Goal: Task Accomplishment & Management: Complete application form

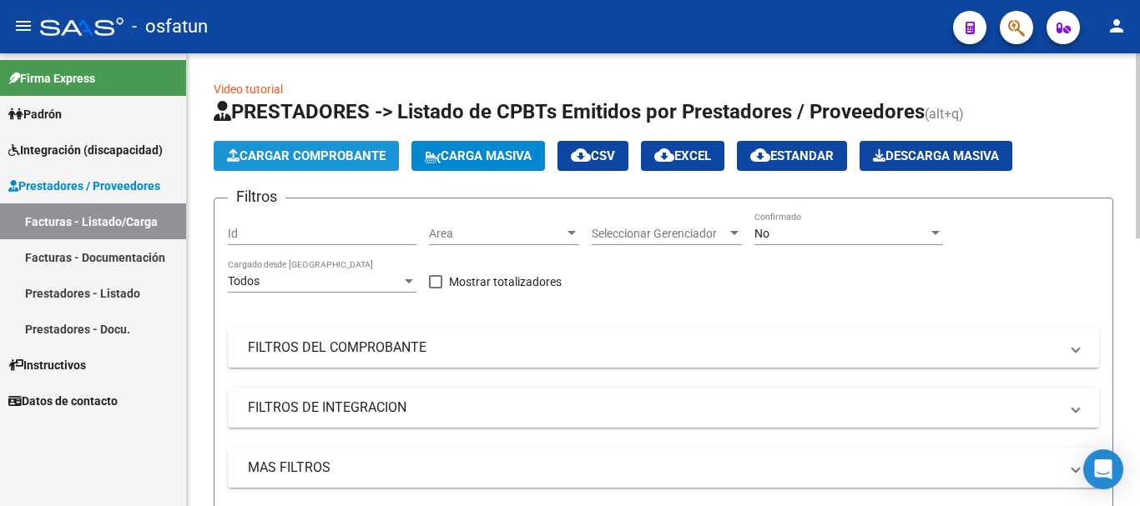
click at [289, 164] on button "Cargar Comprobante" at bounding box center [306, 156] width 185 height 30
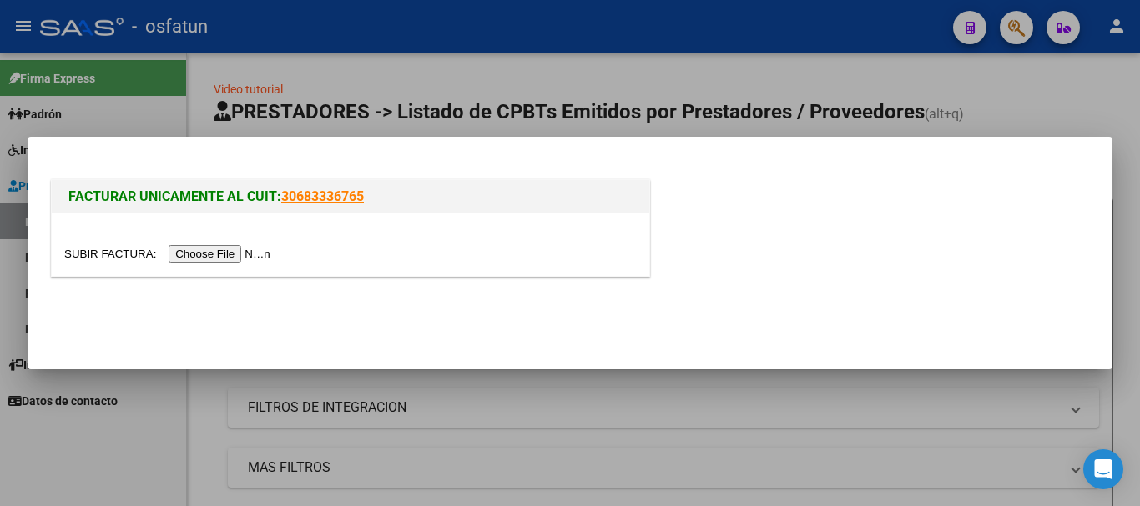
click at [190, 254] on input "file" at bounding box center [169, 254] width 211 height 18
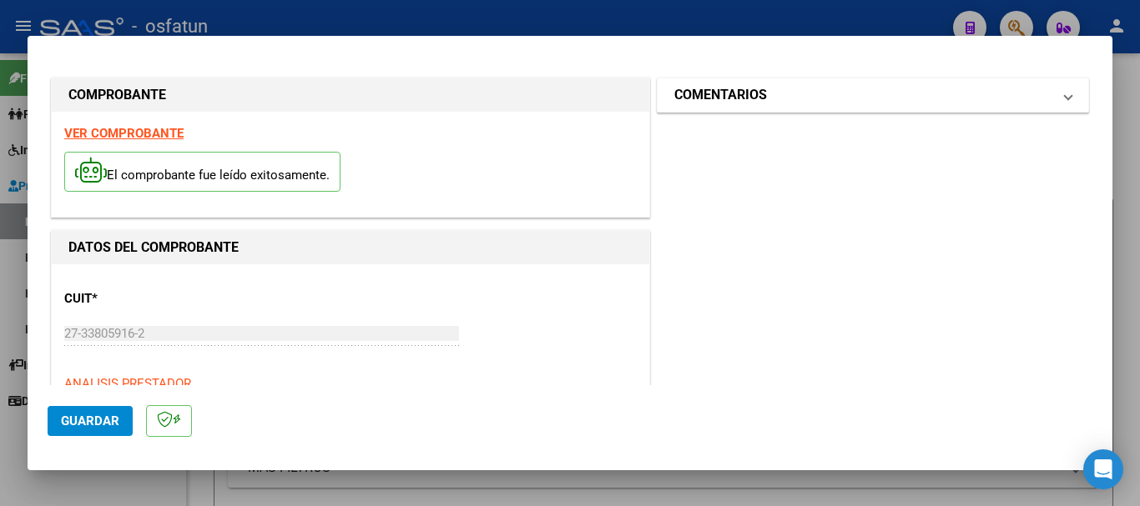
click at [790, 105] on mat-panel-title "COMENTARIOS" at bounding box center [862, 95] width 377 height 20
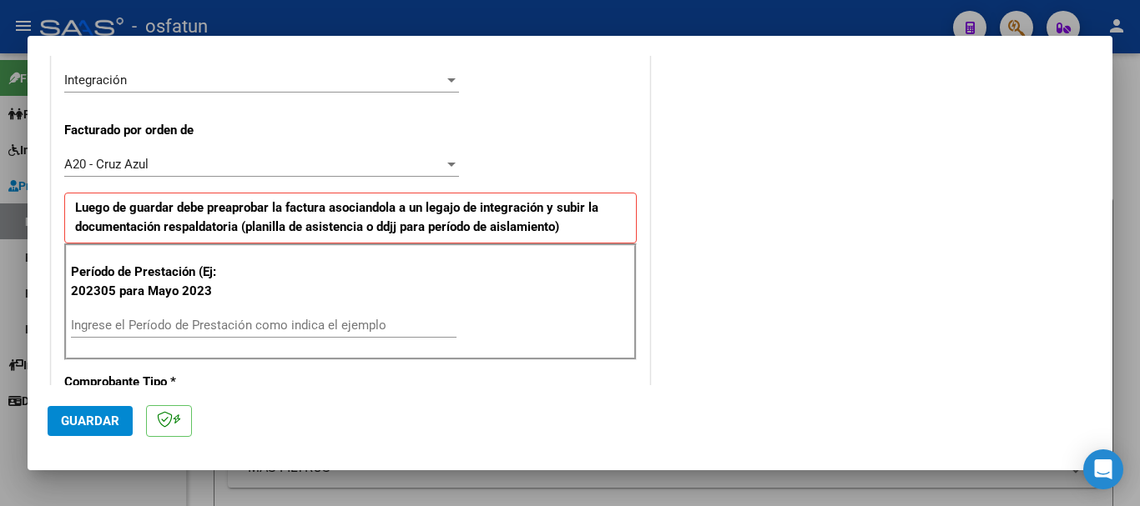
scroll to position [436, 0]
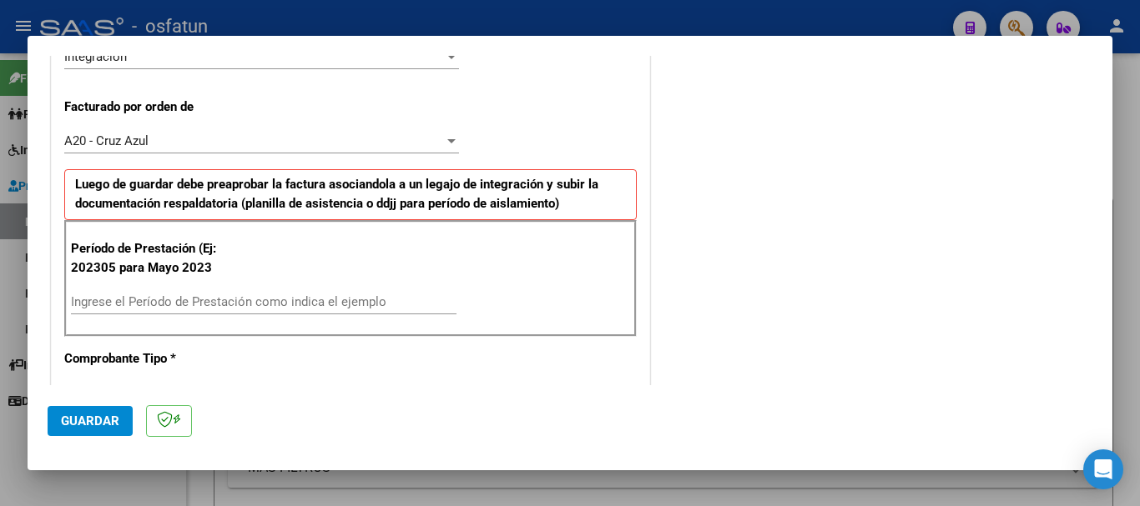
click at [185, 310] on div "Ingrese el Período de Prestación como indica el ejemplo" at bounding box center [263, 301] width 385 height 25
type input "202507"
click at [96, 415] on span "Guardar" at bounding box center [90, 421] width 58 height 15
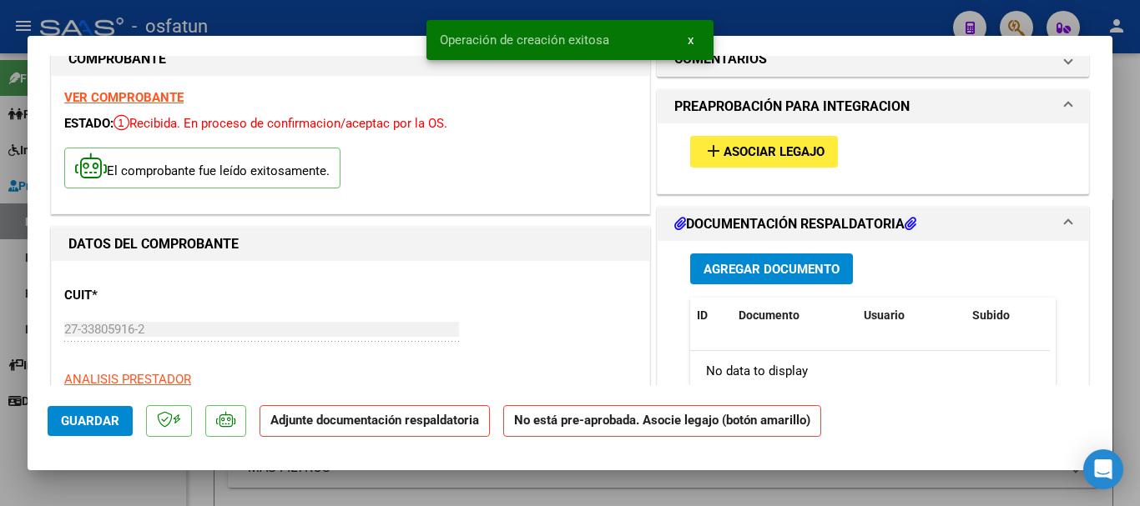
scroll to position [4, 0]
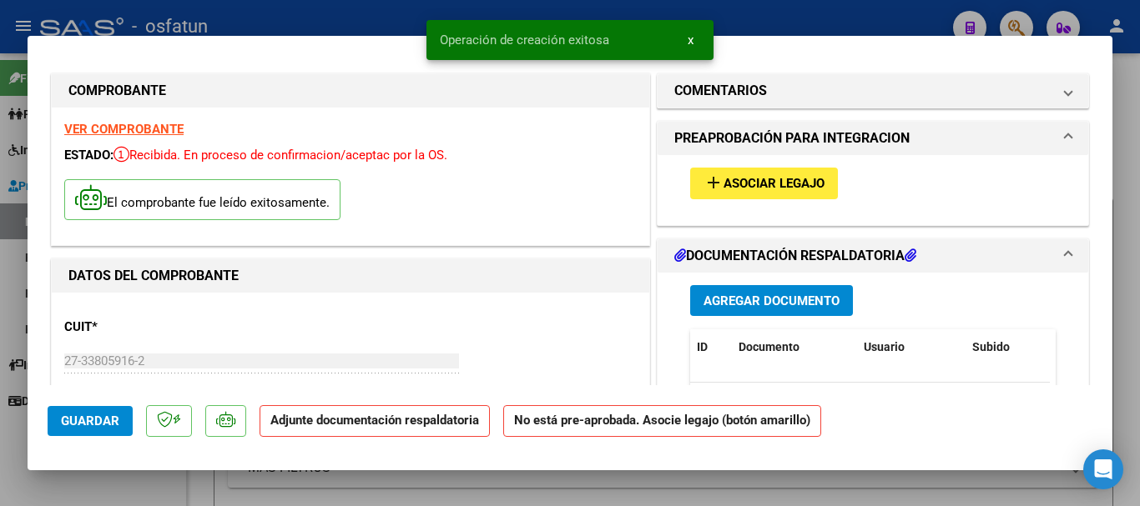
click at [803, 183] on span "Asociar Legajo" at bounding box center [773, 184] width 101 height 15
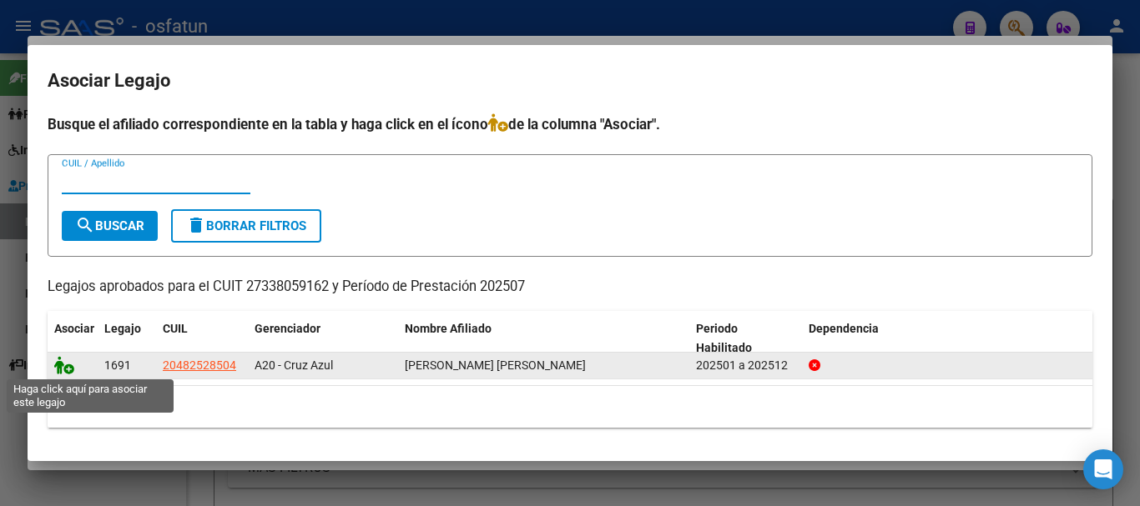
click at [67, 370] on icon at bounding box center [64, 365] width 20 height 18
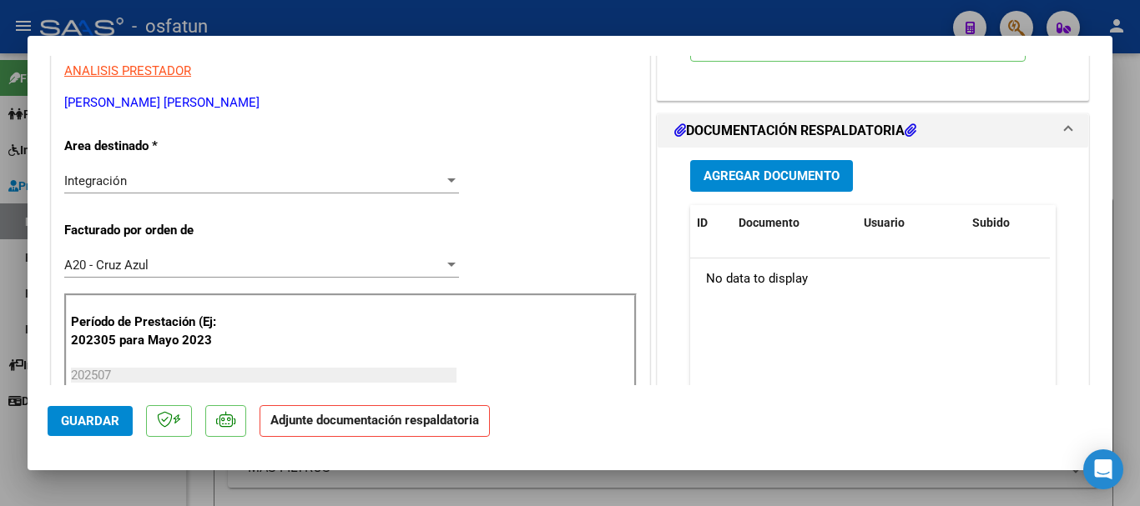
scroll to position [363, 0]
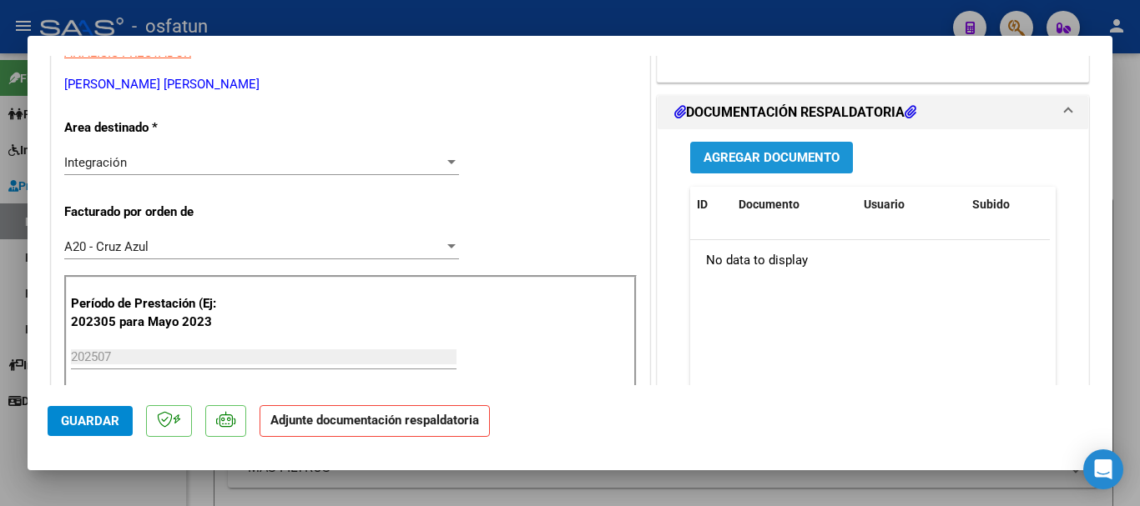
click at [721, 156] on span "Agregar Documento" at bounding box center [771, 158] width 136 height 15
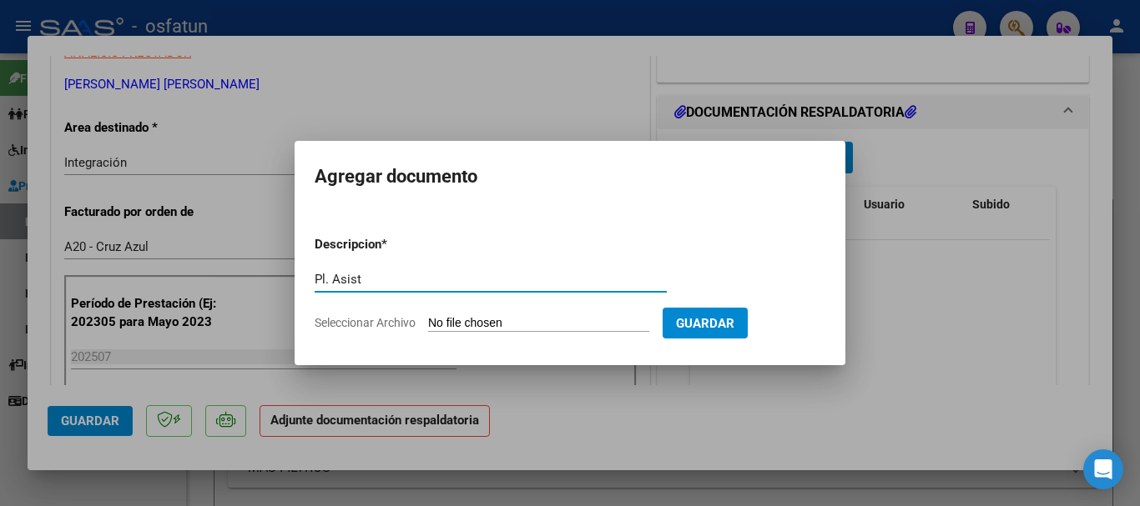
type input "Pl. Asist"
click at [602, 321] on input "Seleccionar Archivo" at bounding box center [538, 324] width 221 height 16
type input "C:\fakepath\Asistencia julio Tomás Kehoe.pdf"
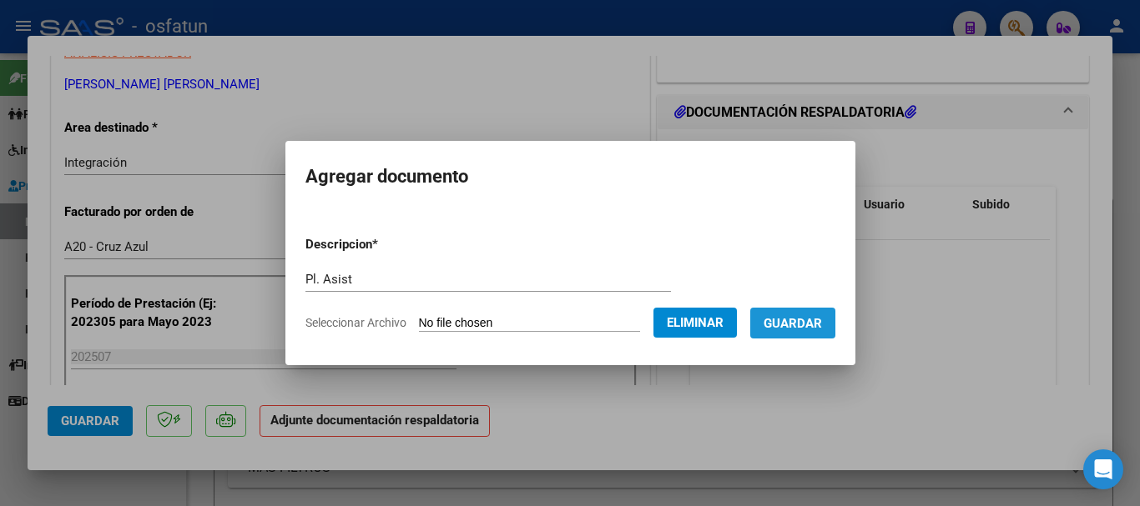
click at [822, 325] on span "Guardar" at bounding box center [792, 323] width 58 height 15
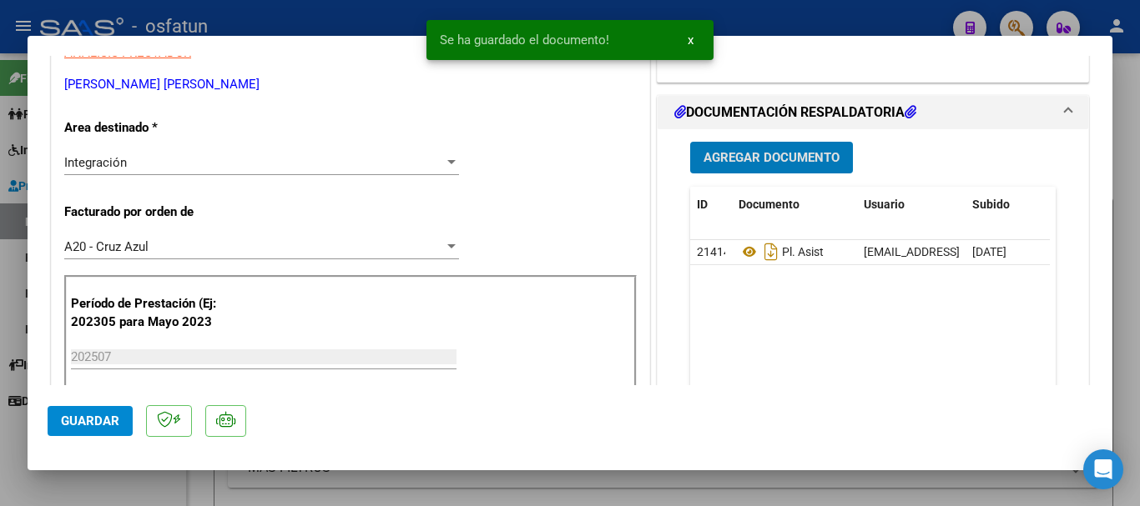
click at [753, 160] on span "Agregar Documento" at bounding box center [771, 158] width 136 height 15
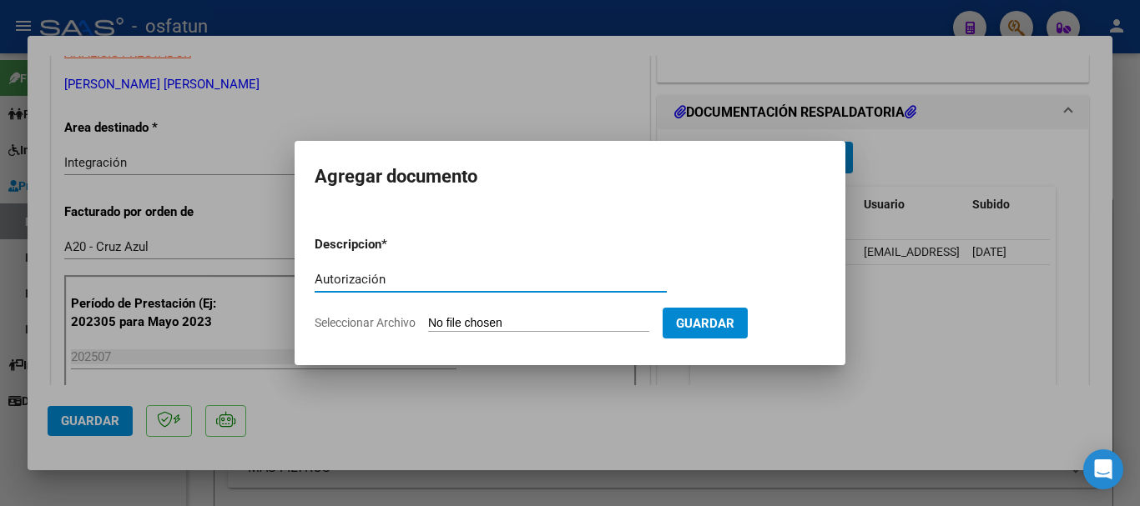
type input "Autorización"
click at [509, 309] on form "Descripcion * Autorización Escriba aquí una descripcion Seleccionar Archivo Gua…" at bounding box center [570, 284] width 511 height 122
click at [490, 329] on input "Seleccionar Archivo" at bounding box center [538, 324] width 221 height 16
type input "C:\fakepath\DIAZ TOMAS _ AUTORIZACIONES 2025.pdf"
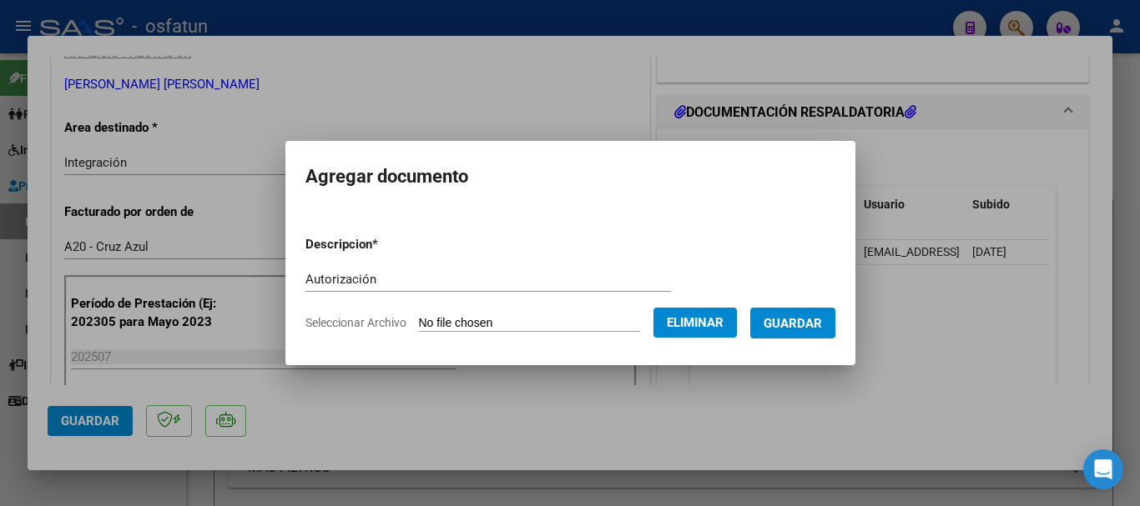
click at [822, 330] on span "Guardar" at bounding box center [792, 323] width 58 height 15
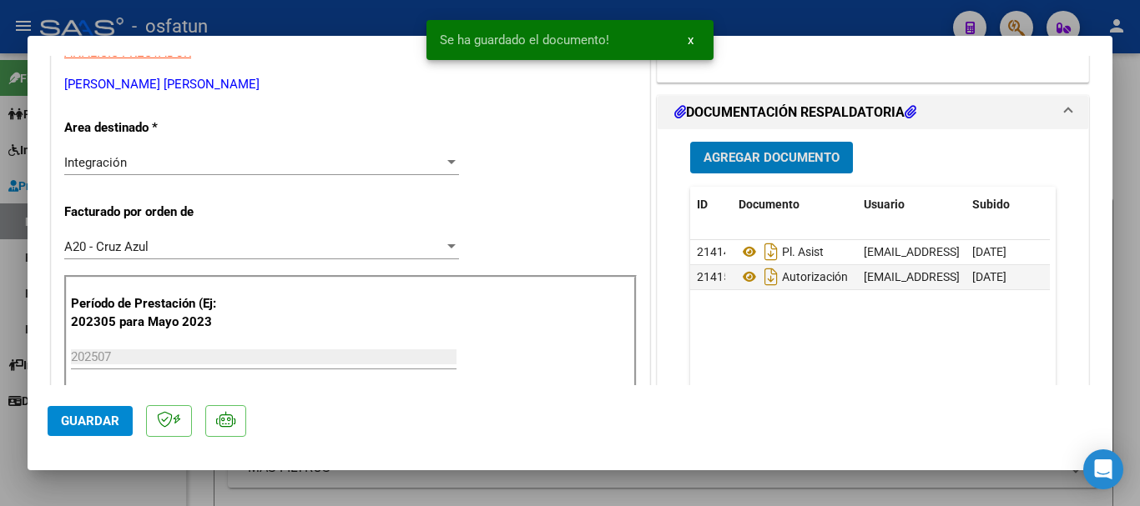
click at [64, 415] on span "Guardar" at bounding box center [90, 421] width 58 height 15
drag, startPoint x: 1133, startPoint y: 365, endPoint x: 1130, endPoint y: 385, distance: 20.2
click at [1134, 366] on div at bounding box center [570, 253] width 1140 height 506
type input "$ 0,00"
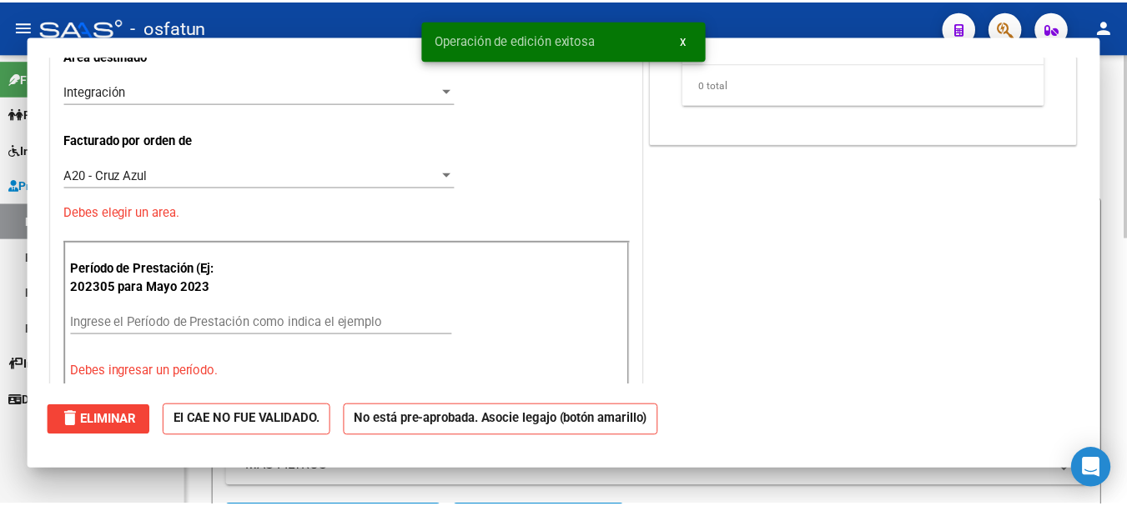
scroll to position [291, 0]
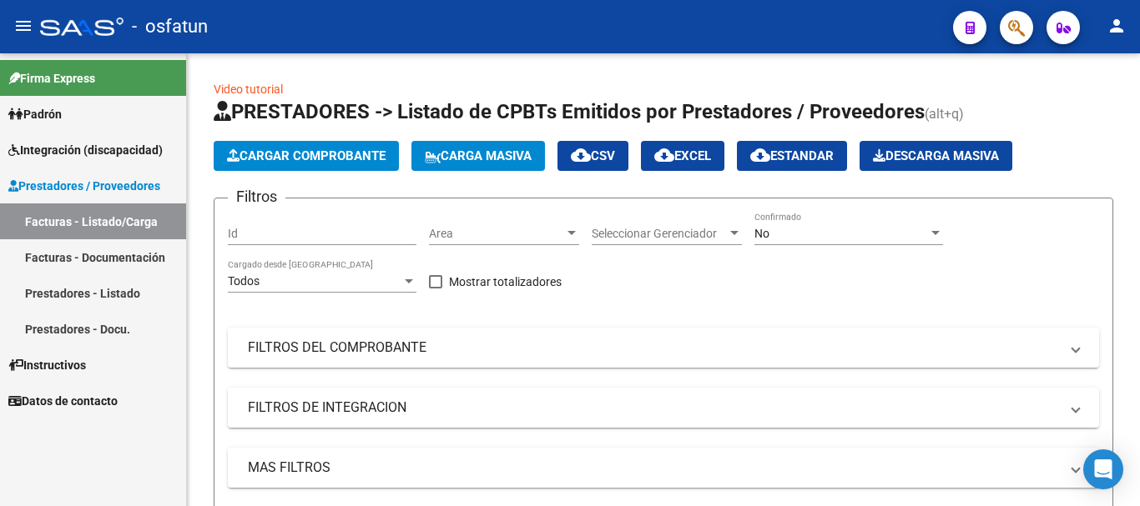
click at [1122, 35] on mat-icon "person" at bounding box center [1116, 26] width 20 height 20
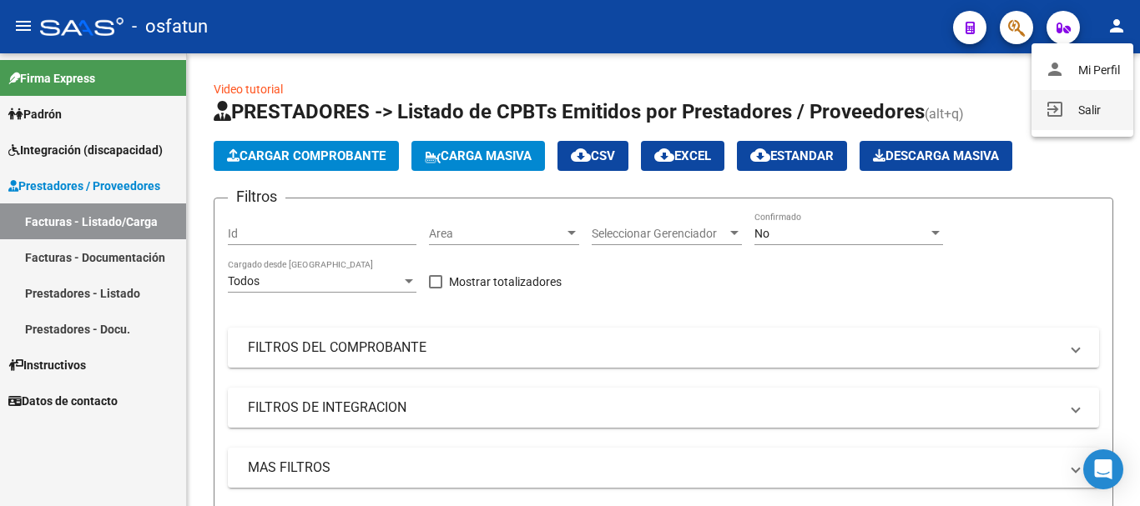
click at [1080, 108] on button "exit_to_app Salir" at bounding box center [1082, 110] width 102 height 40
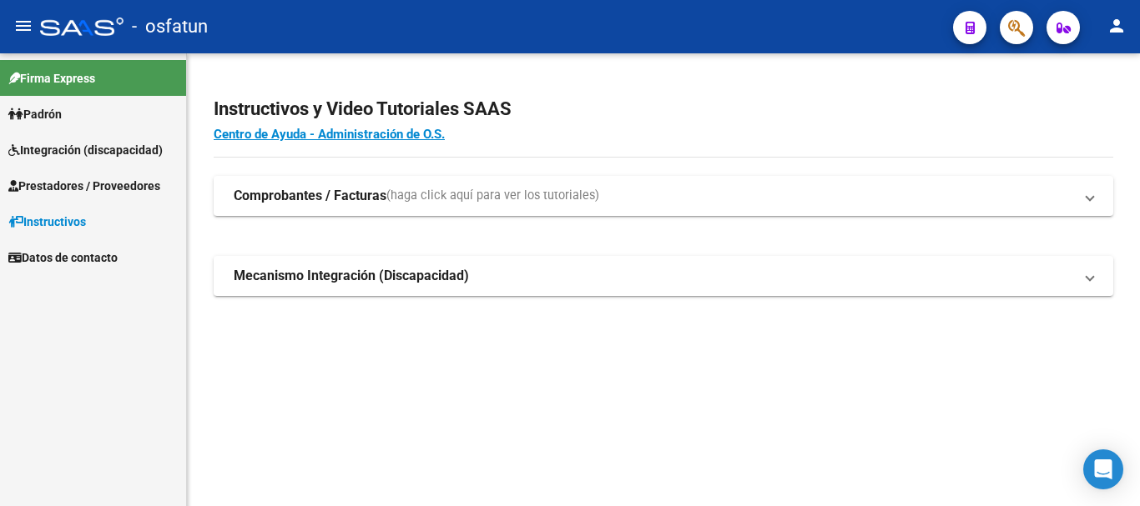
click at [52, 147] on span "Integración (discapacidad)" at bounding box center [85, 150] width 154 height 18
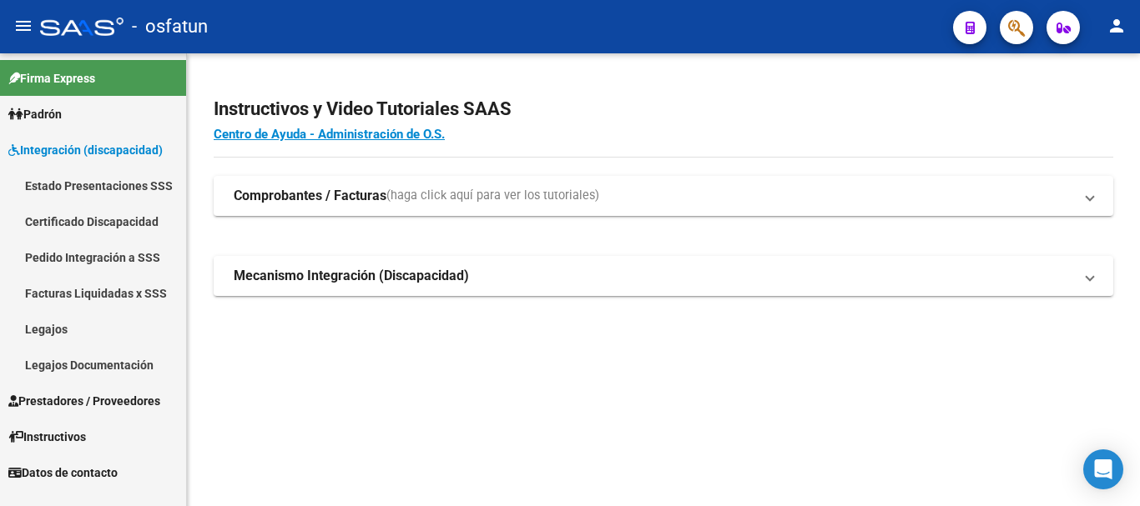
click at [51, 395] on span "Prestadores / Proveedores" at bounding box center [84, 401] width 152 height 18
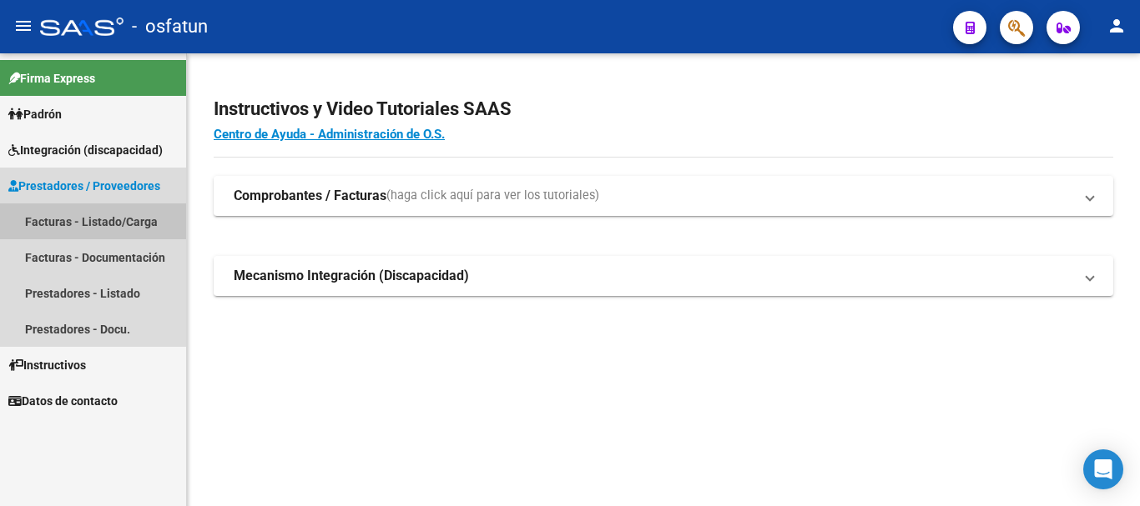
click at [61, 227] on link "Facturas - Listado/Carga" at bounding box center [93, 222] width 186 height 36
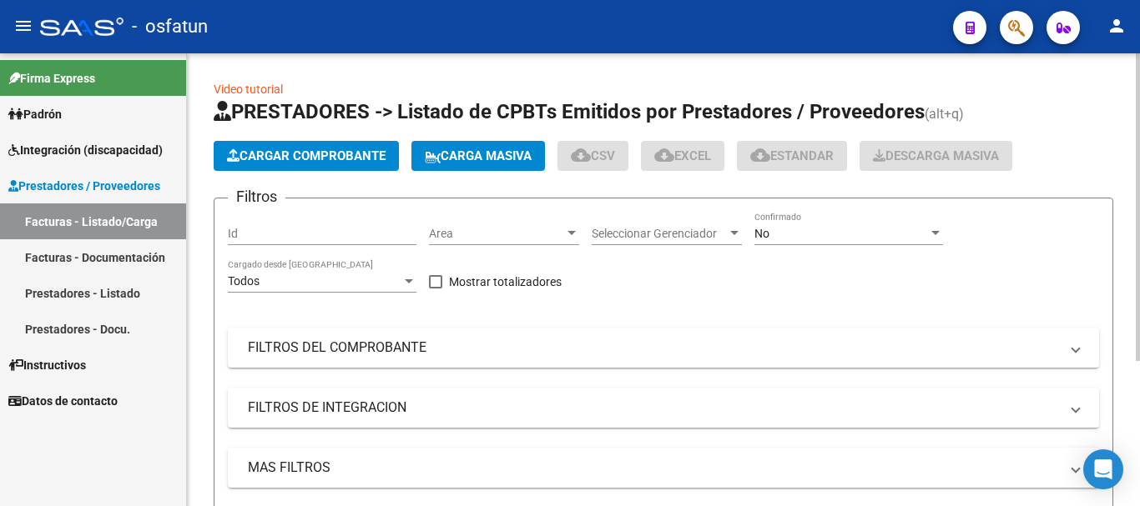
click at [365, 150] on span "Cargar Comprobante" at bounding box center [306, 155] width 159 height 15
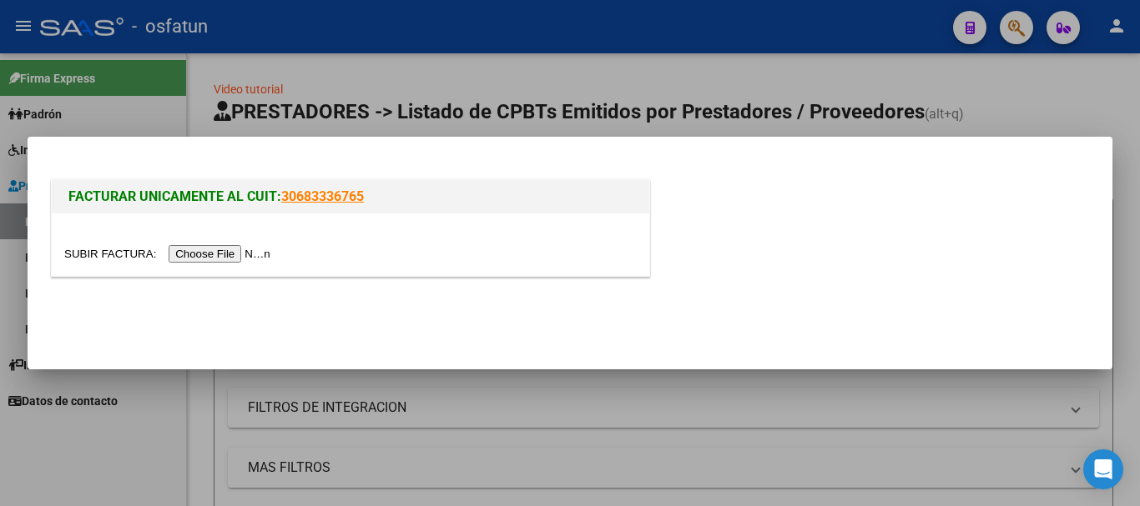
click at [190, 254] on input "file" at bounding box center [169, 254] width 211 height 18
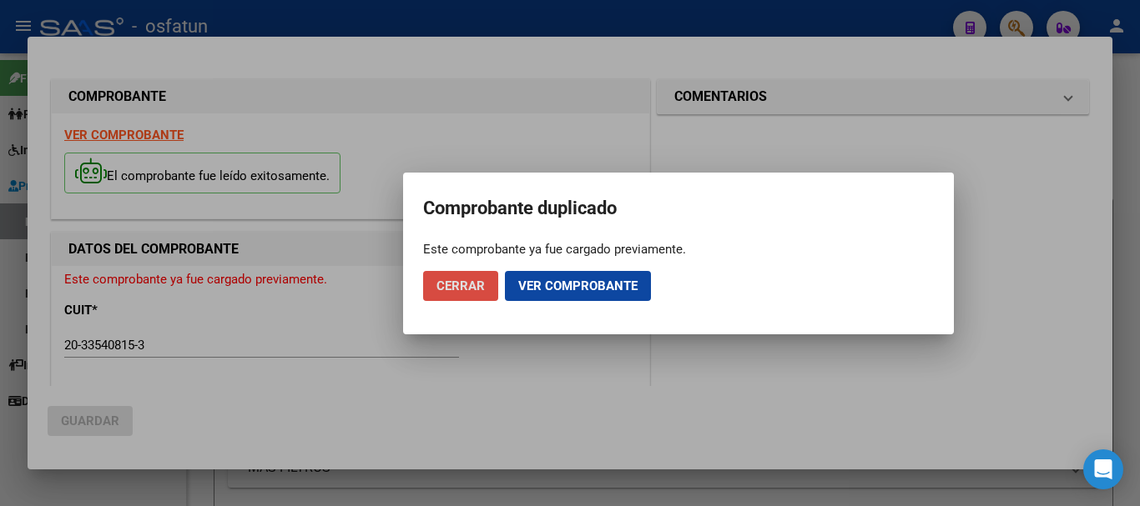
click at [467, 288] on span "Cerrar" at bounding box center [460, 286] width 48 height 15
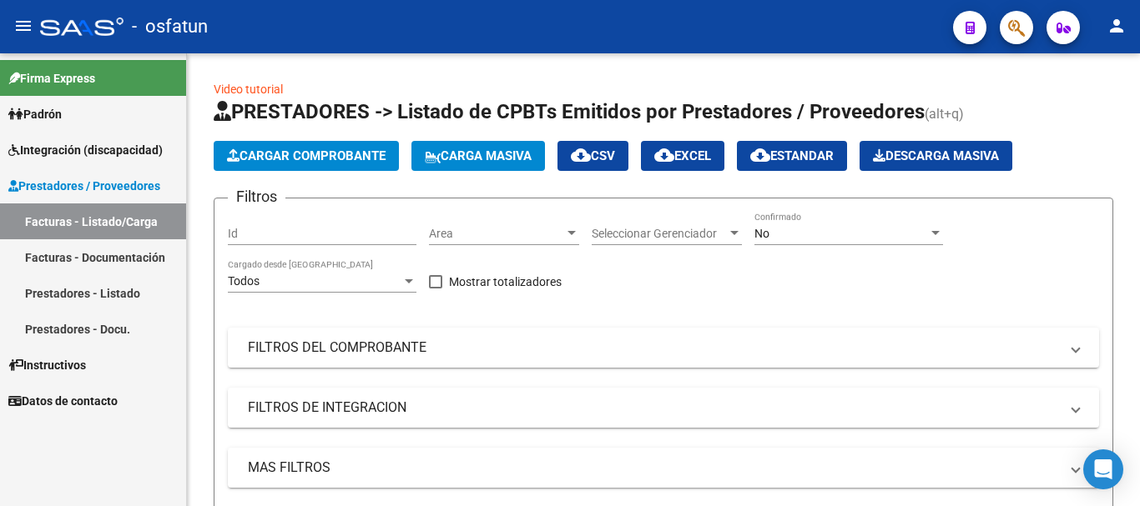
click at [76, 139] on link "Integración (discapacidad)" at bounding box center [93, 150] width 186 height 36
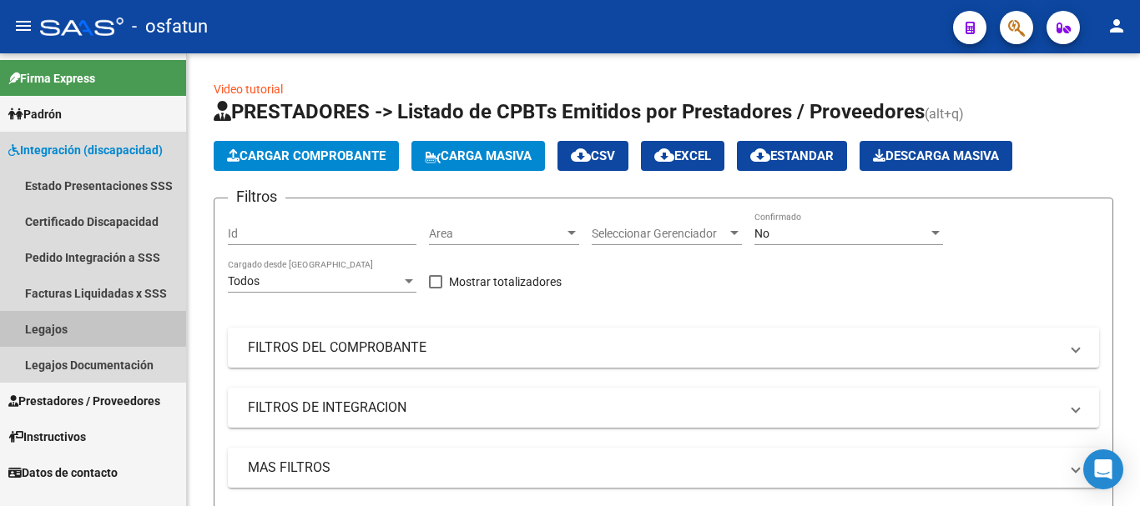
click at [62, 325] on link "Legajos" at bounding box center [93, 329] width 186 height 36
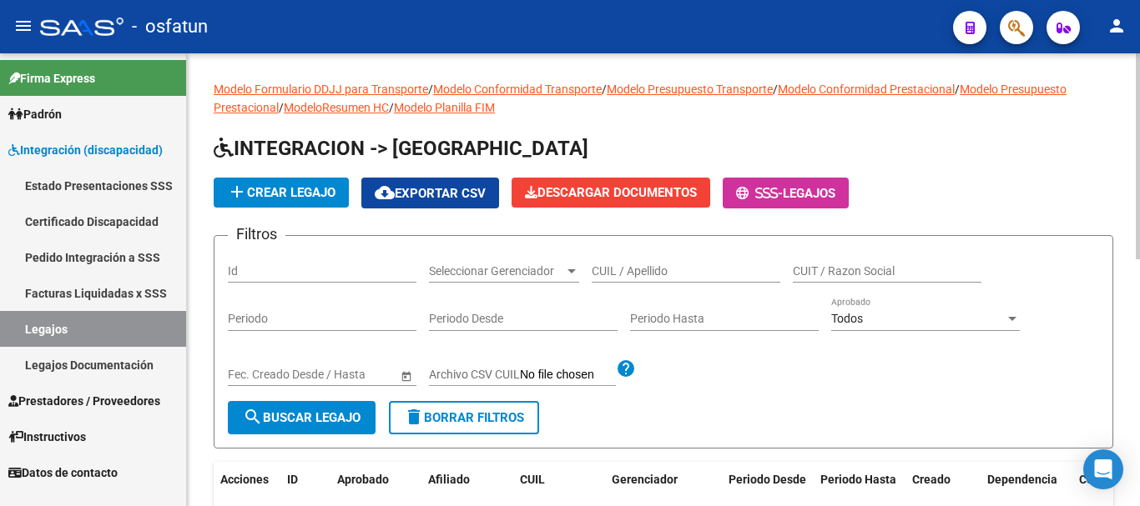
click at [622, 270] on input "CUIL / Apellido" at bounding box center [685, 271] width 189 height 14
click at [304, 429] on button "search Buscar Legajo" at bounding box center [302, 417] width 148 height 33
drag, startPoint x: 629, startPoint y: 271, endPoint x: 622, endPoint y: 315, distance: 44.7
click at [628, 271] on input "lazartejuan" at bounding box center [685, 271] width 189 height 14
type input "[PERSON_NAME]"
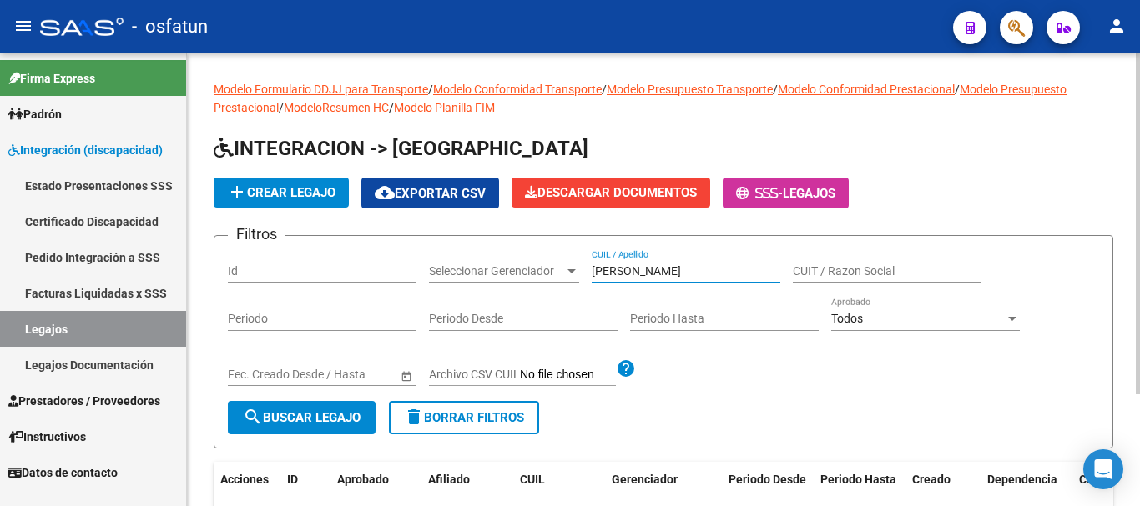
click at [325, 420] on span "search Buscar Legajo" at bounding box center [302, 417] width 118 height 15
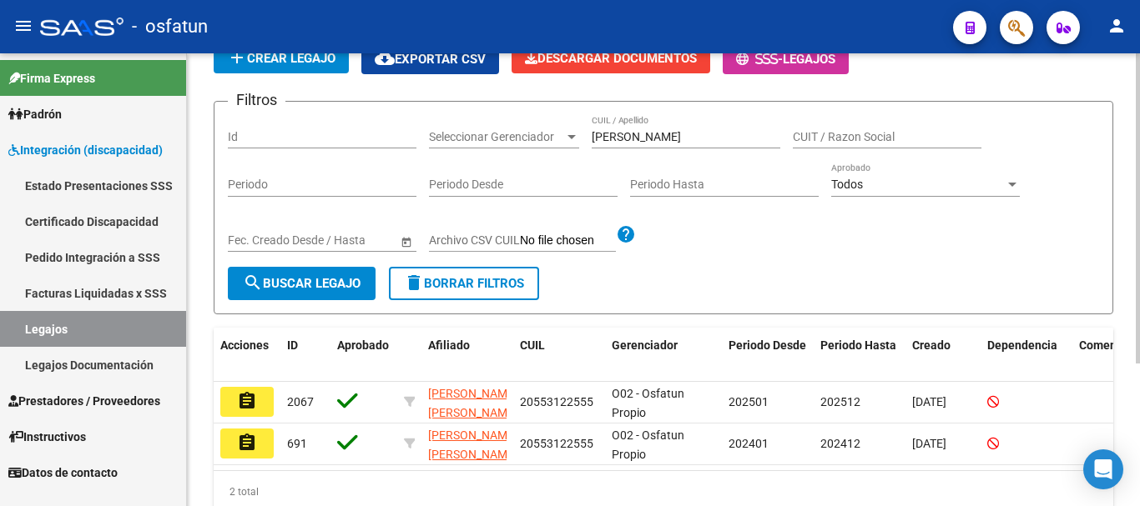
scroll to position [159, 0]
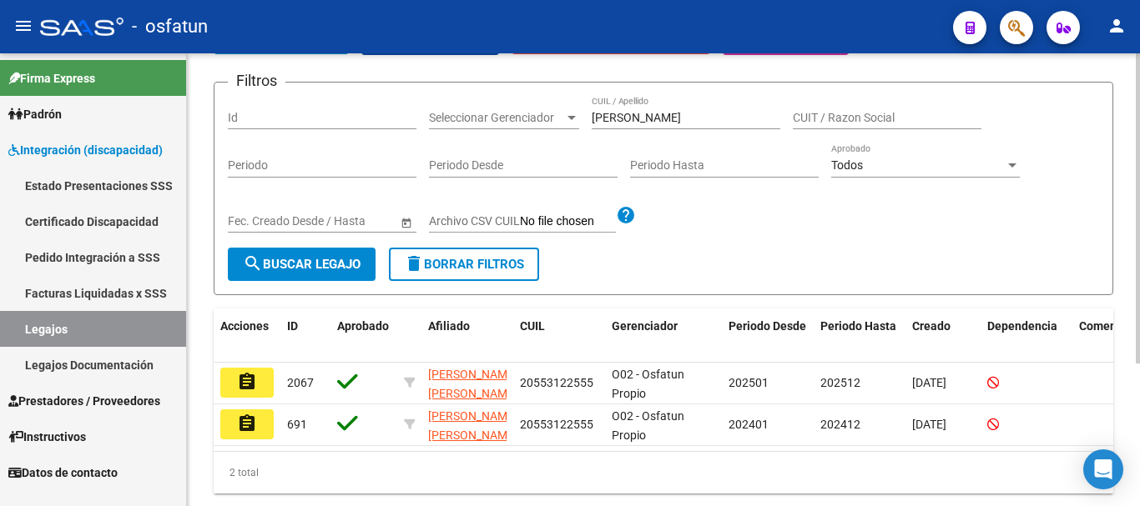
click at [1104, 277] on div "Modelo Formulario DDJJ para Transporte / Modelo Conformidad Transporte / Modelo…" at bounding box center [665, 223] width 957 height 647
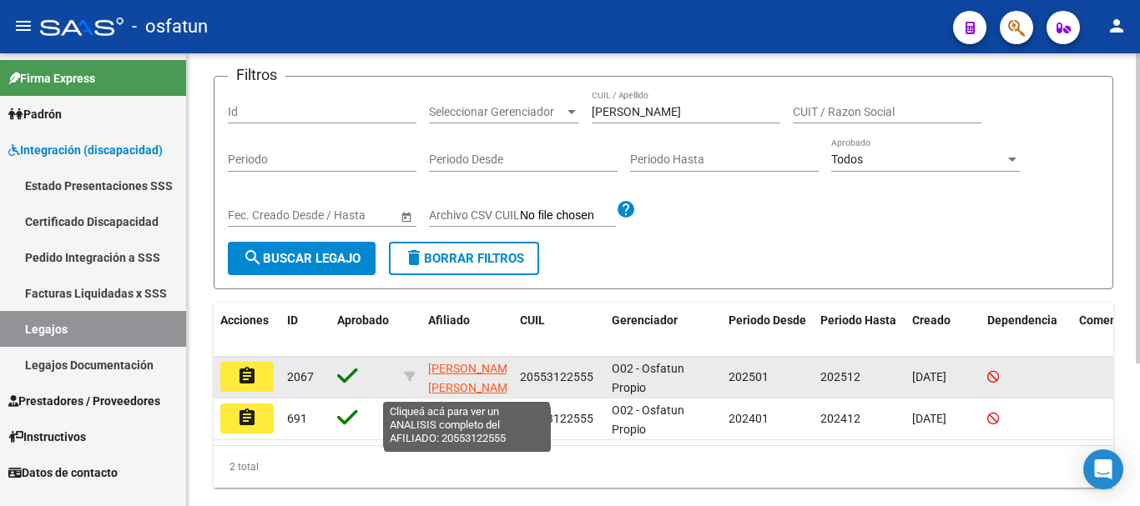
click at [450, 370] on span "[PERSON_NAME] [PERSON_NAME]" at bounding box center [472, 378] width 89 height 33
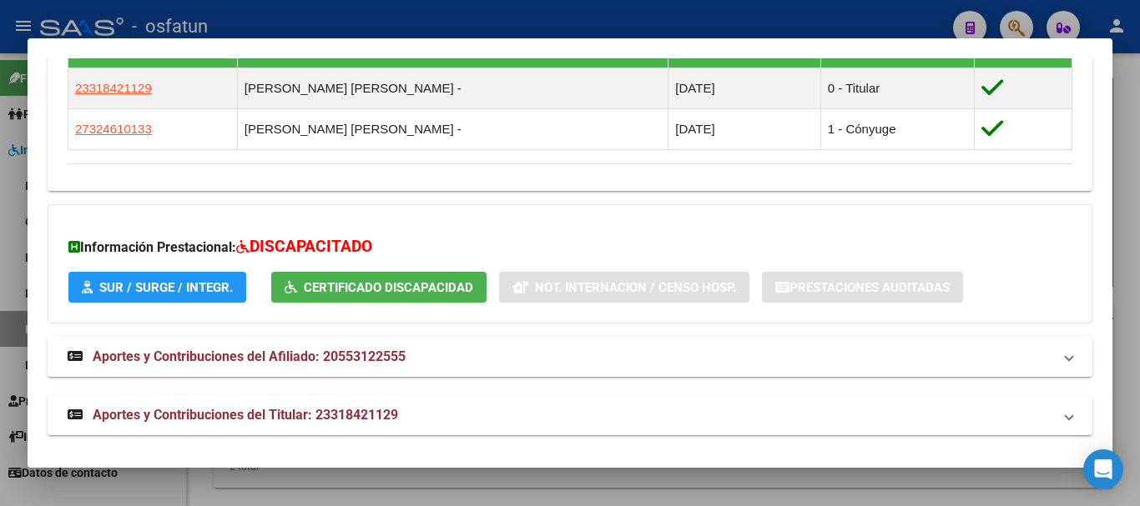
scroll to position [988, 0]
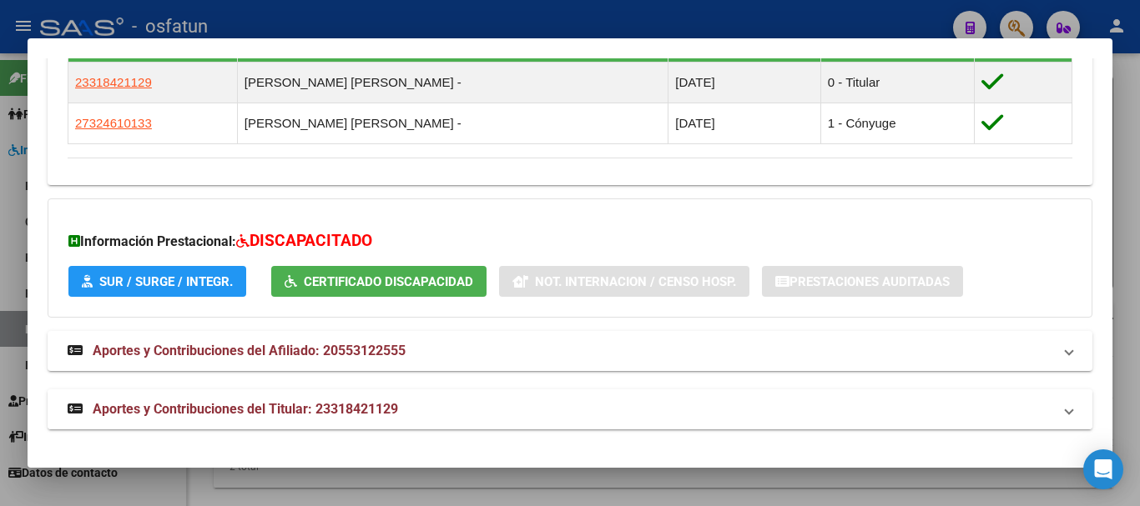
click at [408, 402] on mat-panel-title "Aportes y Contribuciones del Titular: 23318421129" at bounding box center [560, 410] width 984 height 20
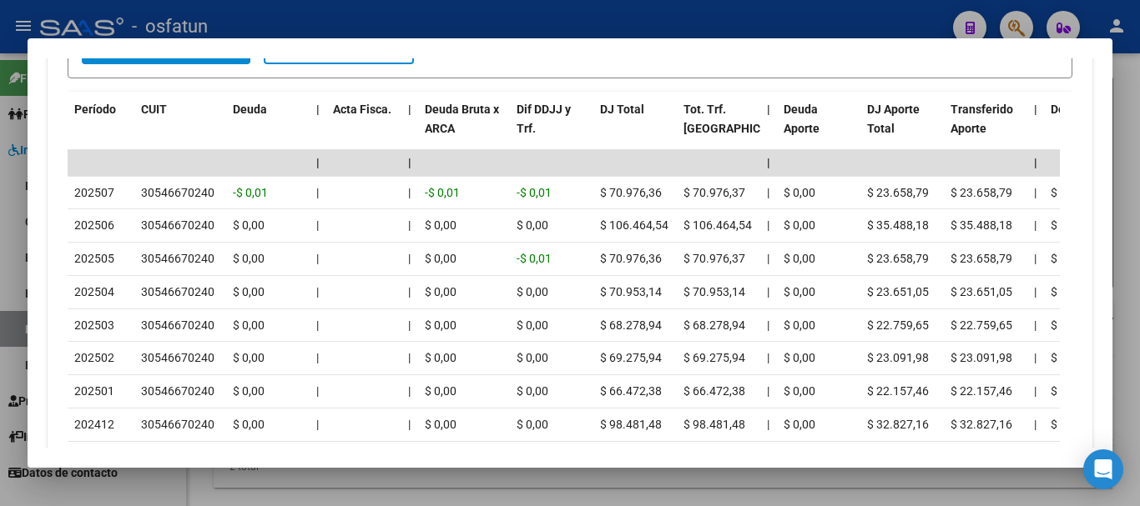
scroll to position [1703, 0]
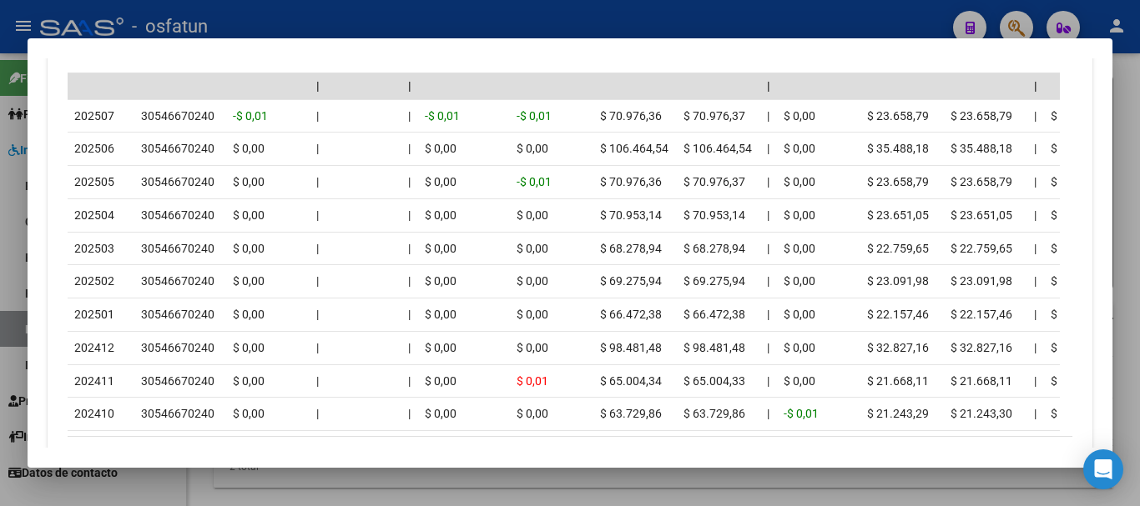
click at [1126, 380] on div at bounding box center [570, 253] width 1140 height 506
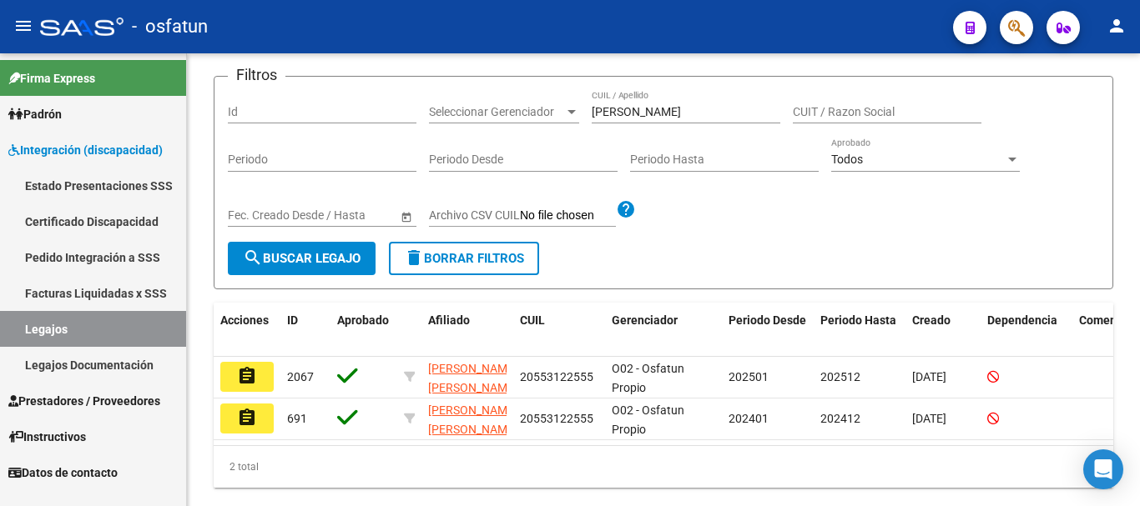
click at [68, 400] on span "Prestadores / Proveedores" at bounding box center [84, 401] width 152 height 18
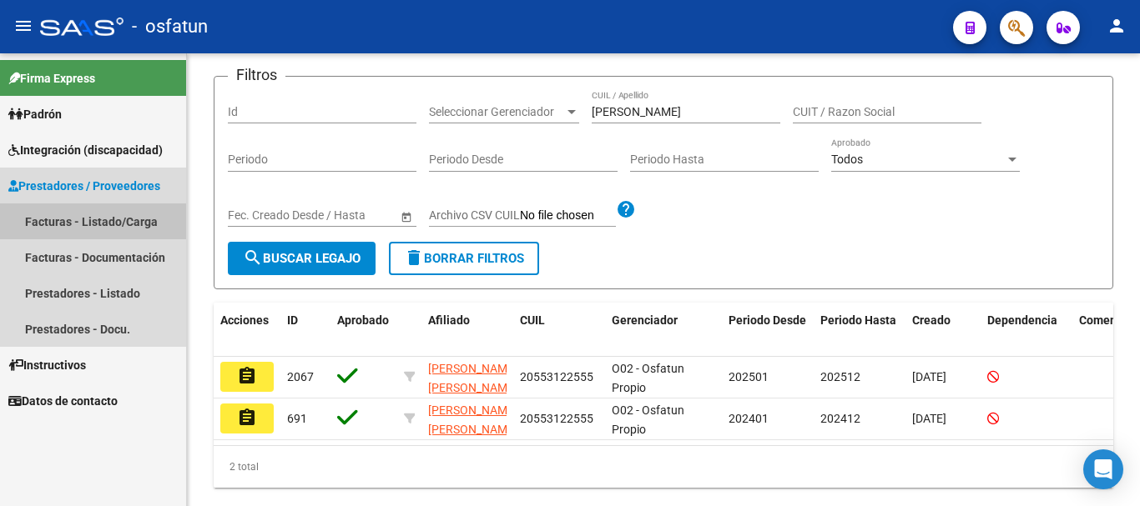
drag, startPoint x: 72, startPoint y: 217, endPoint x: 118, endPoint y: 236, distance: 50.5
click at [73, 217] on link "Facturas - Listado/Carga" at bounding box center [93, 222] width 186 height 36
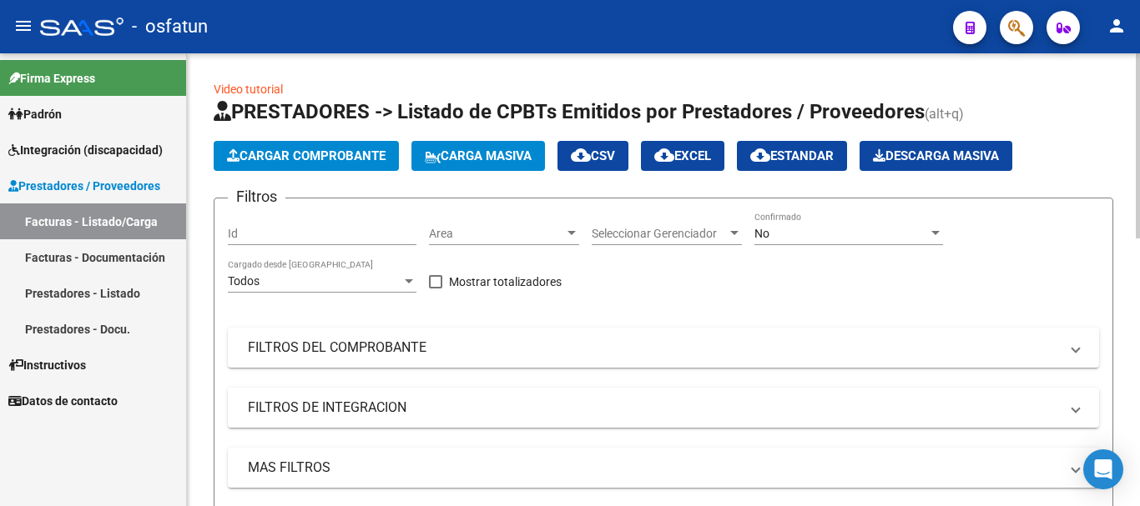
click at [352, 145] on button "Cargar Comprobante" at bounding box center [306, 156] width 185 height 30
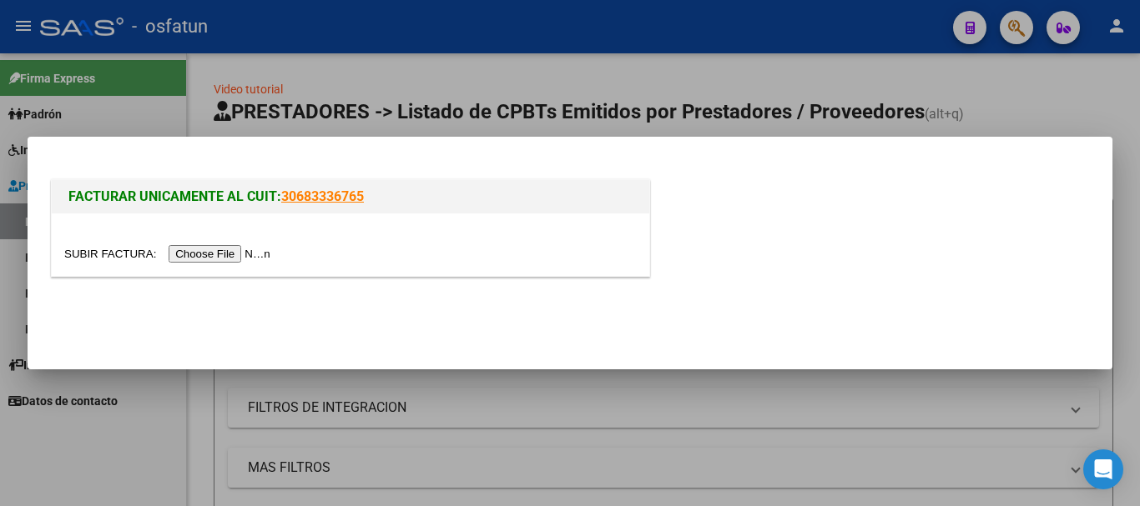
click at [235, 256] on input "file" at bounding box center [169, 254] width 211 height 18
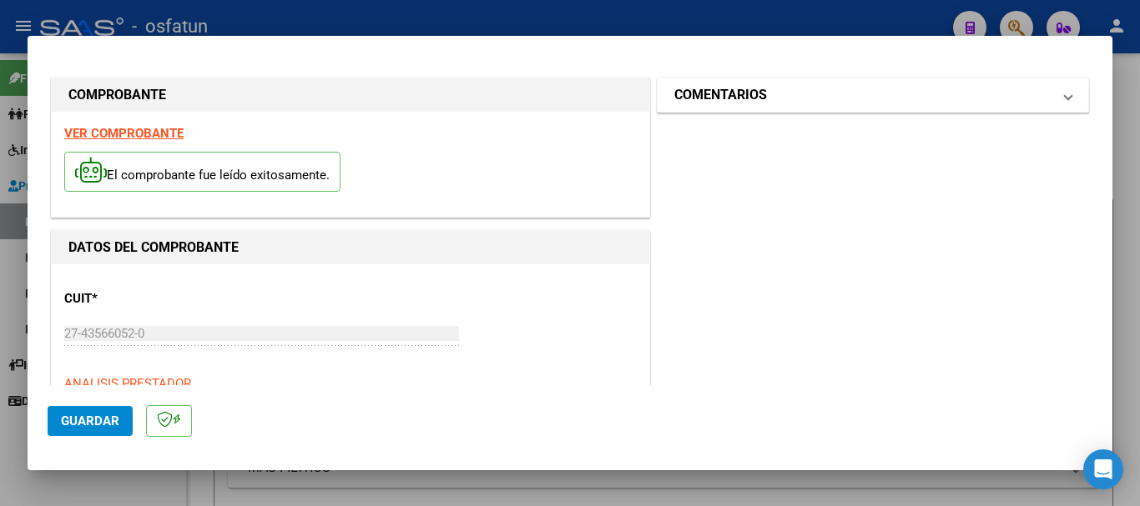
click at [758, 94] on h1 "COMENTARIOS" at bounding box center [720, 95] width 93 height 20
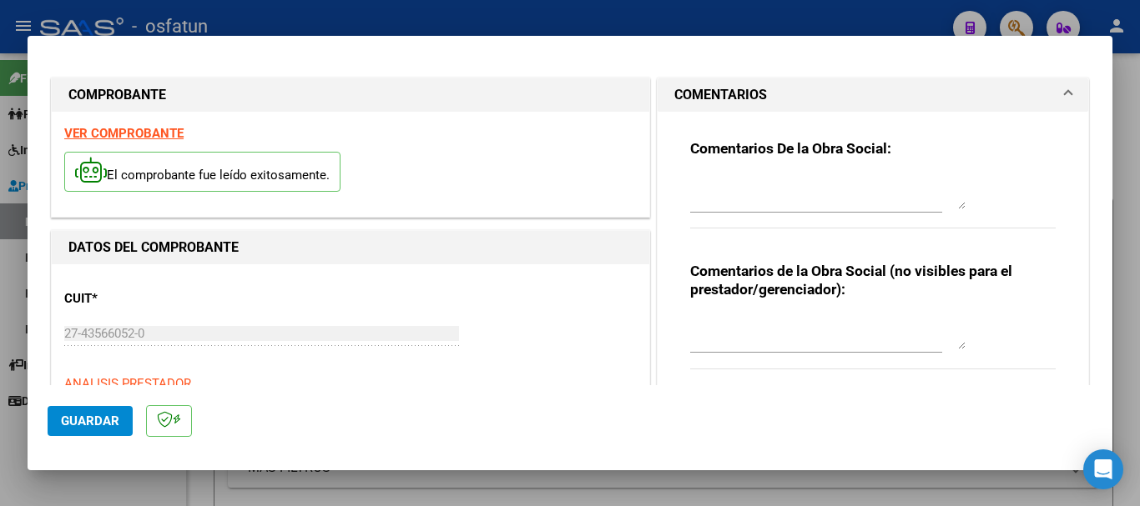
click at [712, 326] on textarea at bounding box center [827, 332] width 275 height 33
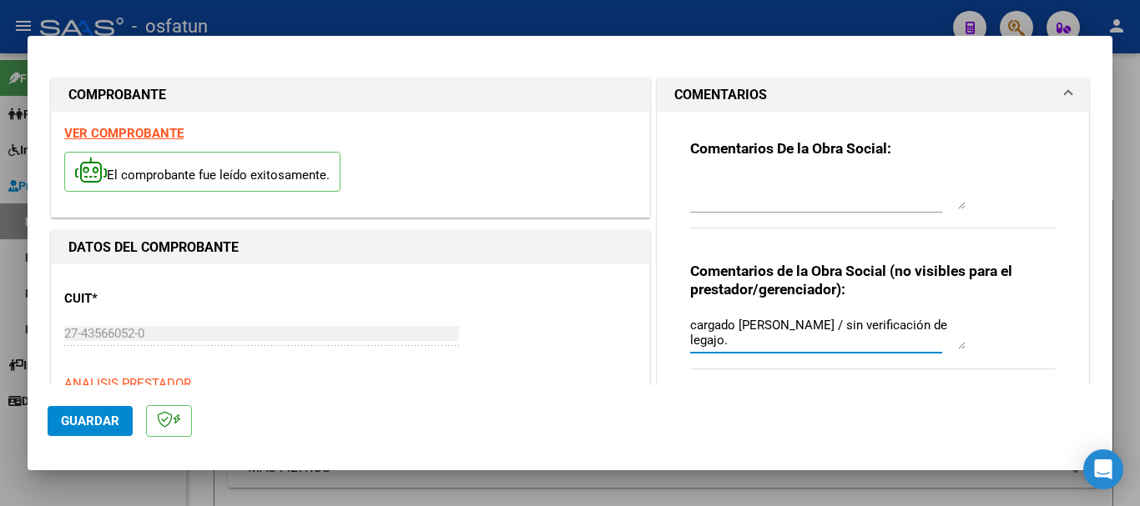
type textarea "cargado [PERSON_NAME] / sin verificación de legajo."
click at [72, 332] on div "27-43566052-0 Ingresar CUIT" at bounding box center [261, 333] width 395 height 25
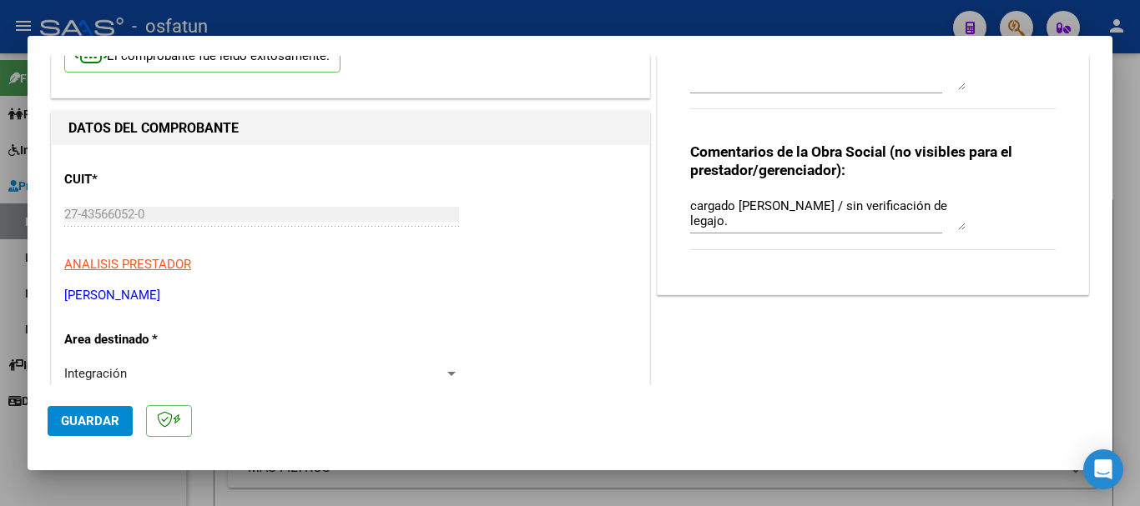
click at [7, 208] on div "COMPROBANTE VER COMPROBANTE El comprobante fue leído exitosamente. DATOS DEL CO…" at bounding box center [570, 253] width 1140 height 506
drag, startPoint x: 247, startPoint y: 295, endPoint x: 88, endPoint y: 299, distance: 158.6
click at [46, 294] on mat-dialog-content "COMPROBANTE VER COMPROBANTE El comprobante fue leído exitosamente. DATOS DEL CO…" at bounding box center [570, 221] width 1084 height 330
copy p "[PERSON_NAME]"
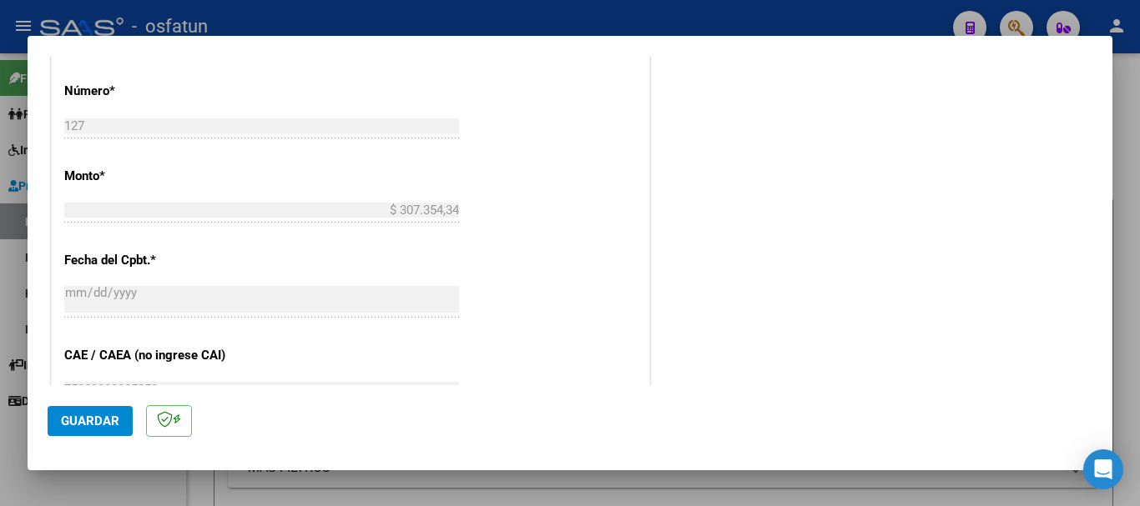
scroll to position [785, 0]
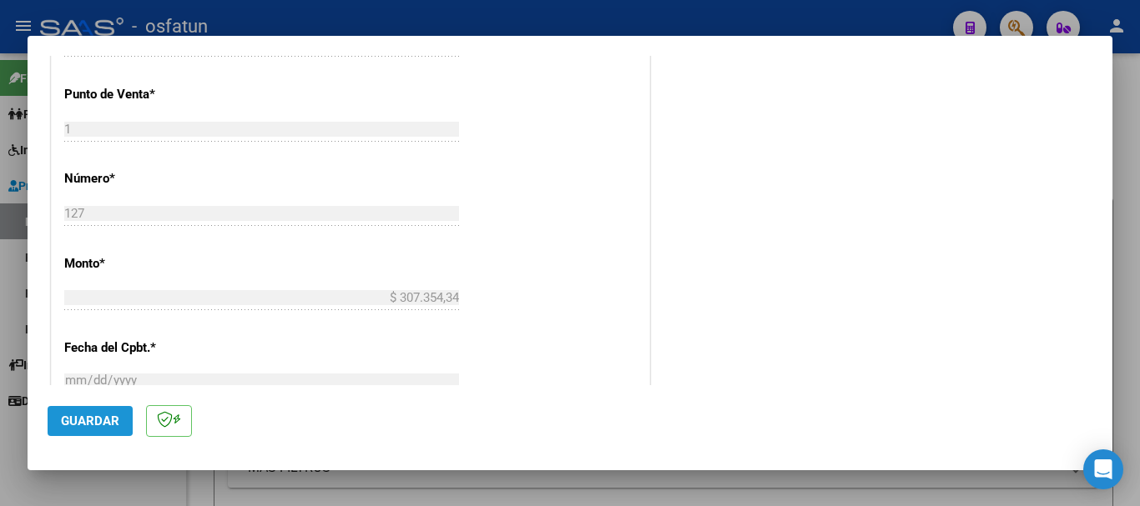
click at [67, 418] on span "Guardar" at bounding box center [90, 421] width 58 height 15
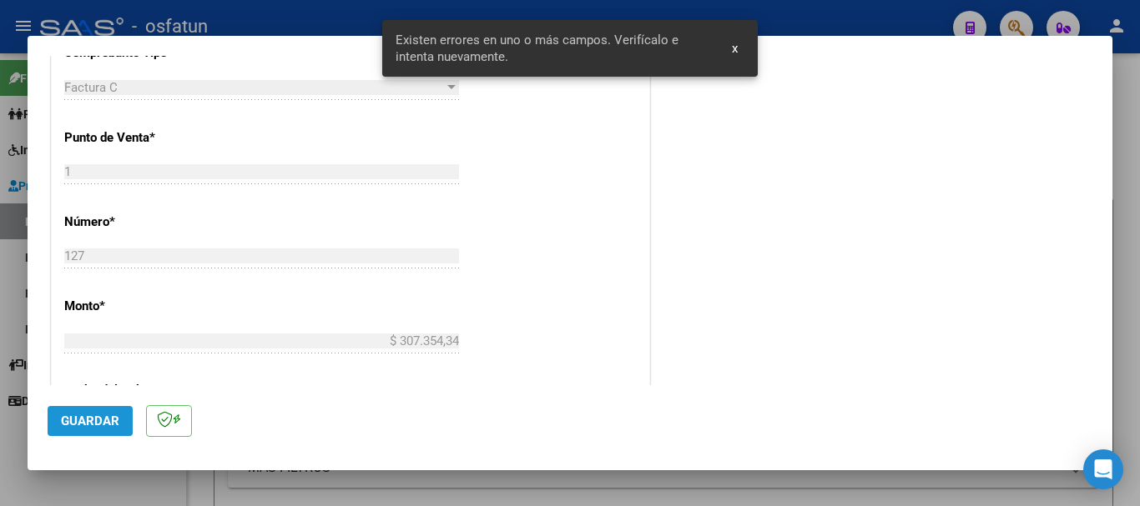
scroll to position [501, 0]
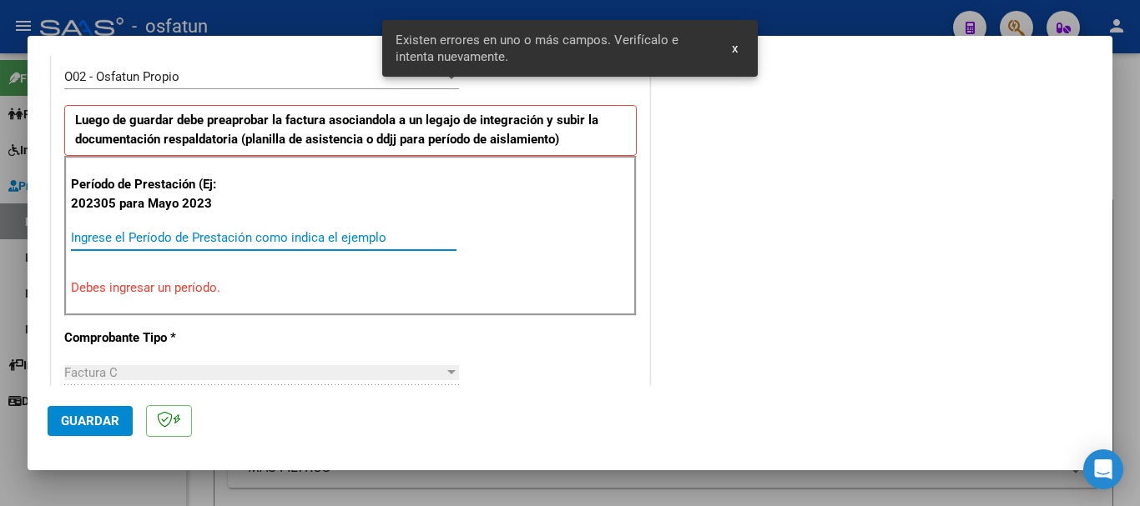
click at [241, 243] on input "Ingrese el Período de Prestación como indica el ejemplo" at bounding box center [263, 237] width 385 height 15
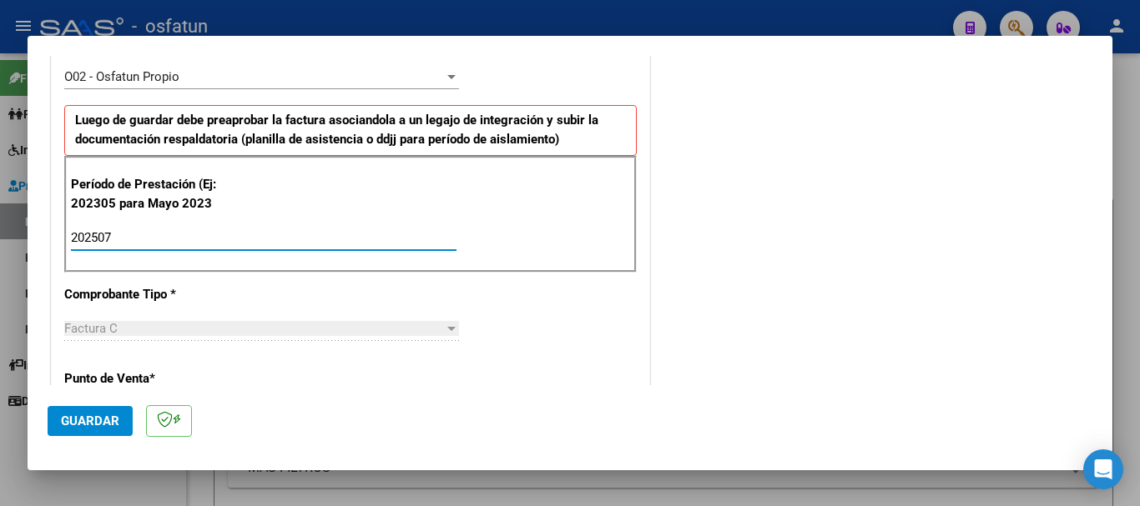
type input "202507"
click at [83, 425] on span "Guardar" at bounding box center [90, 421] width 58 height 15
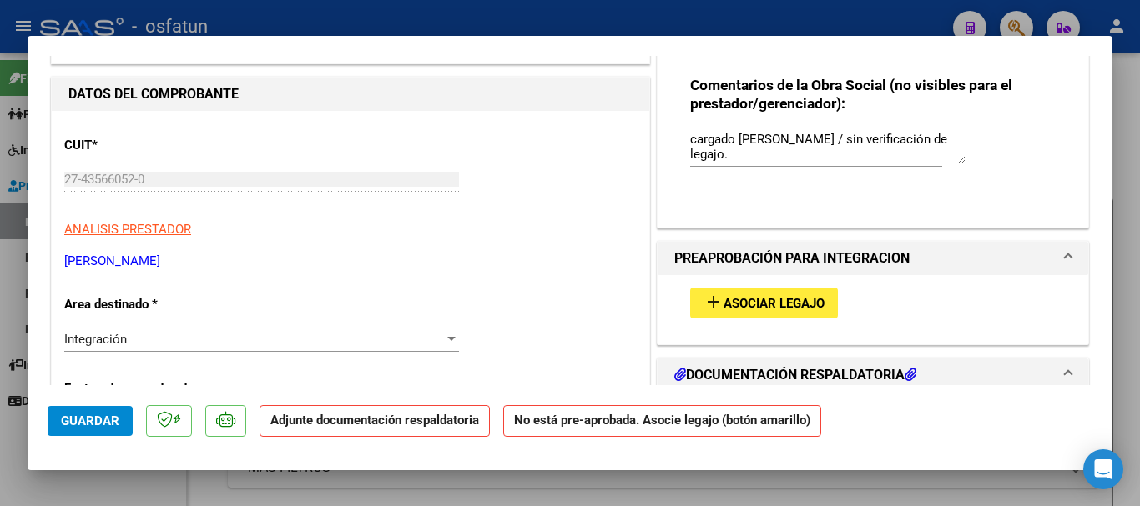
scroll to position [299, 0]
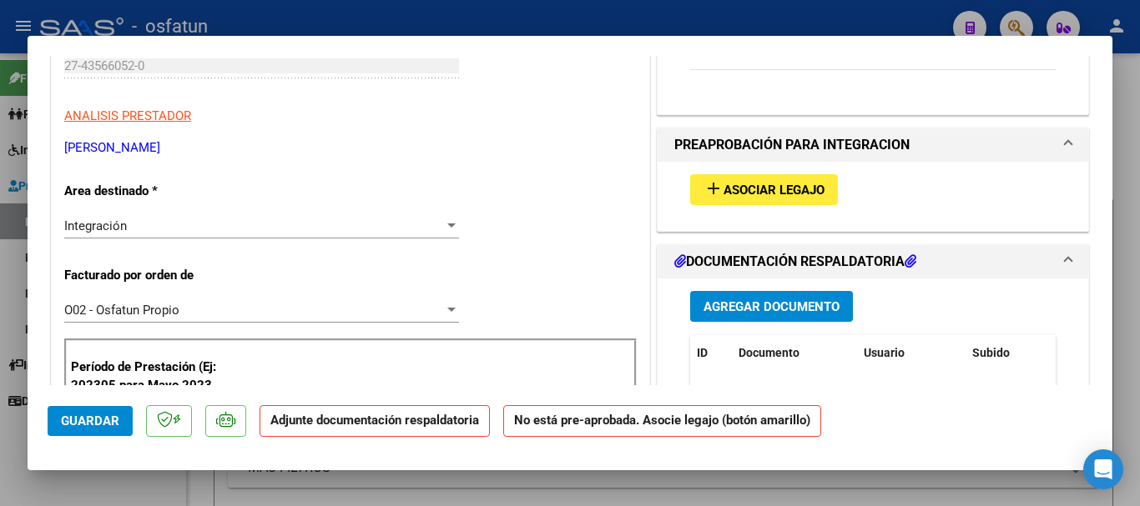
click at [763, 194] on span "Asociar Legajo" at bounding box center [773, 190] width 101 height 15
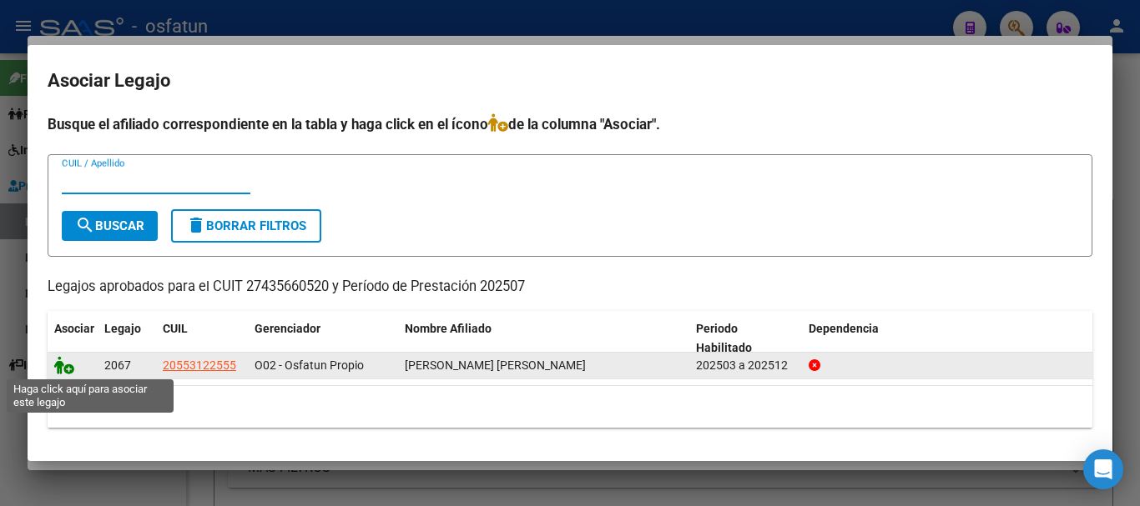
click at [69, 370] on icon at bounding box center [64, 365] width 20 height 18
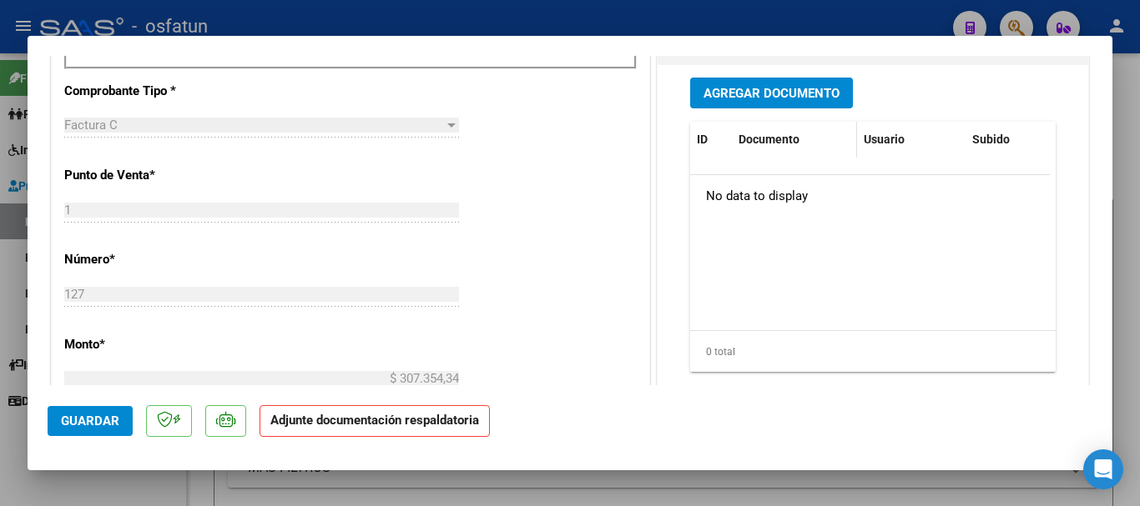
scroll to position [738, 0]
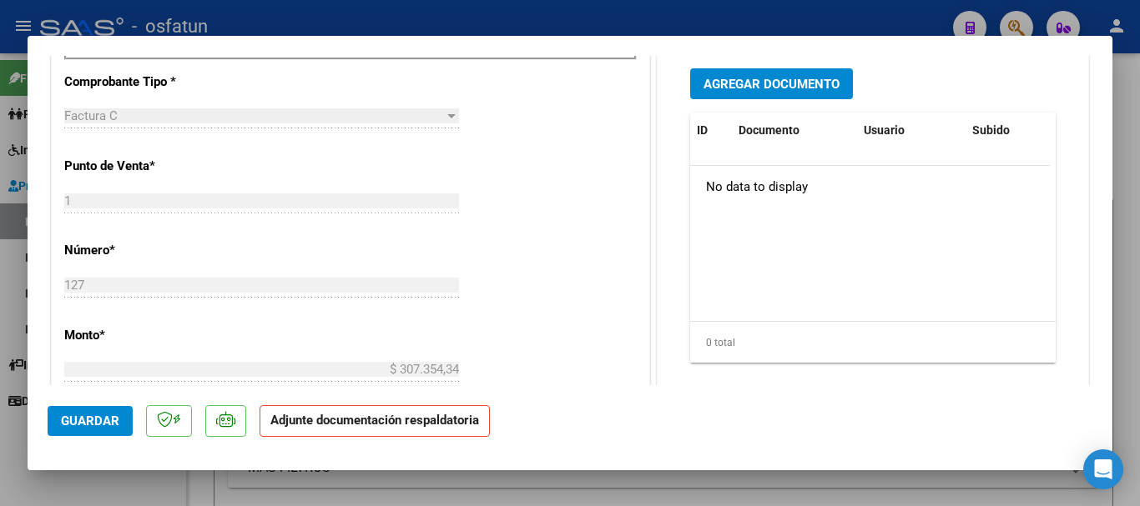
click at [747, 77] on button "Agregar Documento" at bounding box center [771, 83] width 163 height 31
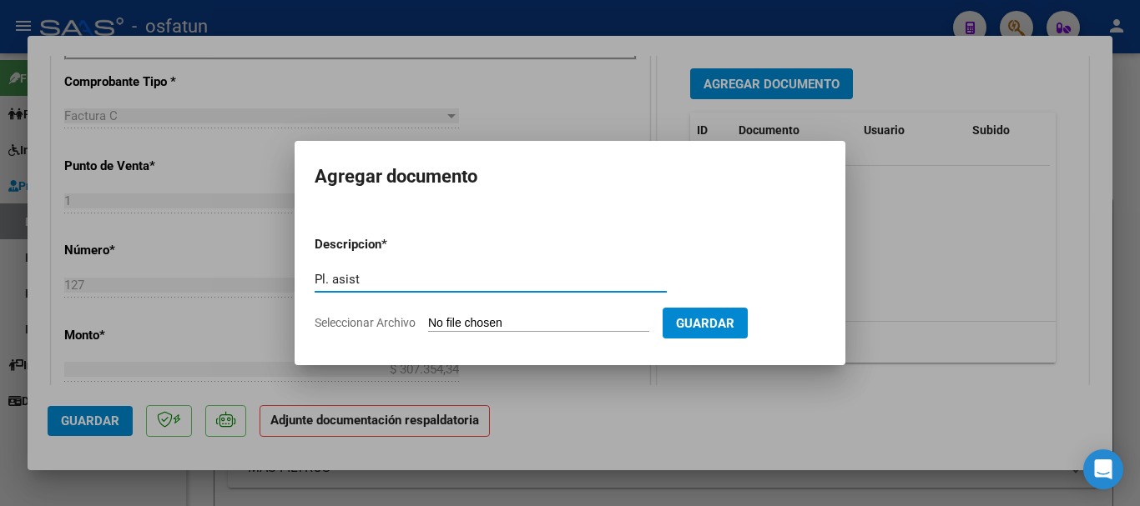
type input "Pl. asist"
click at [506, 325] on input "Seleccionar Archivo" at bounding box center [538, 324] width 221 height 16
type input "C:\fakepath\image1.jpeg"
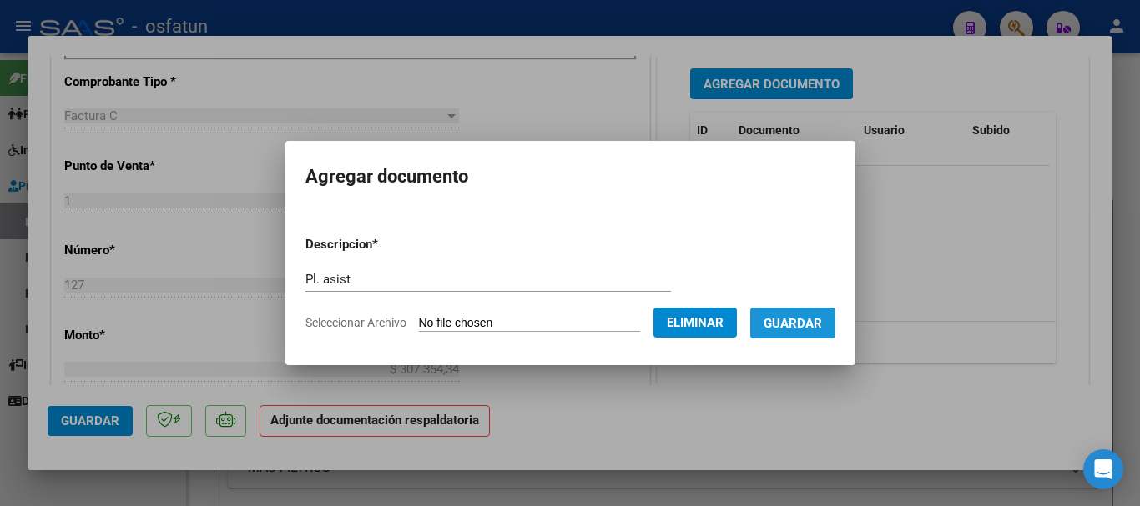
click at [820, 326] on span "Guardar" at bounding box center [792, 323] width 58 height 15
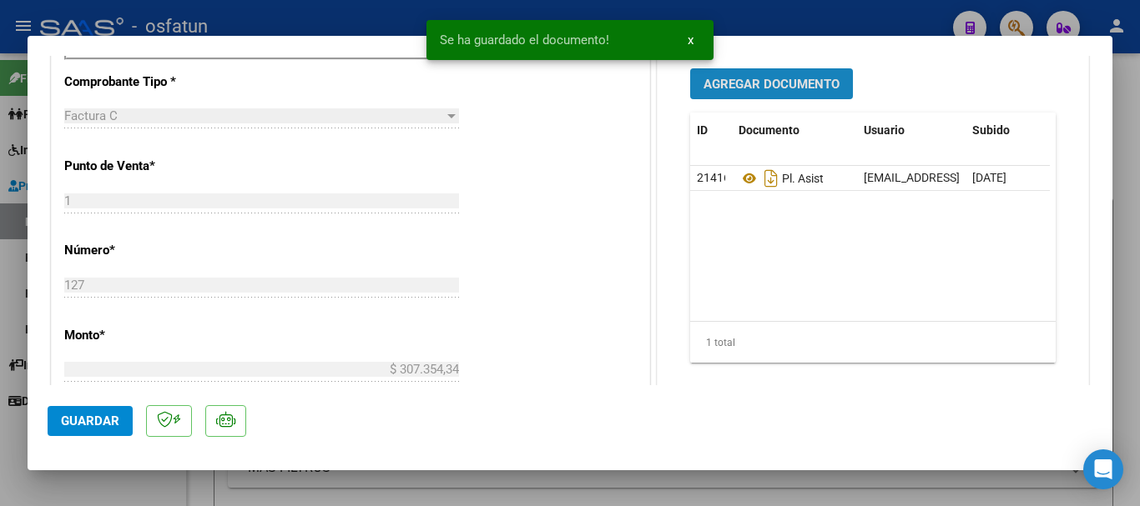
click at [757, 83] on span "Agregar Documento" at bounding box center [771, 84] width 136 height 15
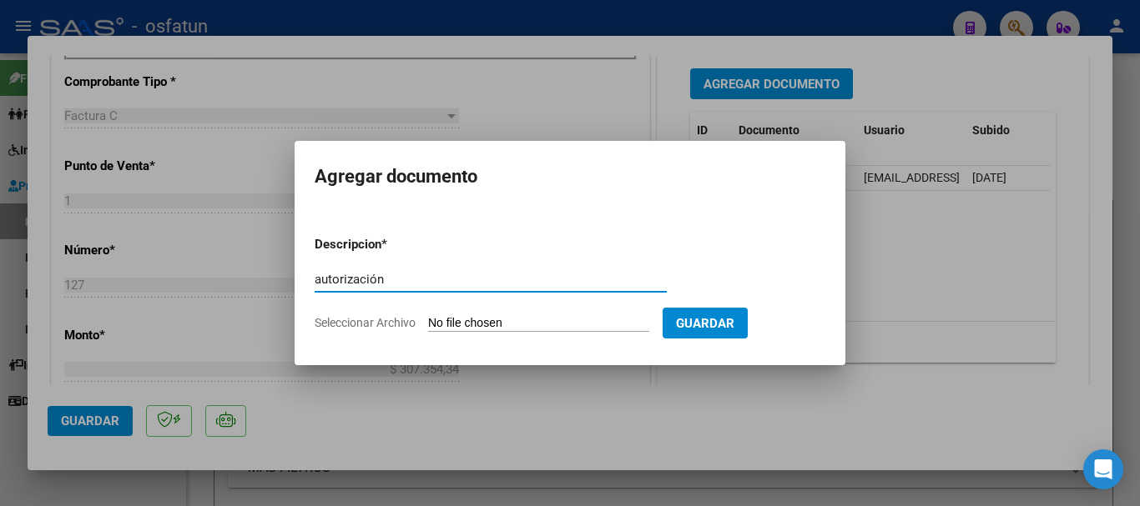
type input "autorización"
click at [577, 330] on input "Seleccionar Archivo" at bounding box center [538, 324] width 221 height 16
type input "C:\fakepath\image0.jpeg"
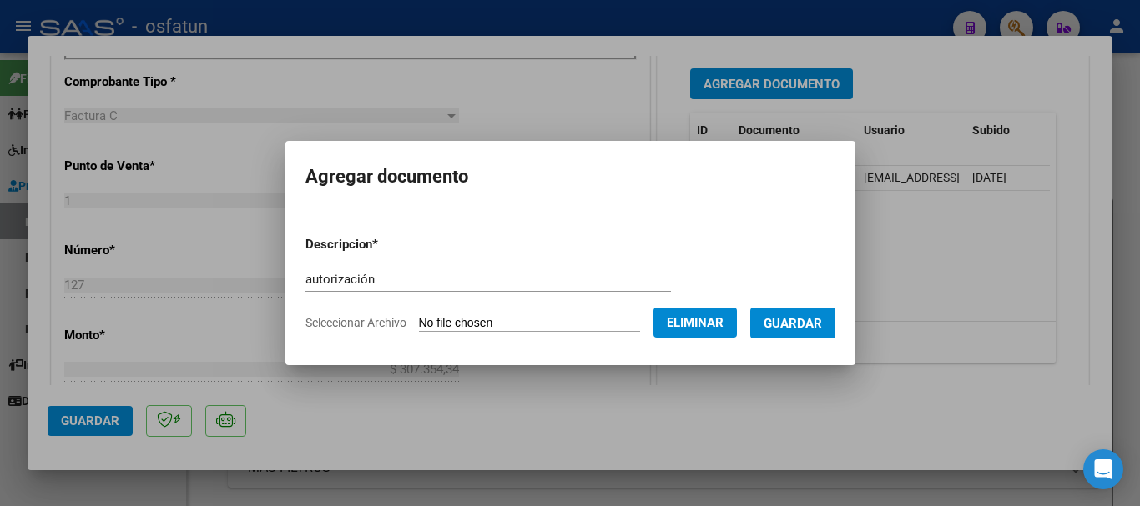
click at [799, 315] on button "Guardar" at bounding box center [792, 323] width 85 height 31
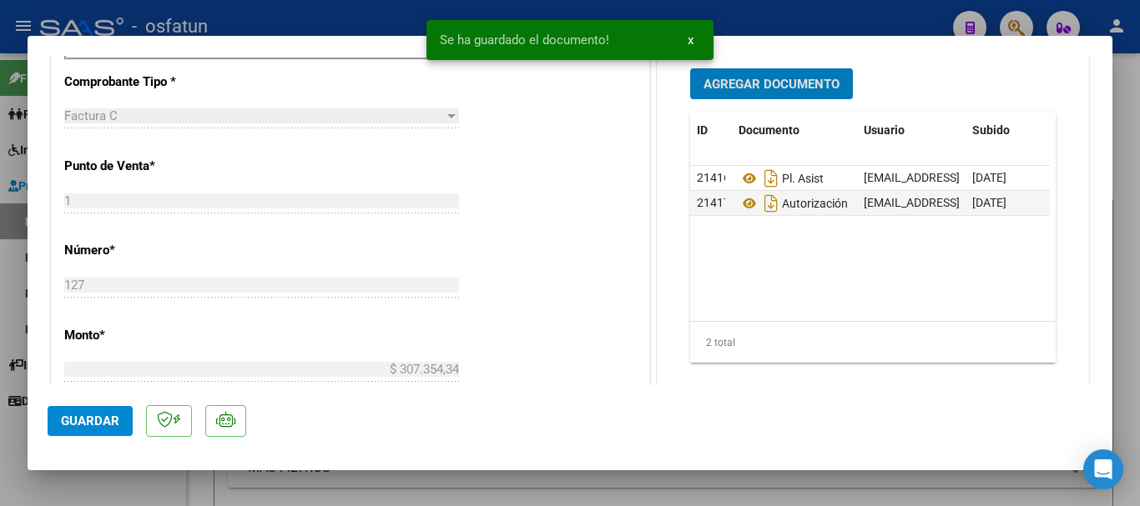
click at [79, 418] on span "Guardar" at bounding box center [90, 421] width 58 height 15
click at [68, 423] on span "Guardar" at bounding box center [90, 421] width 58 height 15
click at [1126, 393] on div at bounding box center [570, 253] width 1140 height 506
type input "$ 0,00"
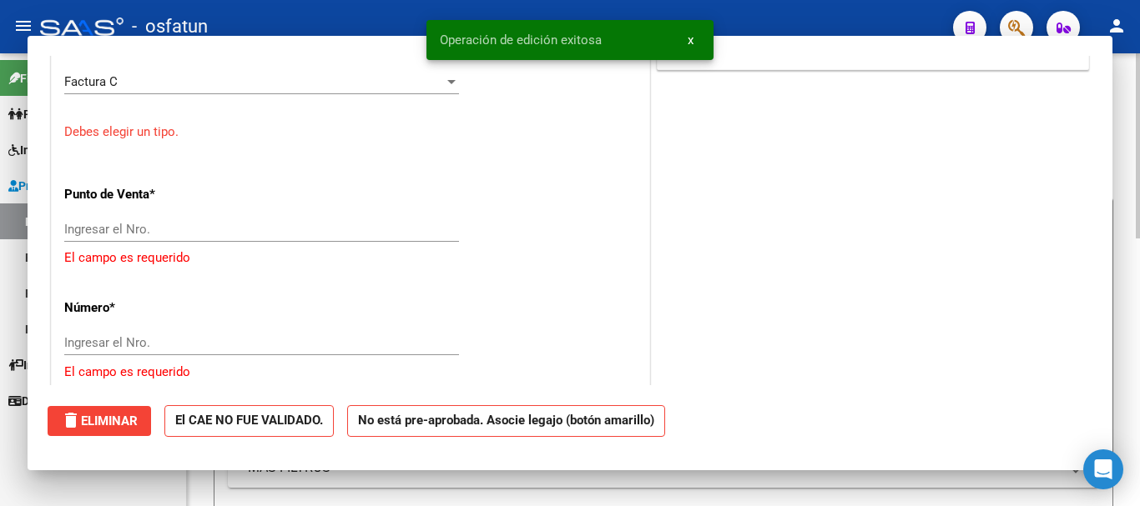
scroll to position [704, 0]
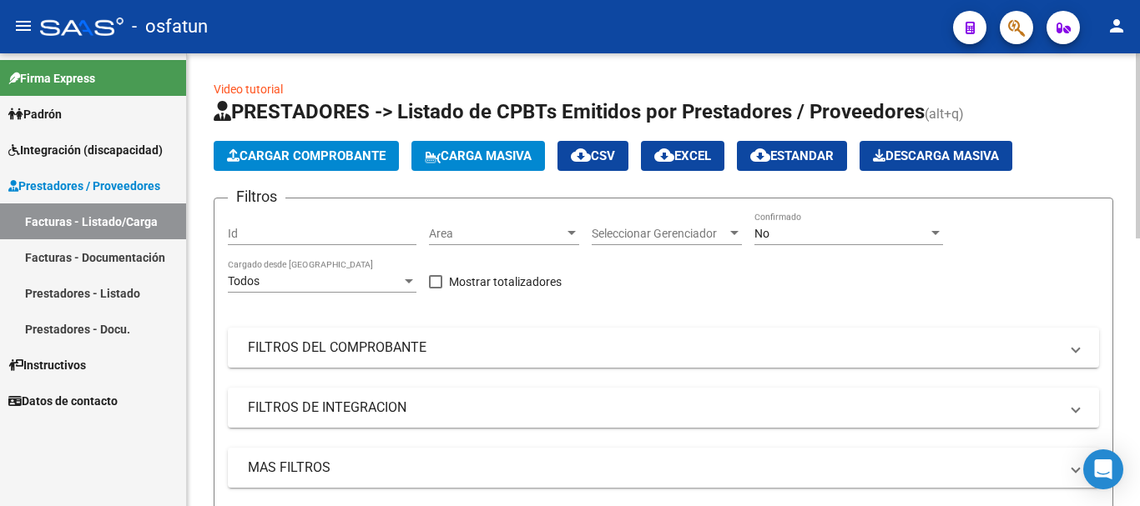
drag, startPoint x: 1135, startPoint y: 155, endPoint x: 1139, endPoint y: 240, distance: 85.2
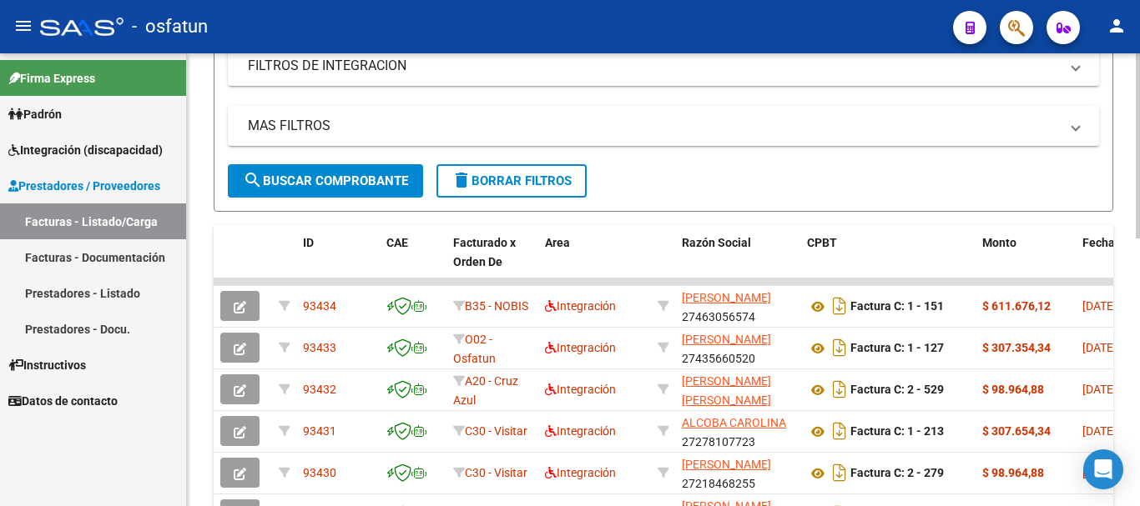
click at [1126, 373] on div "Video tutorial PRESTADORES -> Listado de CPBTs Emitidos por Prestadores / Prove…" at bounding box center [665, 257] width 957 height 1093
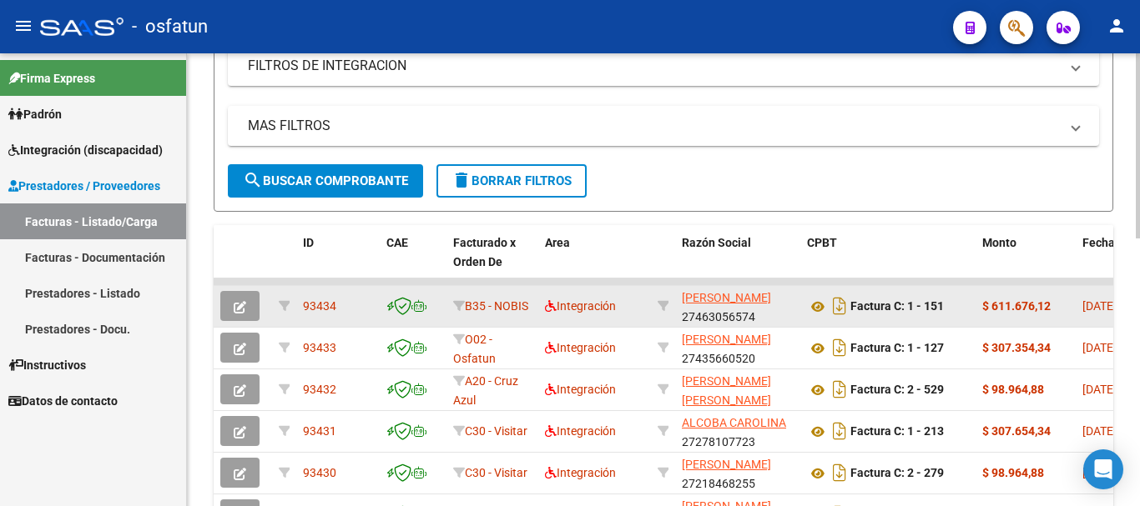
scroll to position [346, 0]
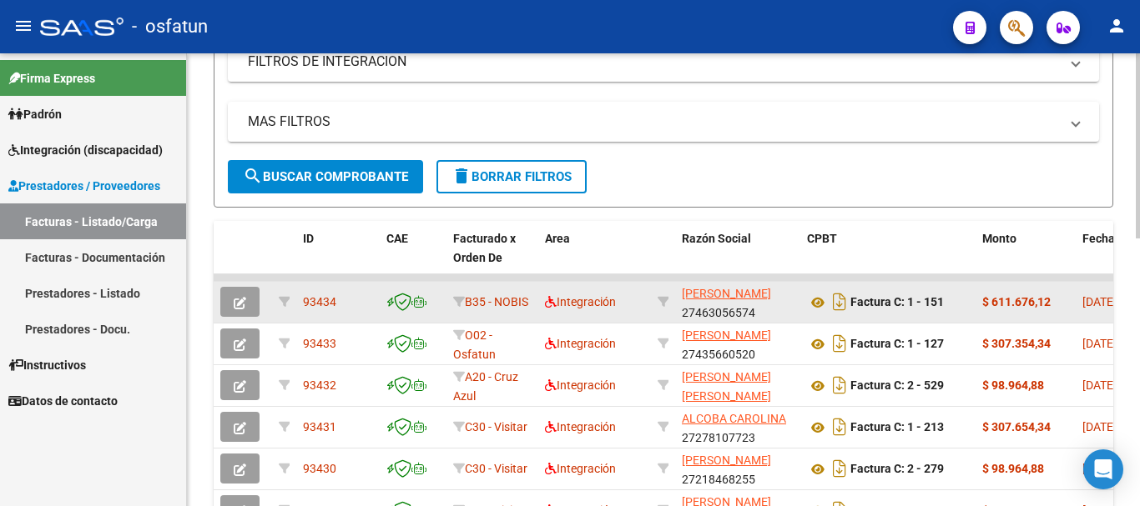
click at [227, 309] on button "button" at bounding box center [239, 302] width 39 height 30
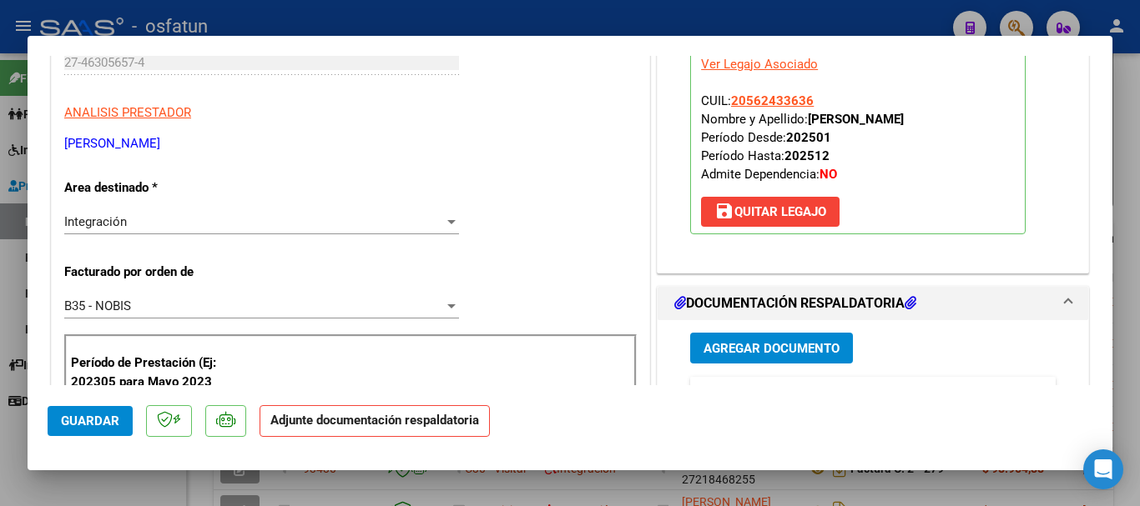
scroll to position [295, 0]
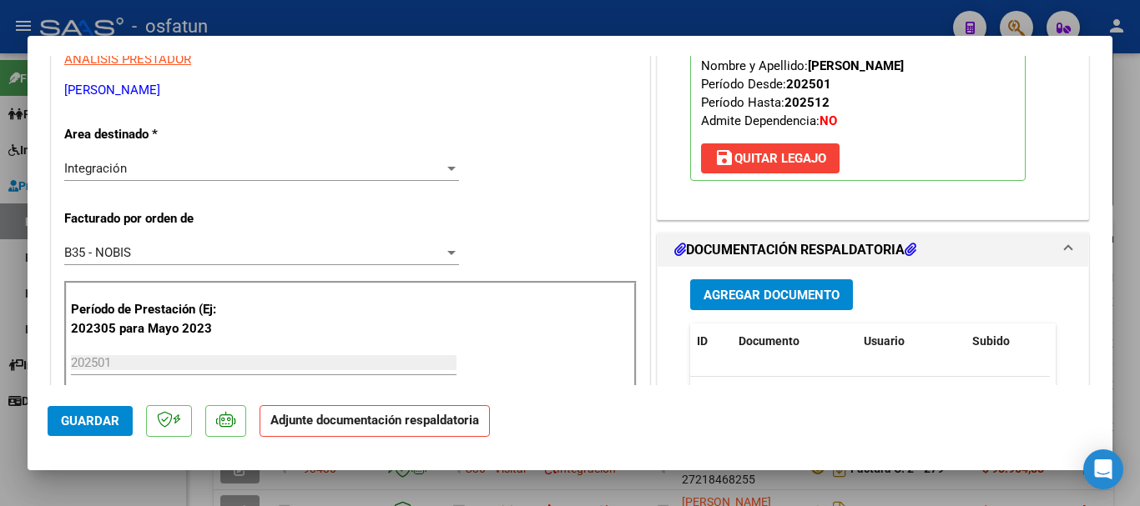
click at [1126, 92] on div at bounding box center [570, 253] width 1140 height 506
type input "$ 0,00"
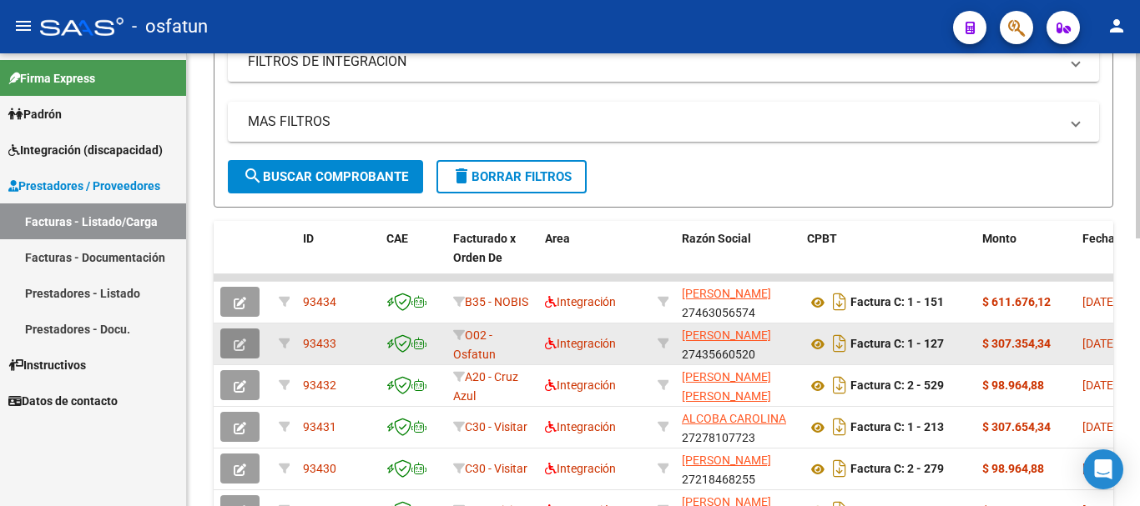
click at [234, 345] on icon "button" at bounding box center [240, 345] width 13 height 13
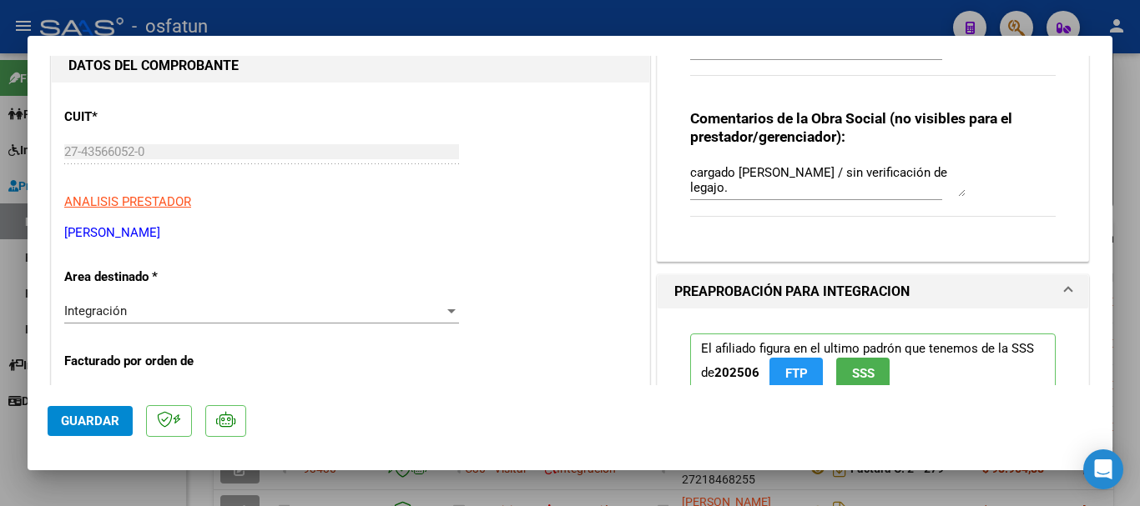
scroll to position [215, 0]
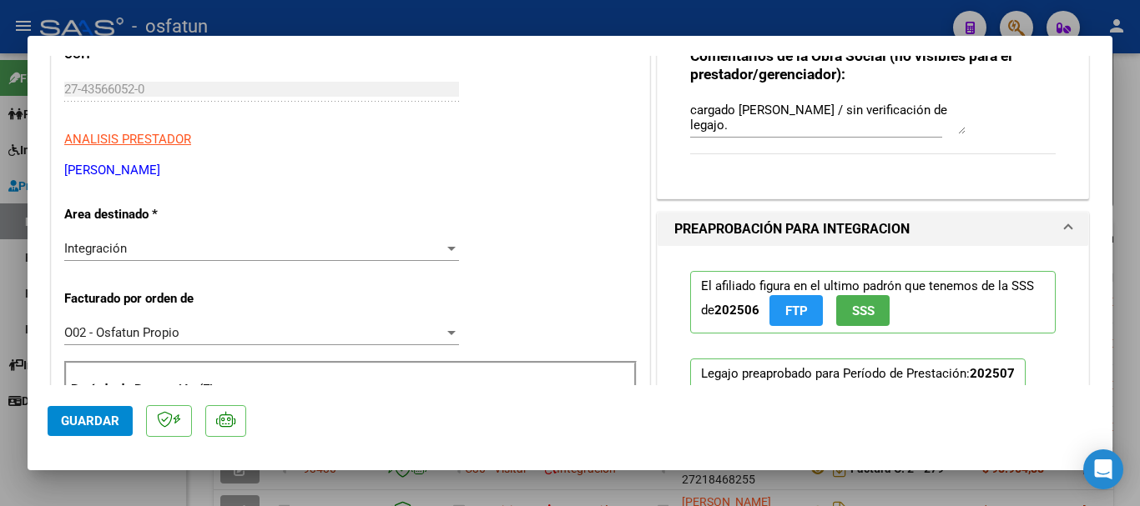
drag, startPoint x: 229, startPoint y: 164, endPoint x: 58, endPoint y: 169, distance: 171.1
copy p "[PERSON_NAME]"
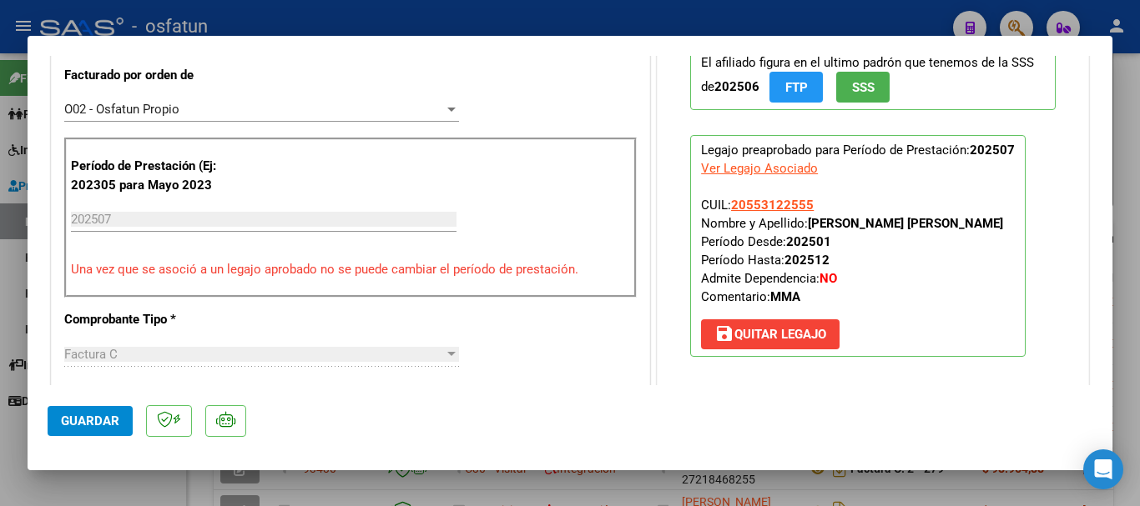
scroll to position [444, 0]
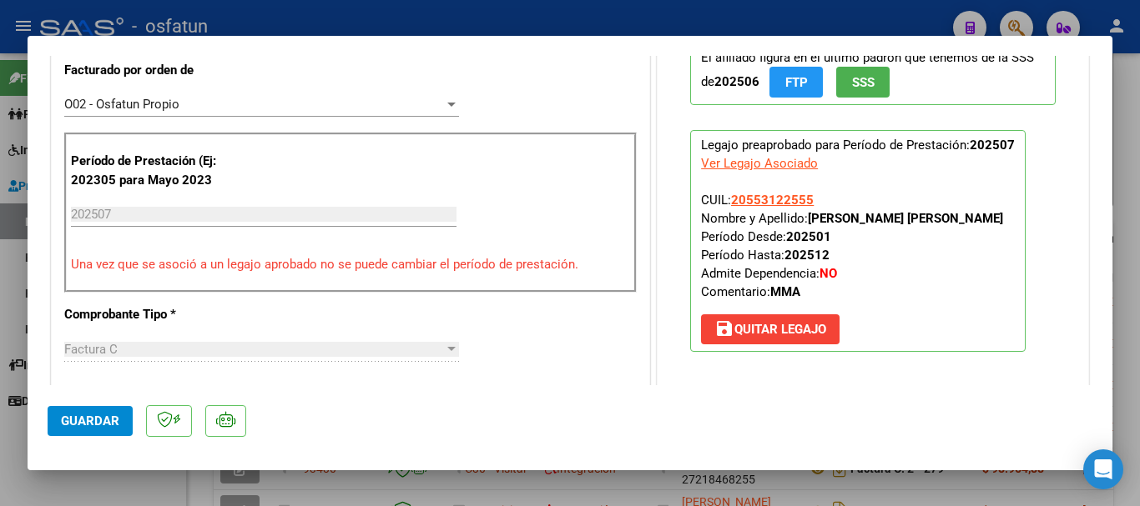
drag, startPoint x: 905, startPoint y: 223, endPoint x: 804, endPoint y: 217, distance: 101.1
click at [804, 217] on p "Legajo preaprobado para Período de Prestación: 202507 Ver Legajo Asociado CUIL:…" at bounding box center [857, 241] width 335 height 222
copy strong "[PERSON_NAME] [PERSON_NAME]"
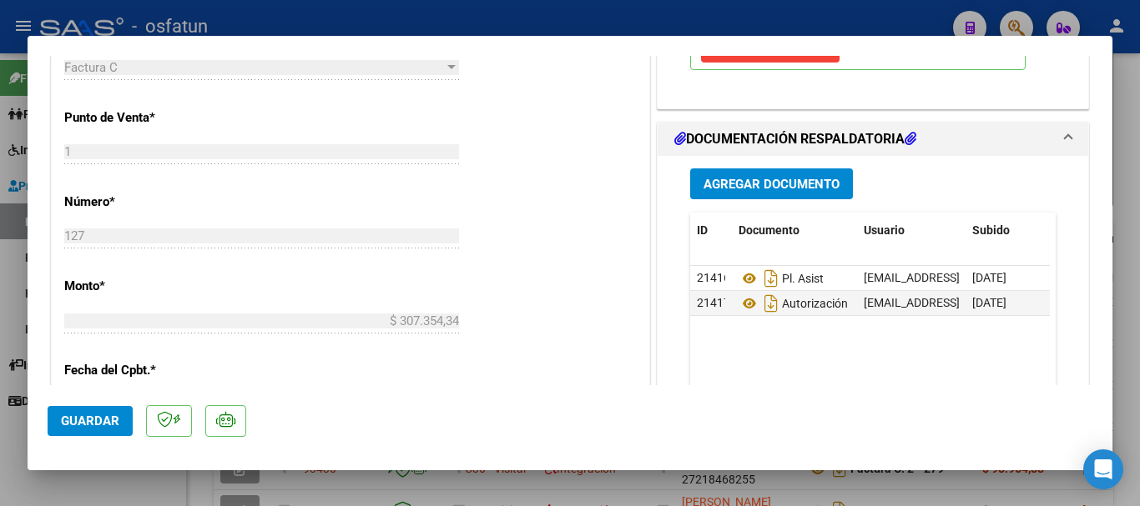
scroll to position [779, 0]
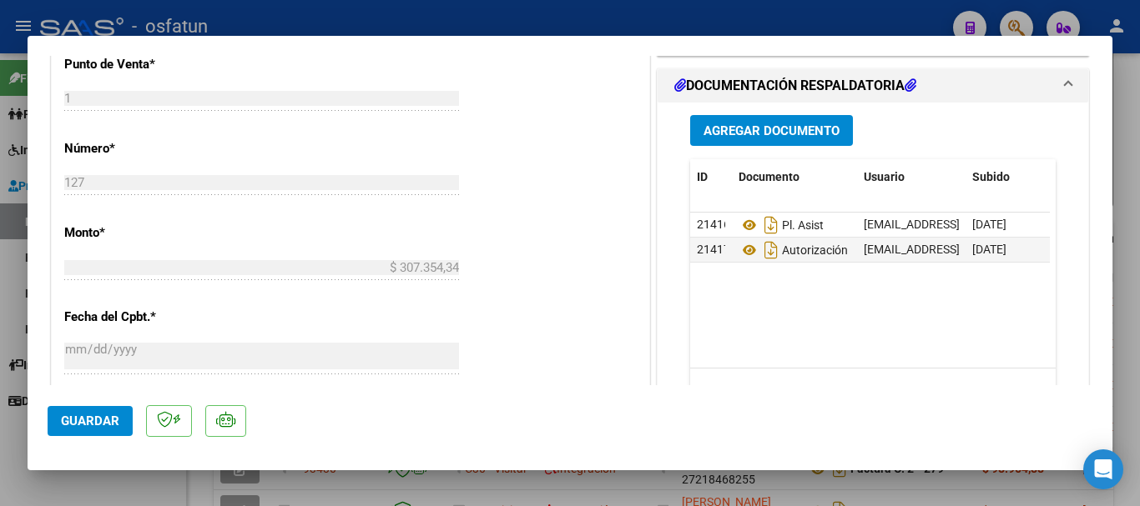
click at [1126, 306] on div at bounding box center [570, 253] width 1140 height 506
type input "$ 0,00"
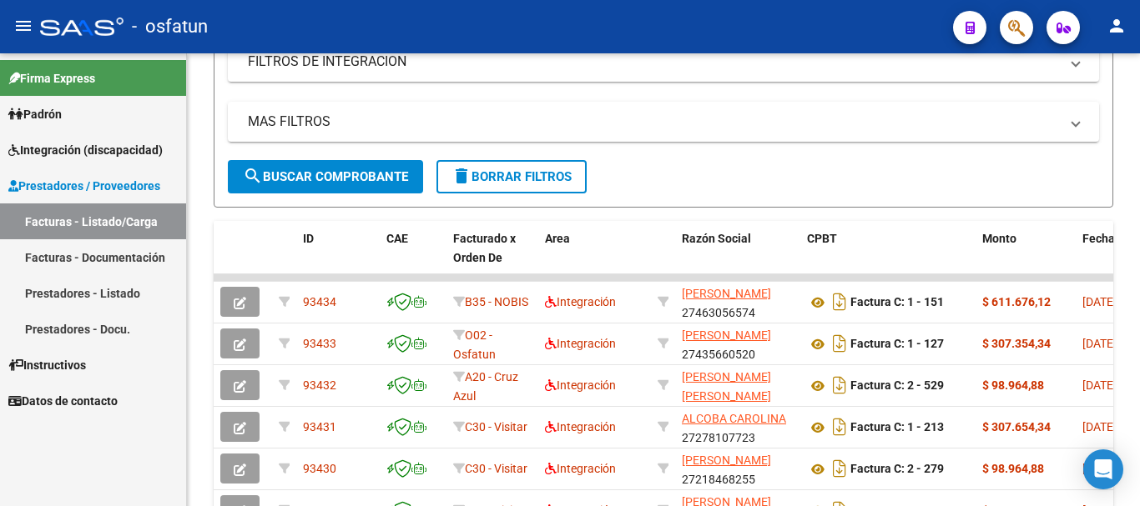
click at [110, 226] on link "Facturas - Listado/Carga" at bounding box center [93, 222] width 186 height 36
click at [73, 148] on span "Integración (discapacidad)" at bounding box center [85, 150] width 154 height 18
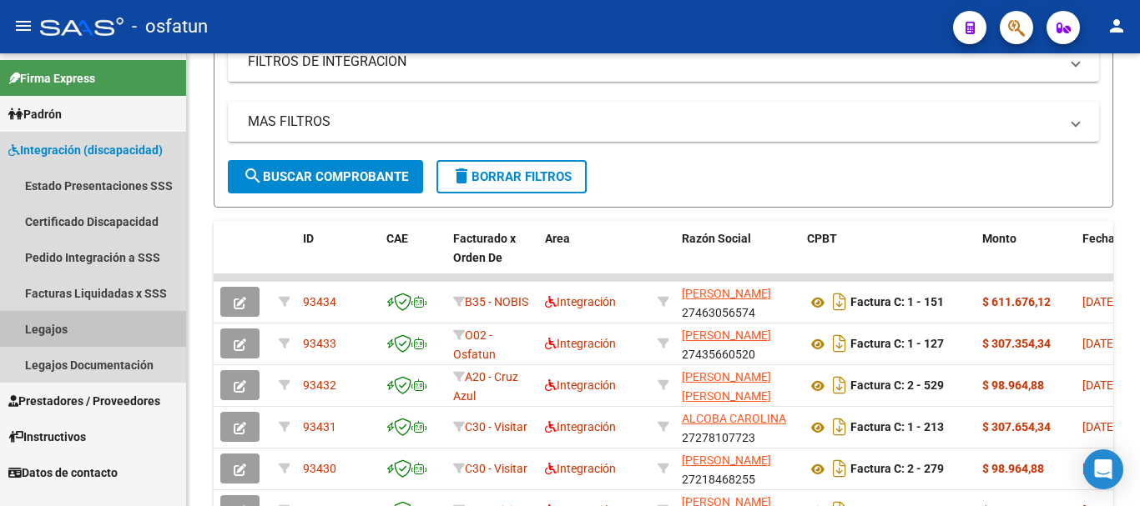
click at [60, 320] on link "Legajos" at bounding box center [93, 329] width 186 height 36
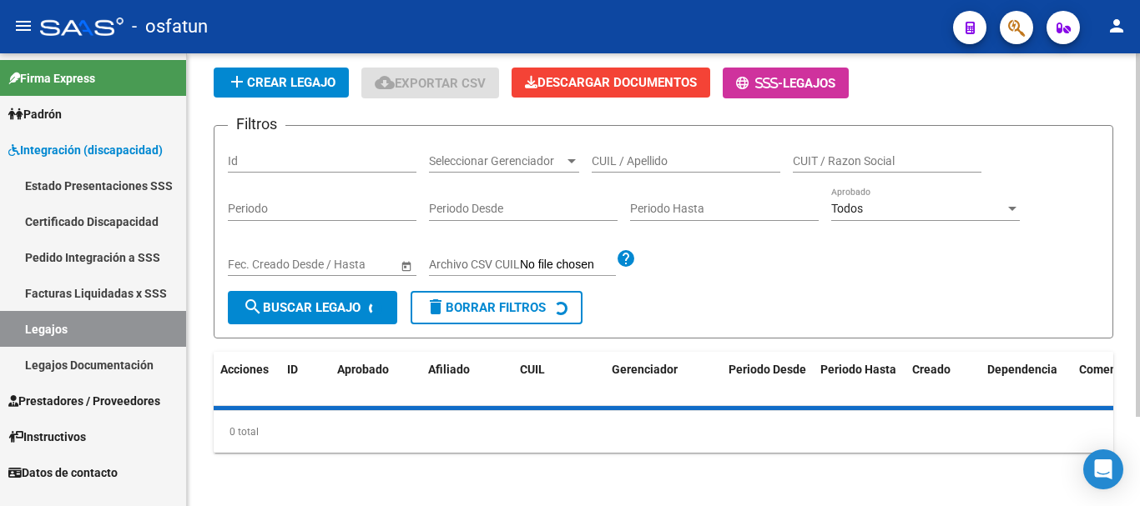
scroll to position [346, 0]
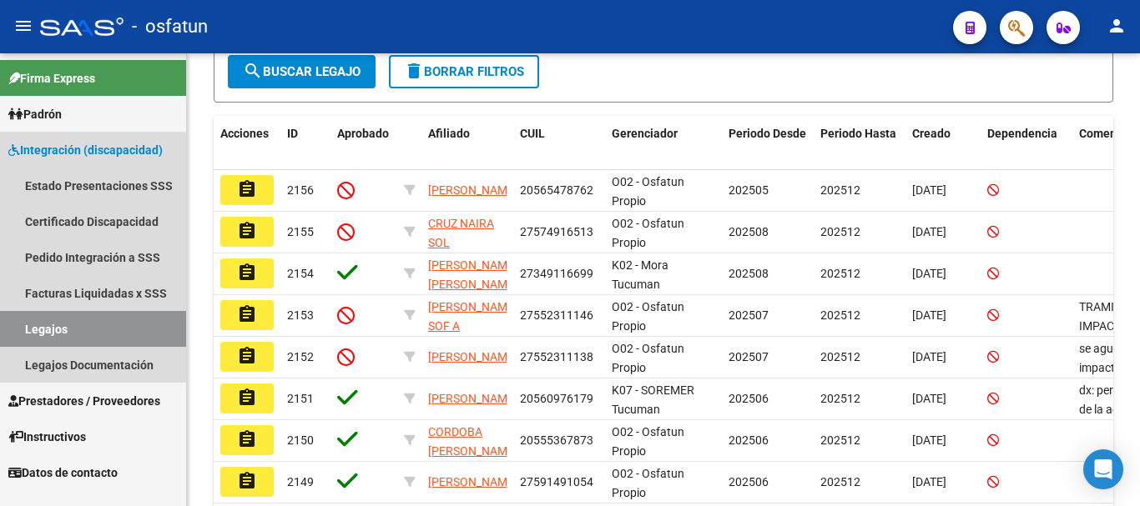
click at [70, 326] on link "Legajos" at bounding box center [93, 329] width 186 height 36
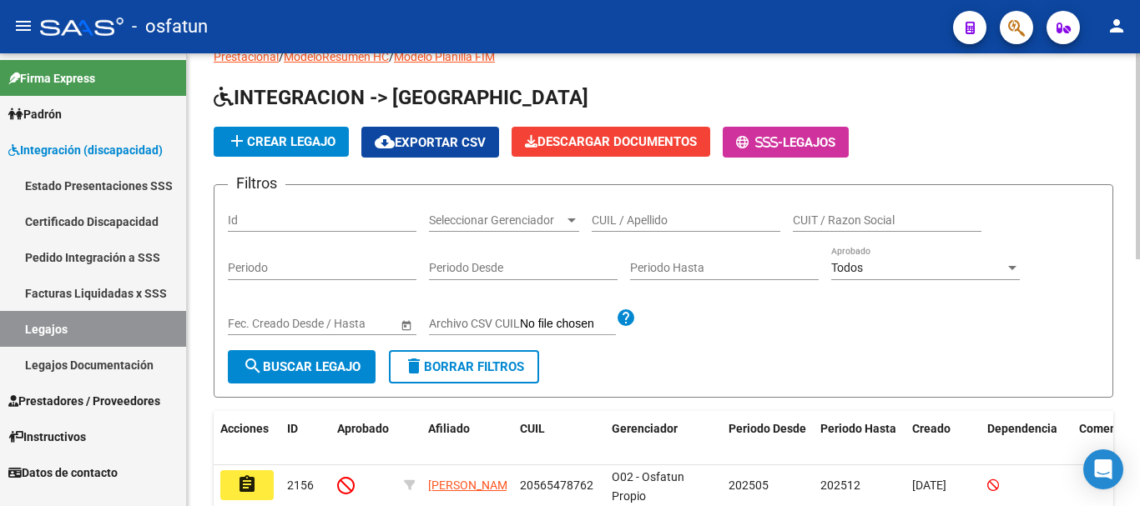
scroll to position [9, 0]
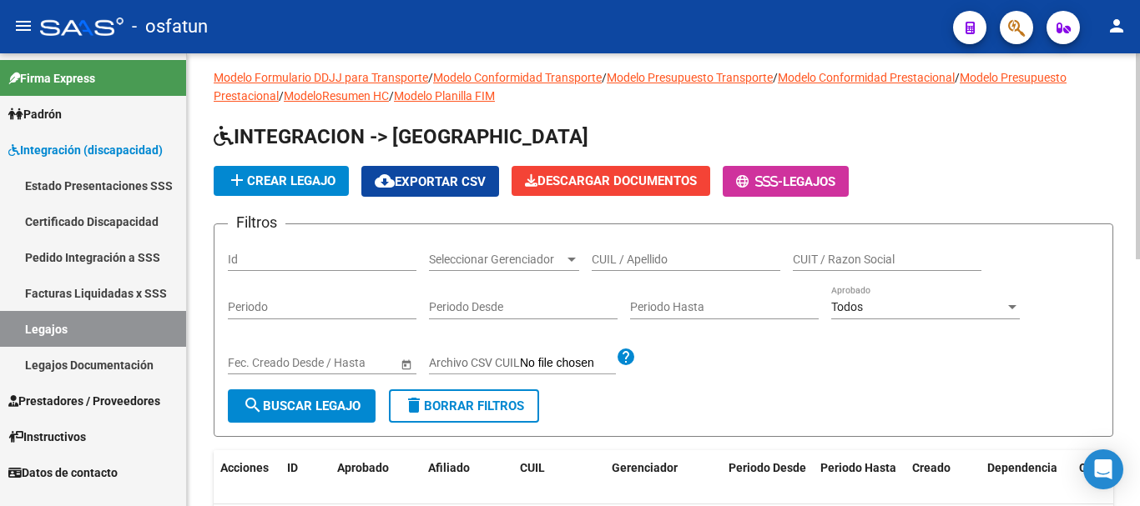
click at [1126, 121] on div at bounding box center [1137, 162] width 4 height 206
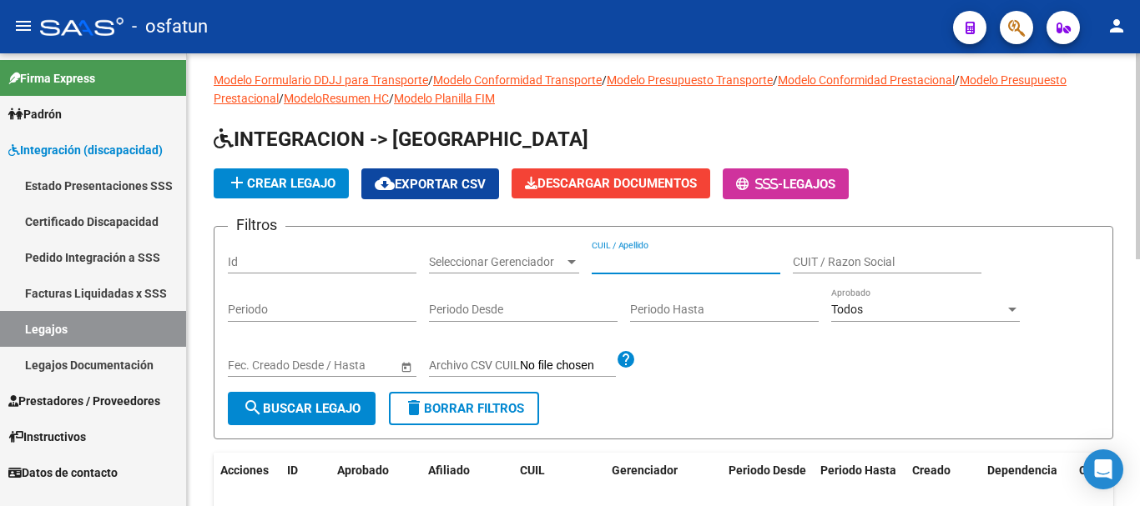
paste input "[PERSON_NAME]"
type input "[PERSON_NAME]"
click at [289, 424] on button "search Buscar Legajo" at bounding box center [302, 408] width 148 height 33
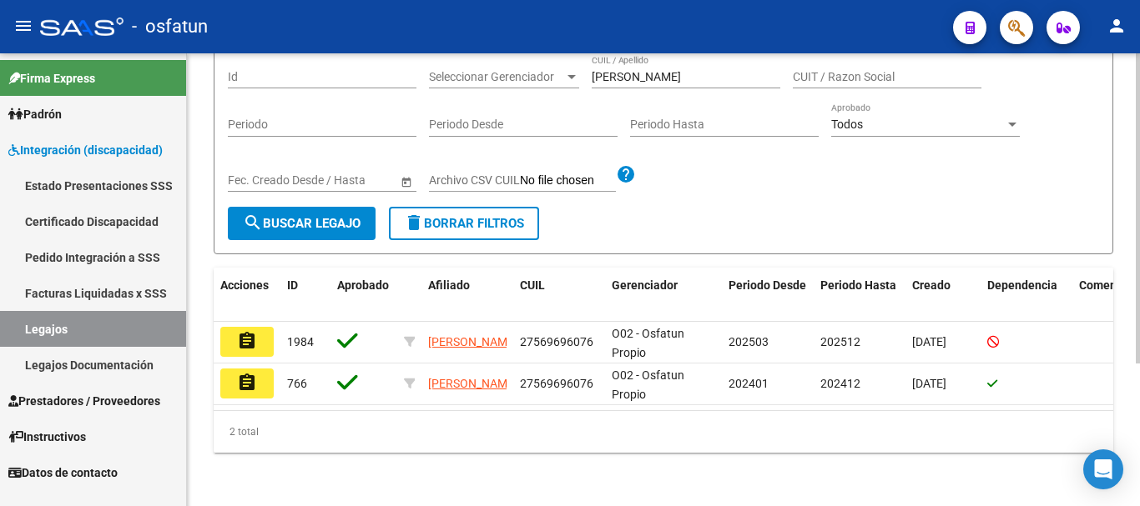
click at [1126, 304] on div at bounding box center [1137, 351] width 4 height 310
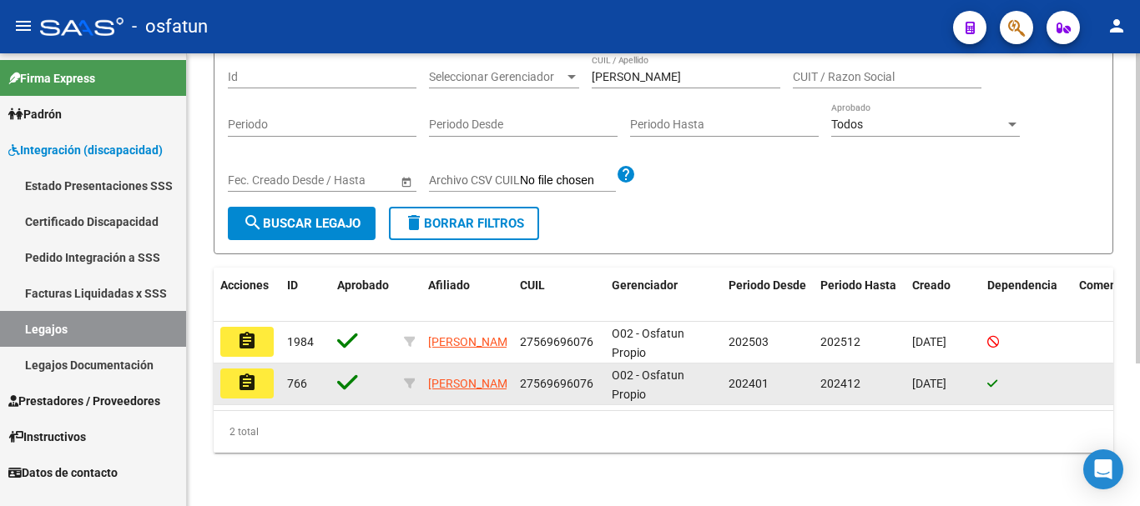
scroll to position [207, 0]
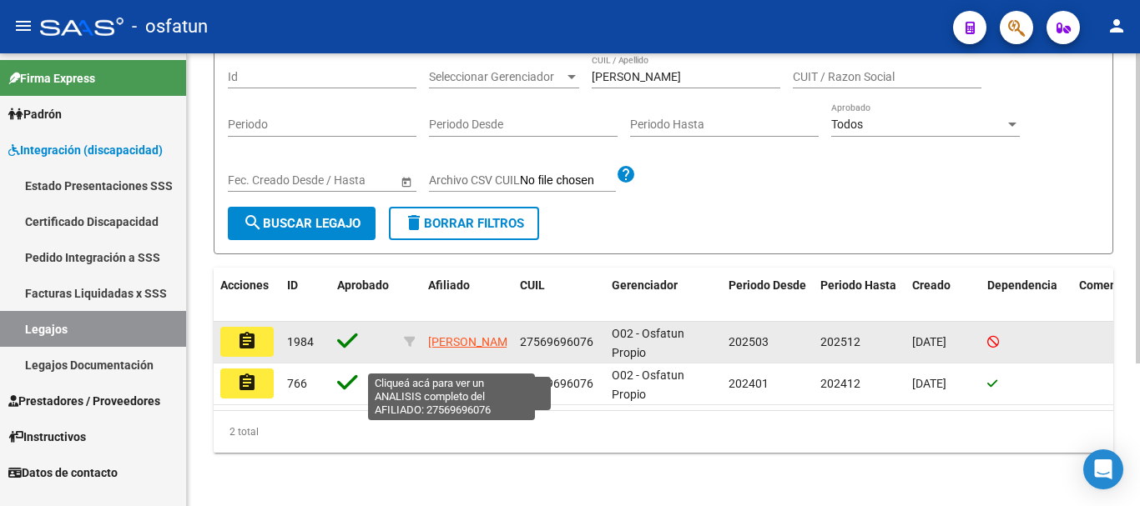
click at [448, 335] on span "[PERSON_NAME]" at bounding box center [472, 341] width 89 height 13
type textarea "27569696076"
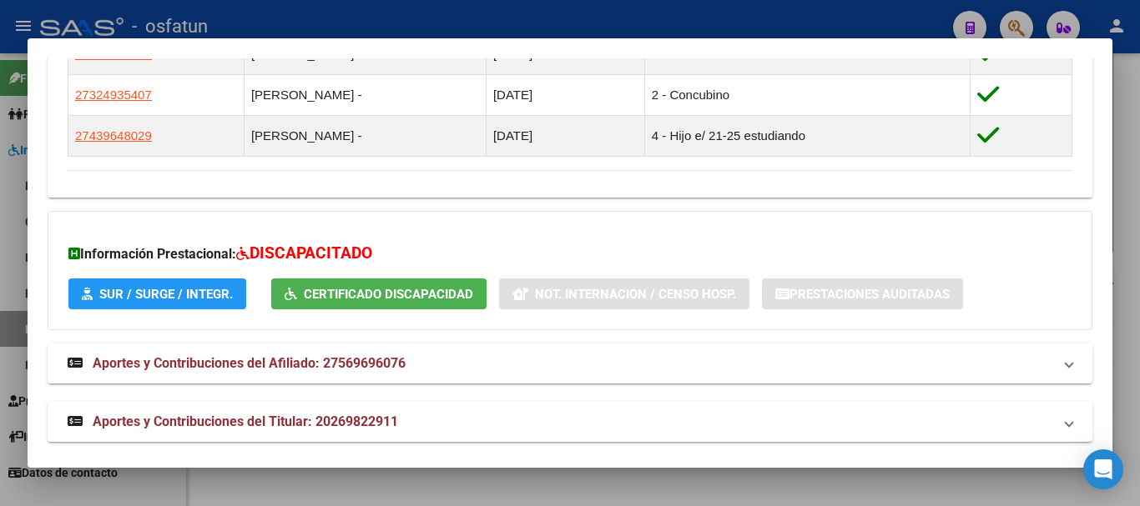
scroll to position [1065, 0]
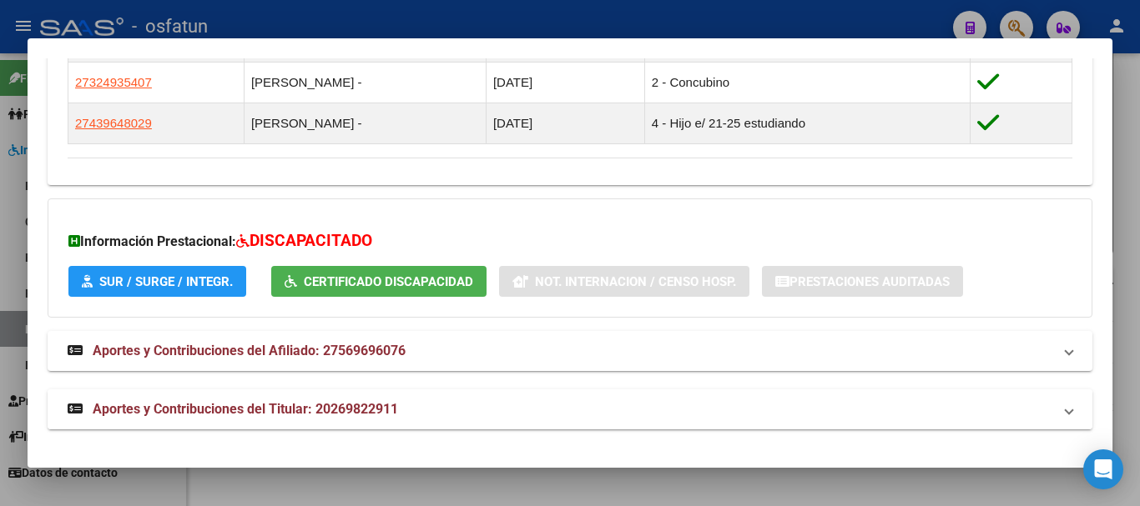
click at [340, 401] on span "Aportes y Contribuciones del Titular: 20269822911" at bounding box center [245, 409] width 305 height 16
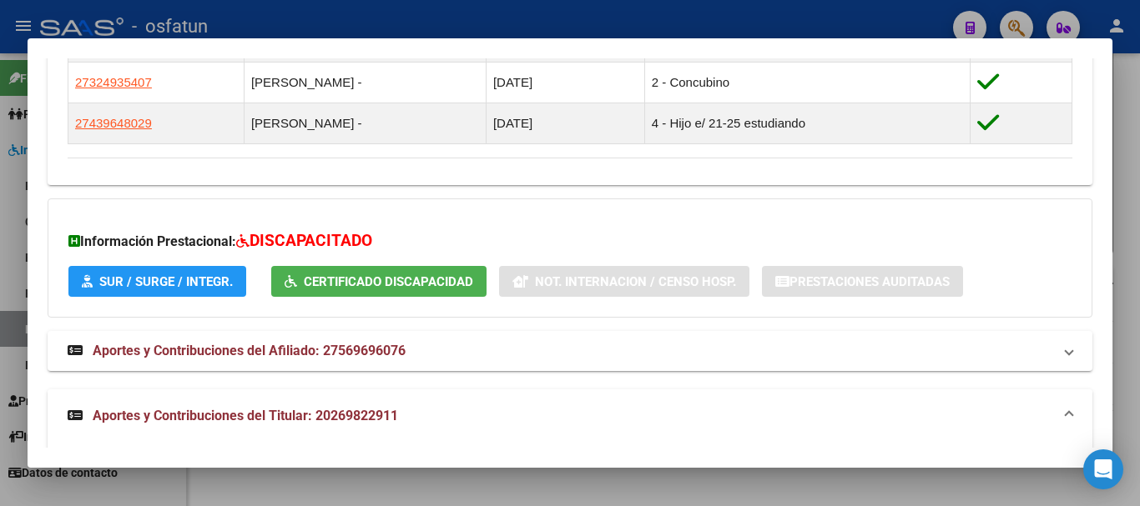
click at [314, 430] on mat-expansion-panel-header "Aportes y Contribuciones del Titular: 20269822911" at bounding box center [570, 416] width 1044 height 53
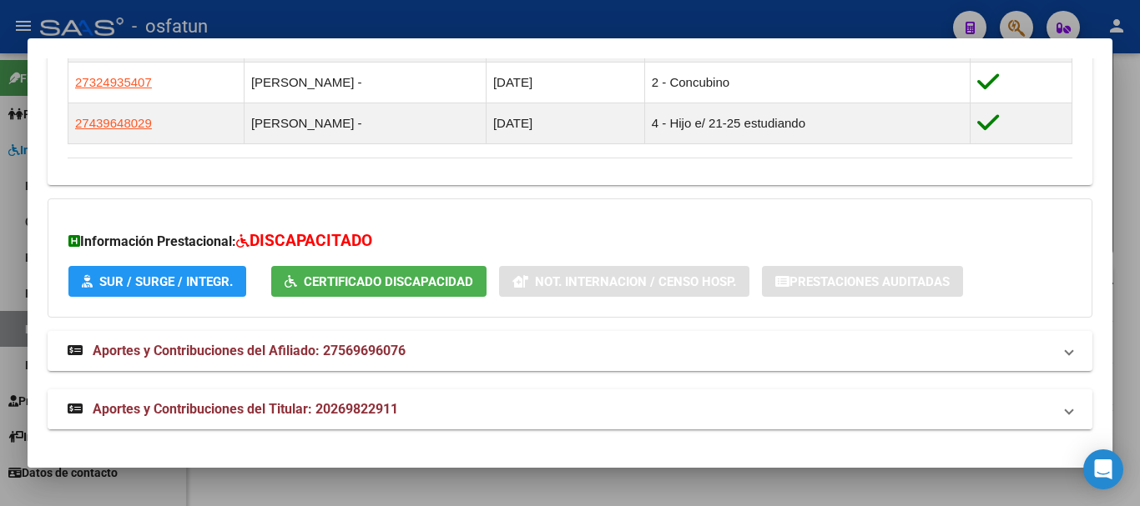
click at [417, 394] on mat-expansion-panel-header "Aportes y Contribuciones del Titular: 20269822911" at bounding box center [570, 410] width 1044 height 40
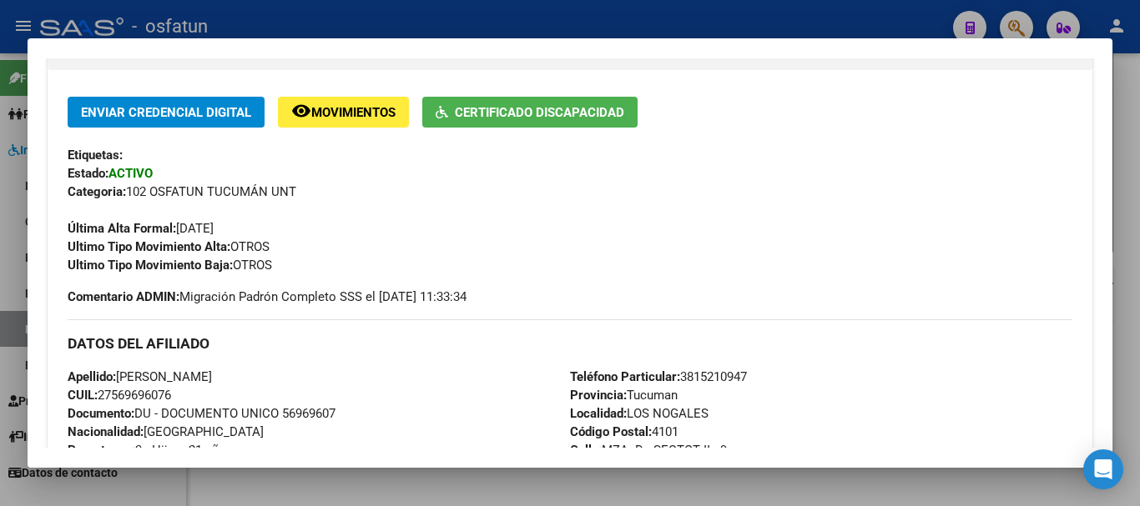
scroll to position [292, 0]
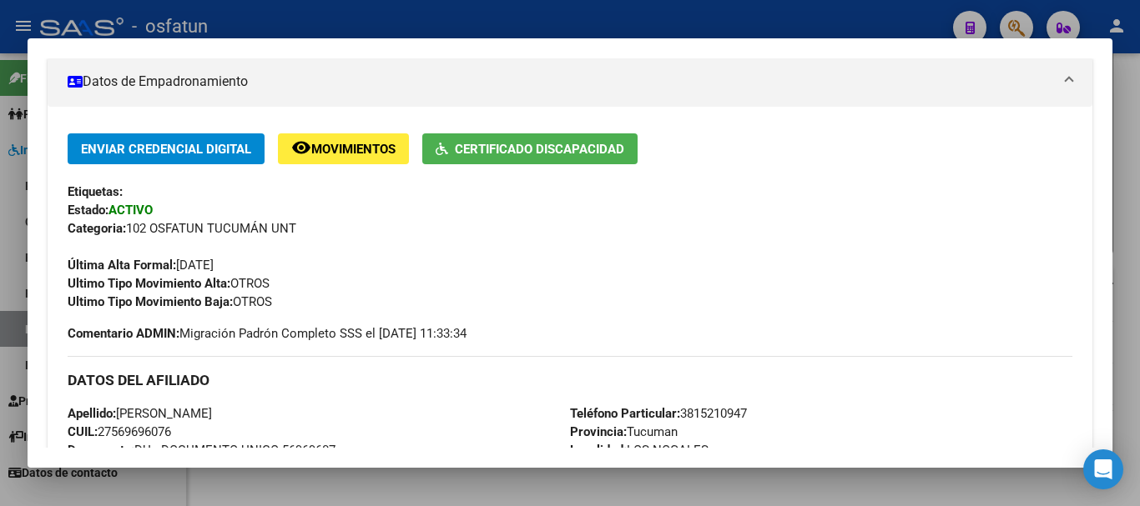
click at [1126, 320] on div at bounding box center [570, 253] width 1140 height 506
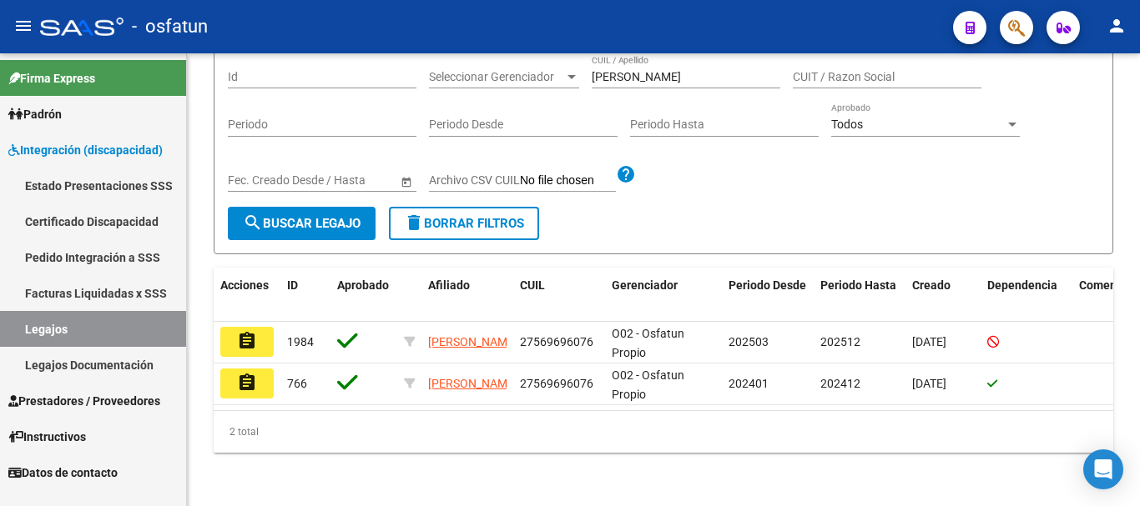
click at [58, 403] on span "Prestadores / Proveedores" at bounding box center [84, 401] width 152 height 18
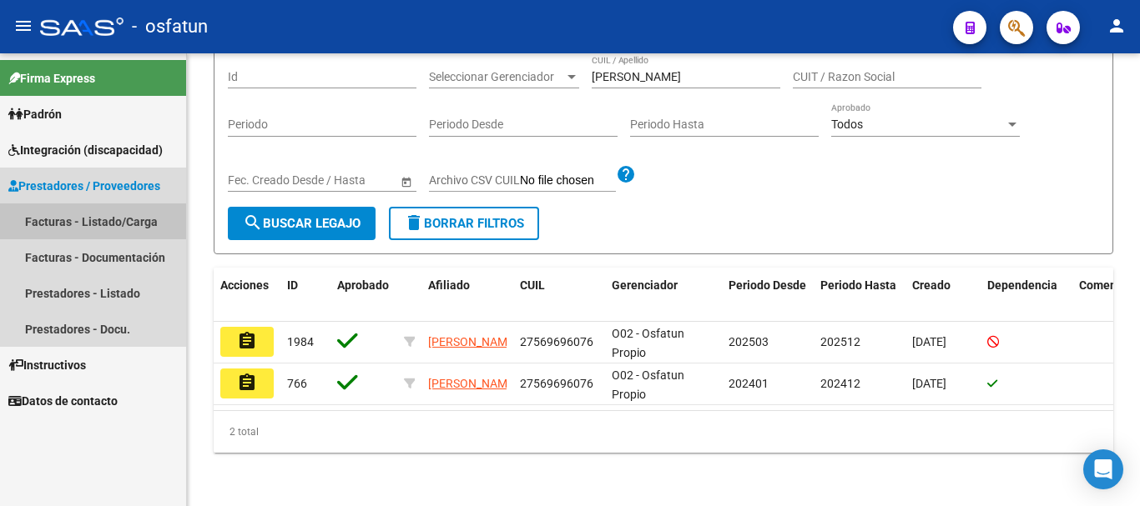
click at [53, 228] on link "Facturas - Listado/Carga" at bounding box center [93, 222] width 186 height 36
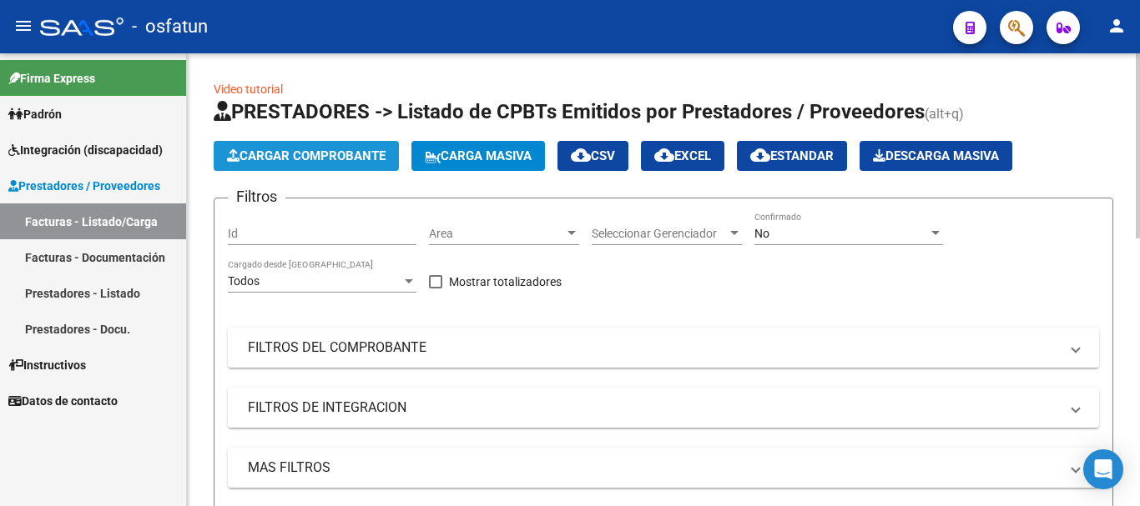
click at [343, 149] on span "Cargar Comprobante" at bounding box center [306, 155] width 159 height 15
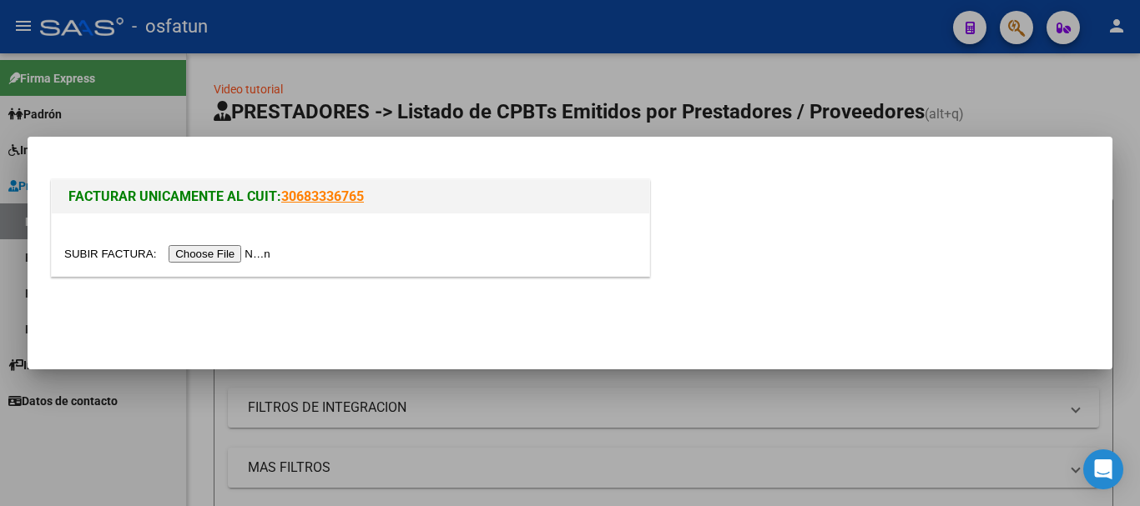
click at [185, 256] on input "file" at bounding box center [169, 254] width 211 height 18
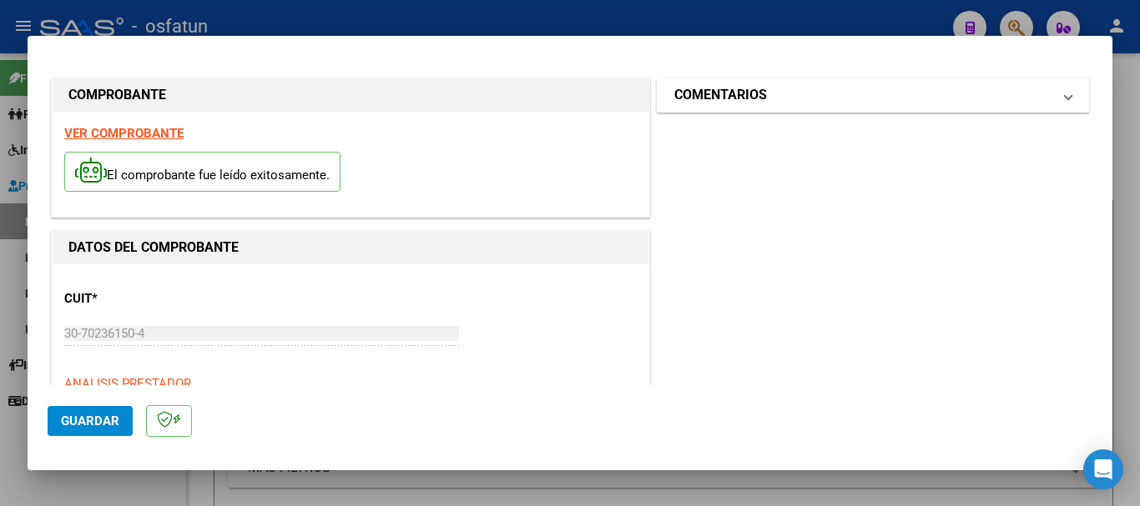
click at [813, 107] on mat-expansion-panel-header "COMENTARIOS" at bounding box center [872, 94] width 430 height 33
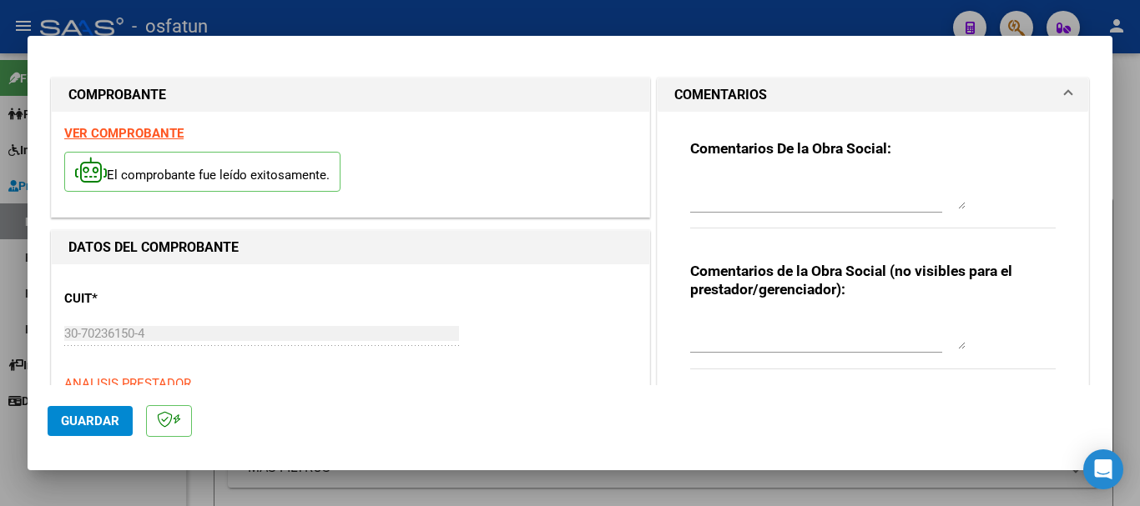
click at [703, 345] on textarea at bounding box center [827, 332] width 275 height 33
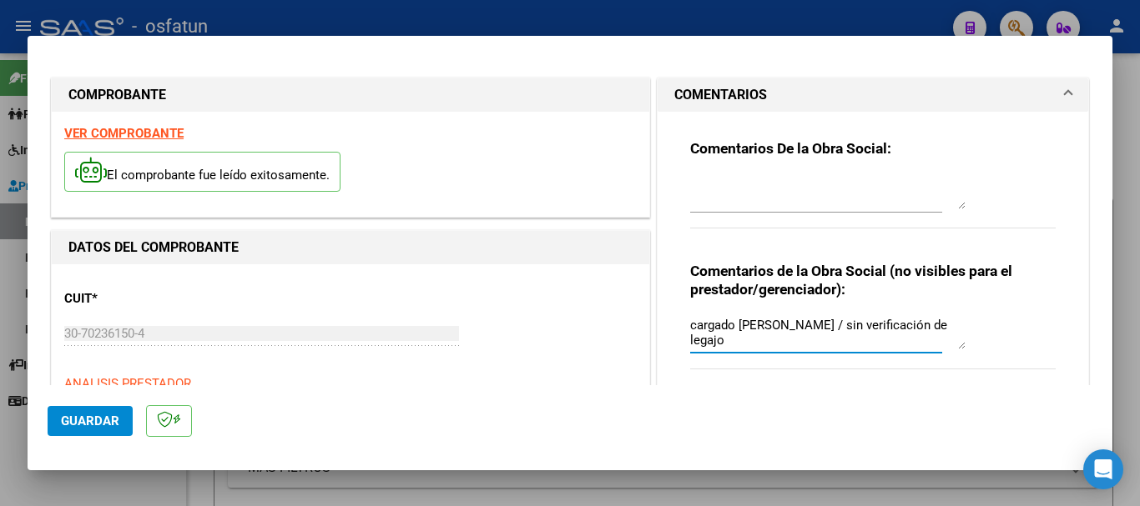
type textarea "cargado [PERSON_NAME] / sin verificación de legajo"
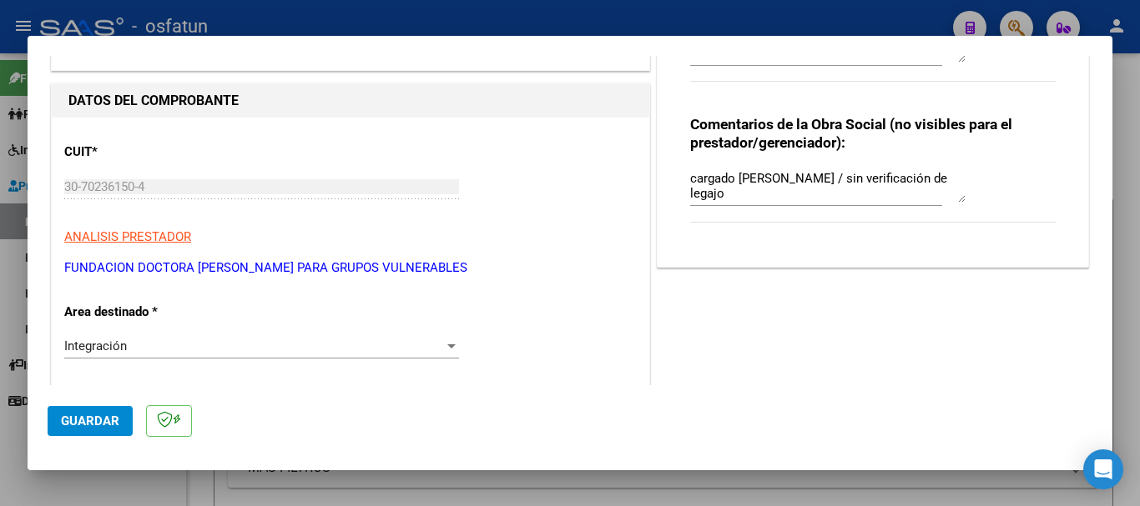
scroll to position [152, 0]
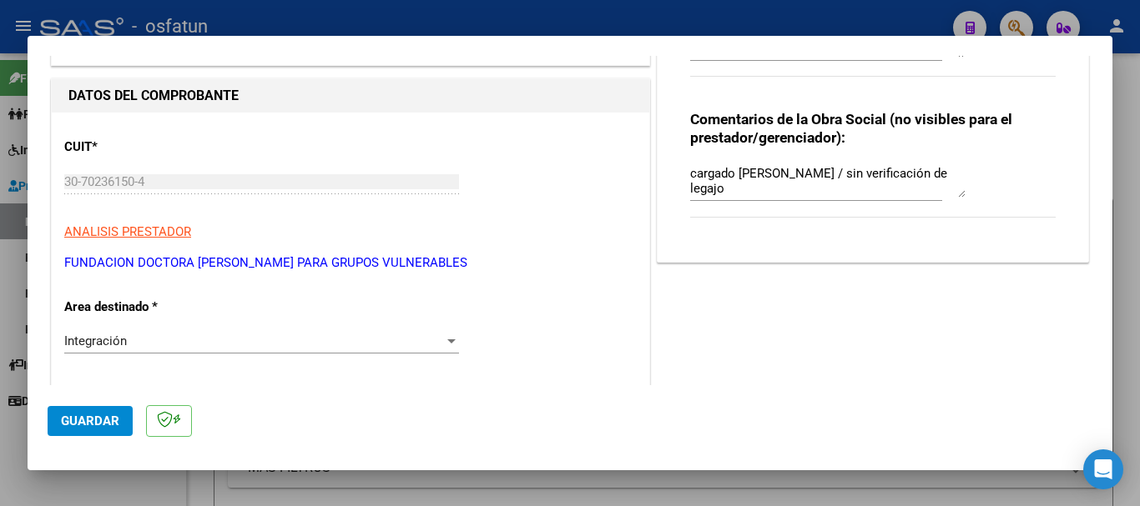
click at [25, 178] on div "COMPROBANTE VER COMPROBANTE El comprobante fue leído exitosamente. DATOS DEL CO…" at bounding box center [570, 253] width 1140 height 506
drag, startPoint x: 479, startPoint y: 266, endPoint x: 47, endPoint y: 262, distance: 432.2
click at [45, 262] on mat-dialog-content "COMPROBANTE VER COMPROBANTE El comprobante fue leído exitosamente. DATOS DEL CO…" at bounding box center [570, 221] width 1084 height 330
copy p "FUNDACION DOCTORA [PERSON_NAME] PARA GRUPOS VULNERABLES"
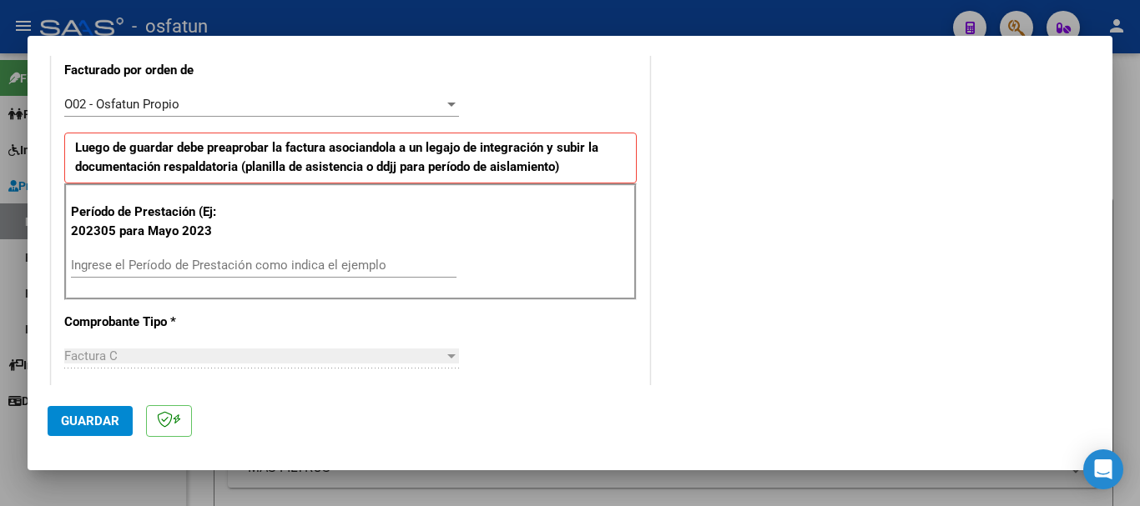
scroll to position [528, 0]
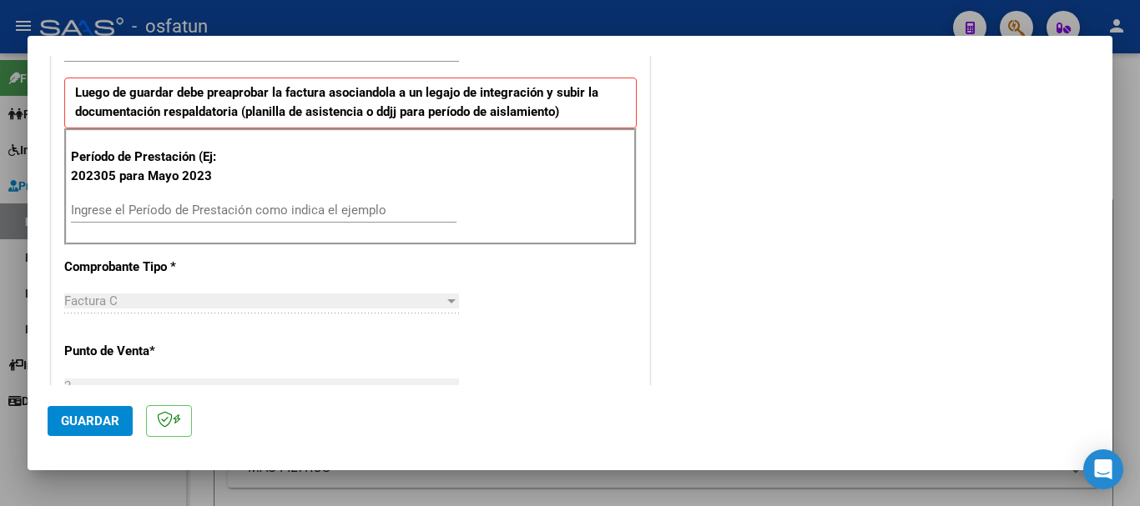
click at [103, 216] on input "Ingrese el Período de Prestación como indica el ejemplo" at bounding box center [263, 210] width 385 height 15
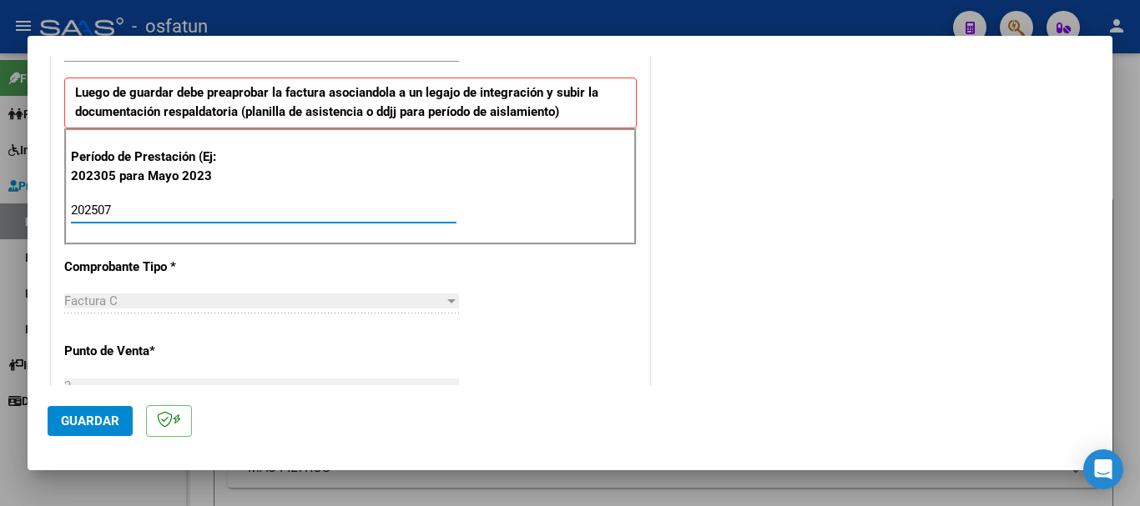
type input "202507"
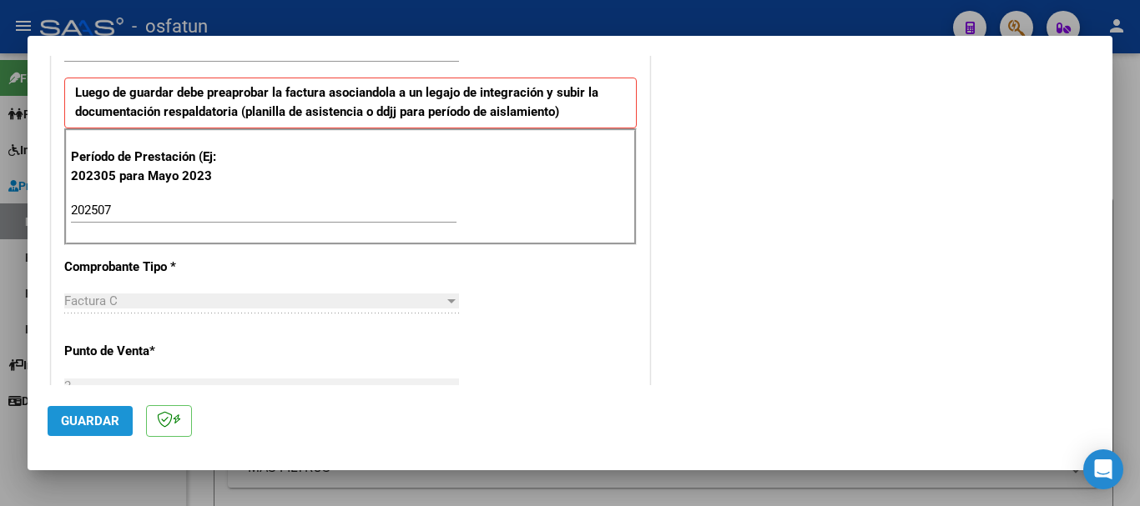
click at [102, 430] on button "Guardar" at bounding box center [90, 421] width 85 height 30
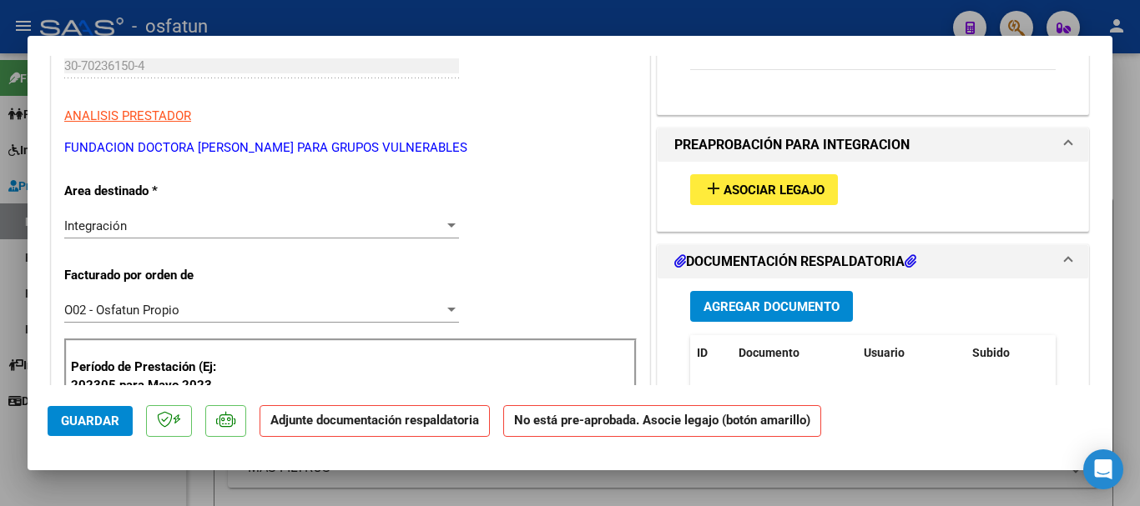
scroll to position [300, 0]
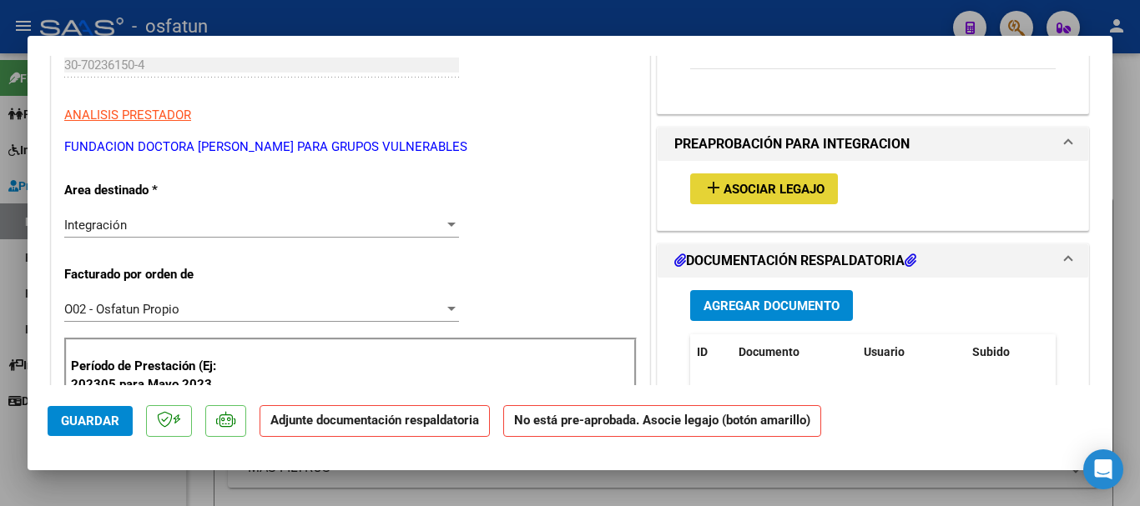
click at [793, 192] on span "Asociar Legajo" at bounding box center [773, 189] width 101 height 15
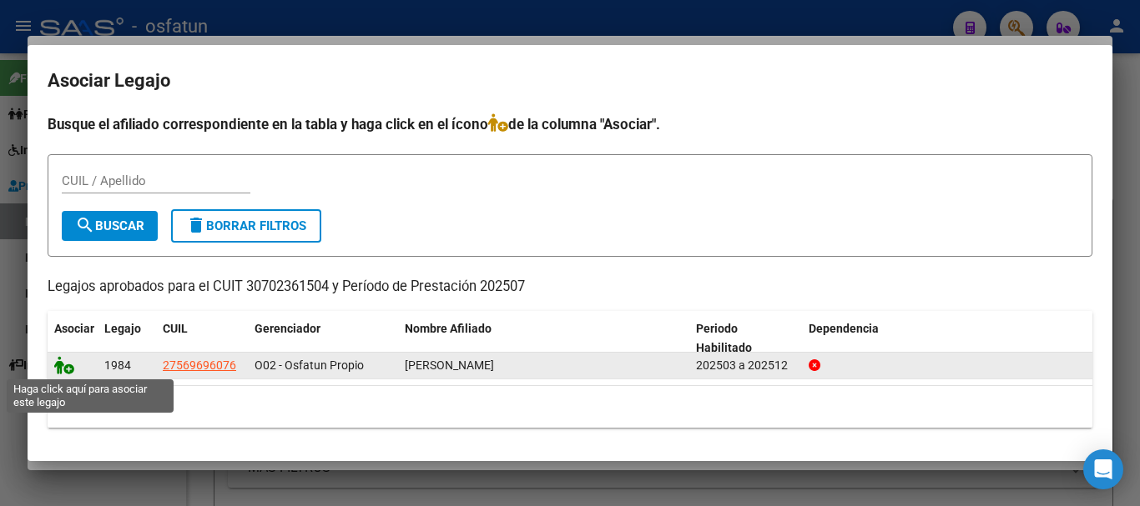
click at [62, 372] on icon at bounding box center [64, 365] width 20 height 18
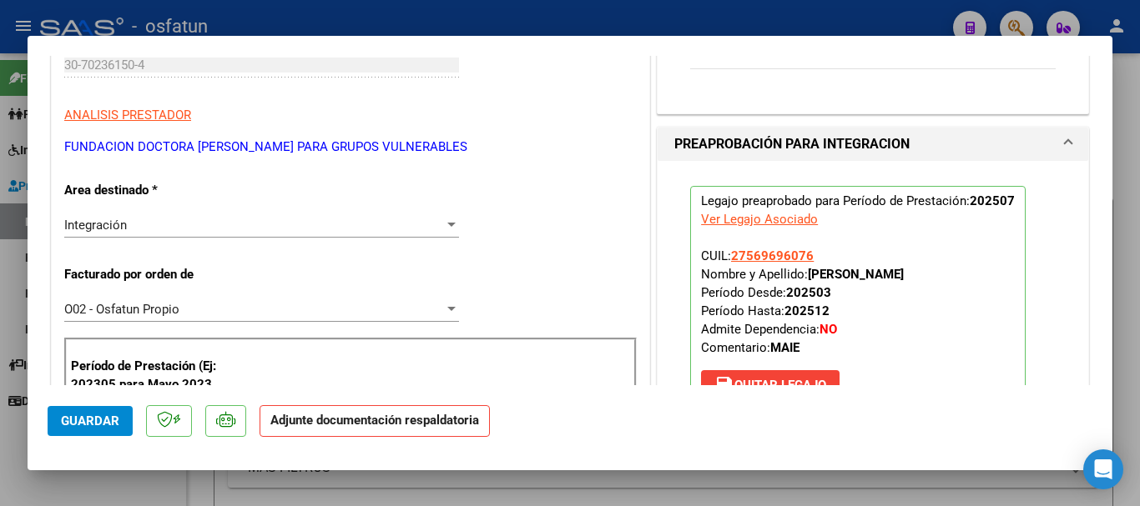
drag, startPoint x: 949, startPoint y: 276, endPoint x: 803, endPoint y: 275, distance: 145.2
click at [803, 275] on p "Legajo preaprobado para Período de Prestación: 202507 Ver Legajo Asociado CUIL:…" at bounding box center [857, 297] width 335 height 222
copy strong "[PERSON_NAME]"
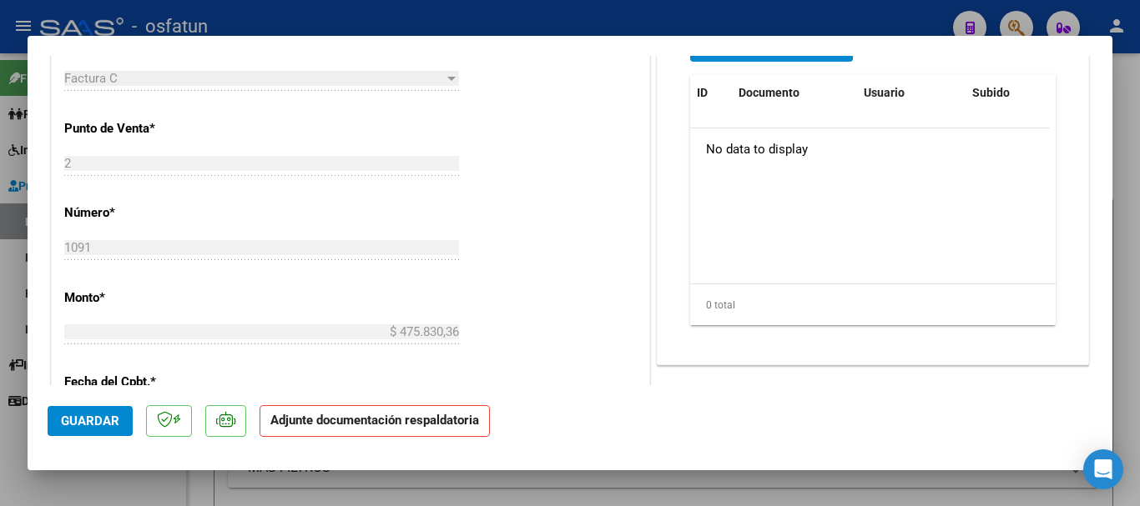
scroll to position [808, 0]
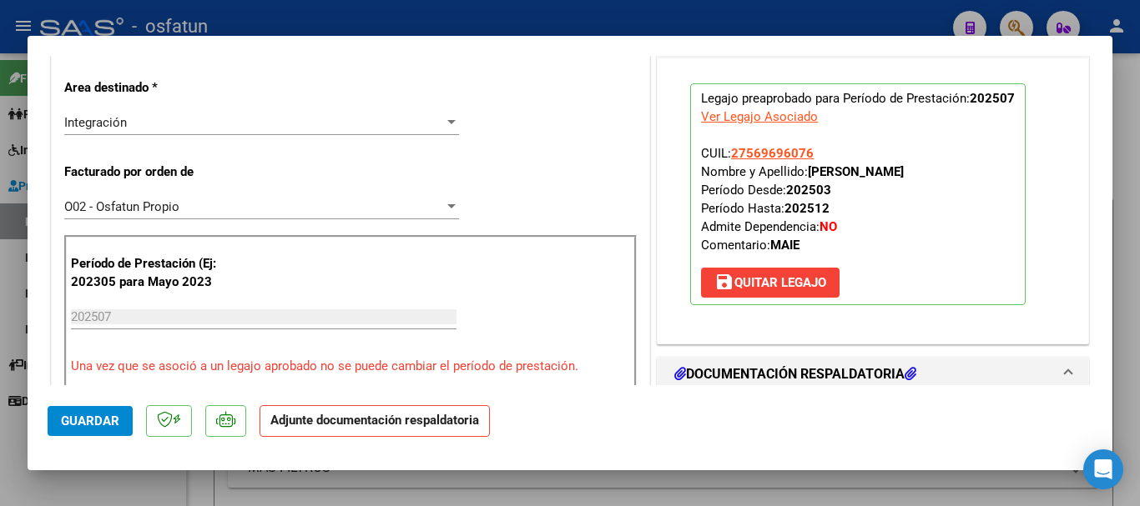
click at [1120, 187] on div at bounding box center [570, 253] width 1140 height 506
type input "$ 0,00"
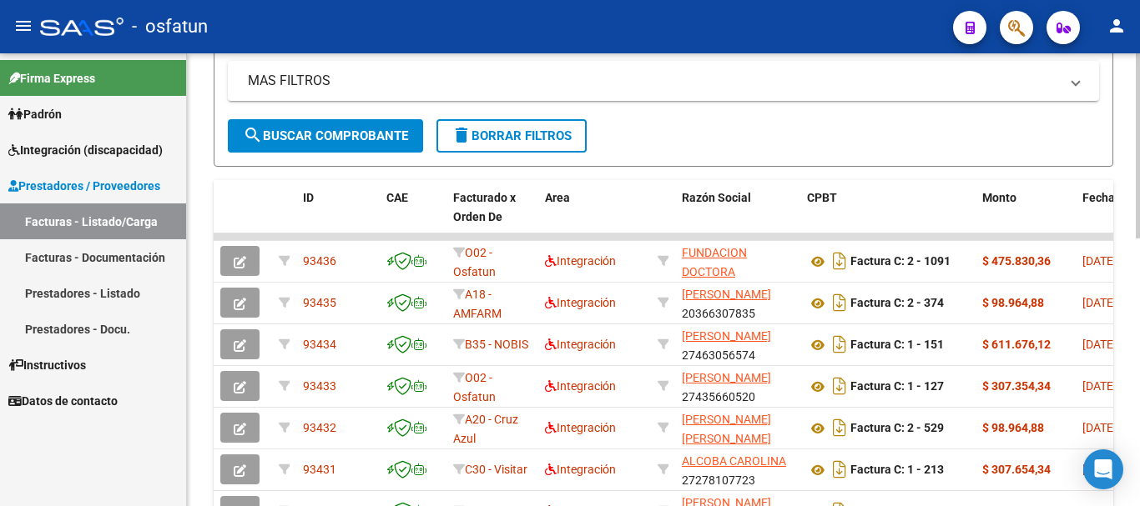
click at [1126, 345] on div "Video tutorial PRESTADORES -> Listado de CPBTs Emitidos por Prestadores / Prove…" at bounding box center [665, 212] width 957 height 1093
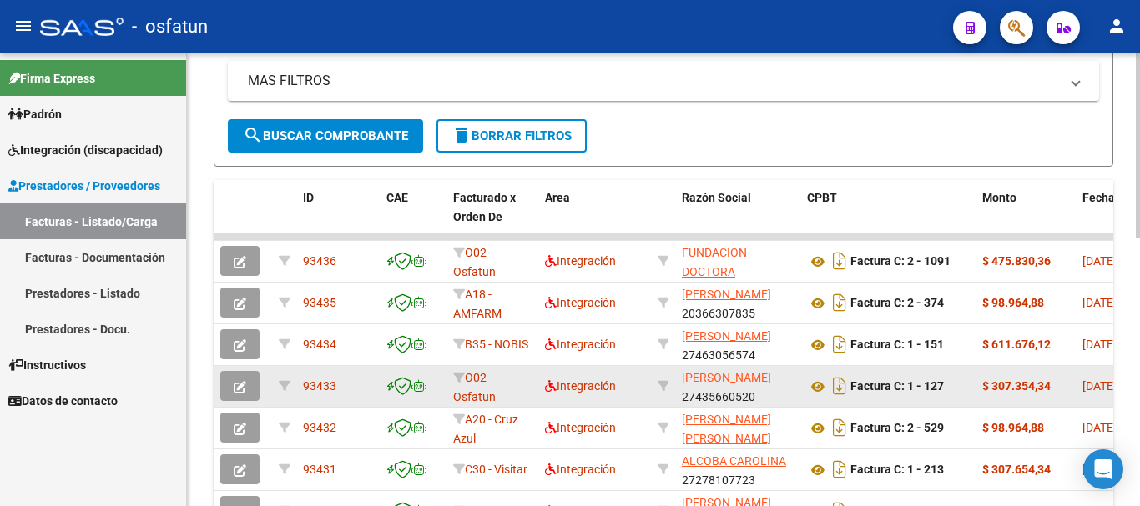
scroll to position [389, 0]
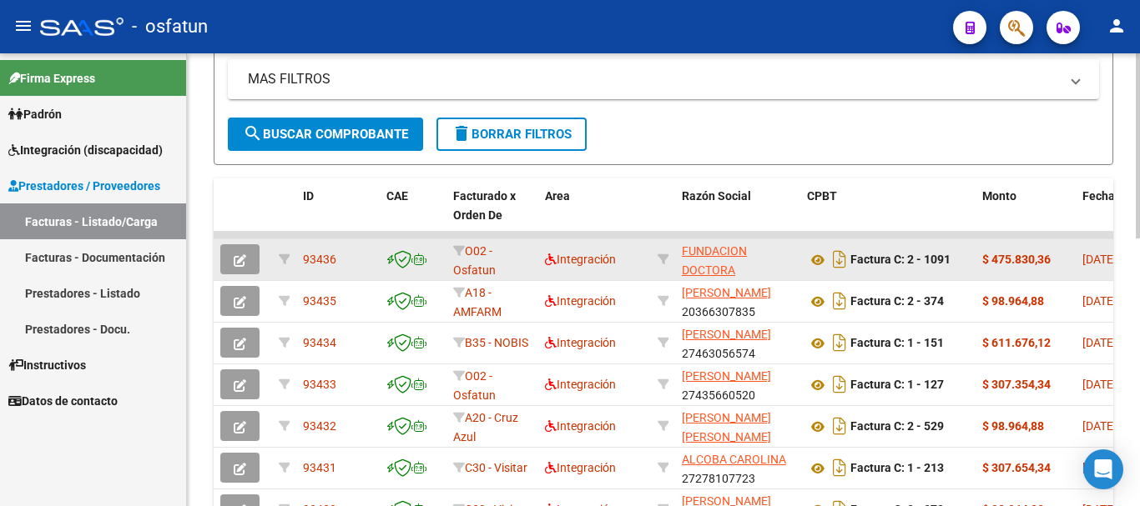
click at [233, 260] on button "button" at bounding box center [239, 259] width 39 height 30
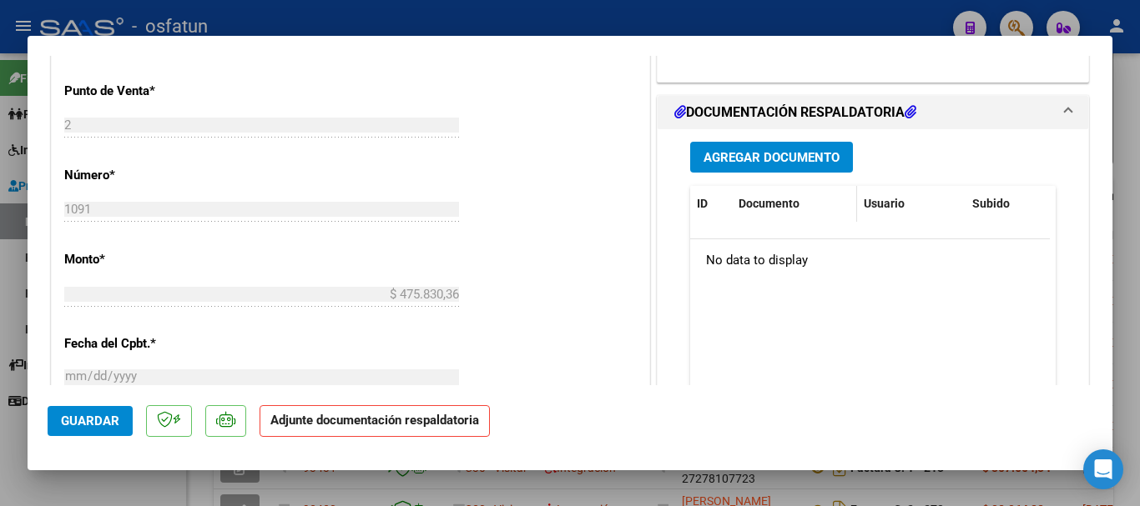
scroll to position [757, 0]
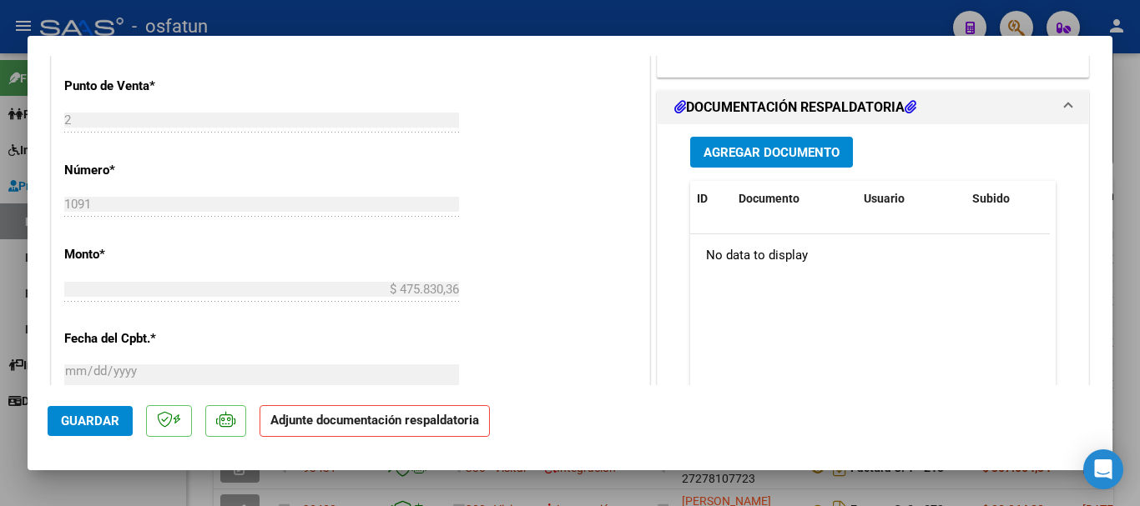
click at [793, 156] on span "Agregar Documento" at bounding box center [771, 152] width 136 height 15
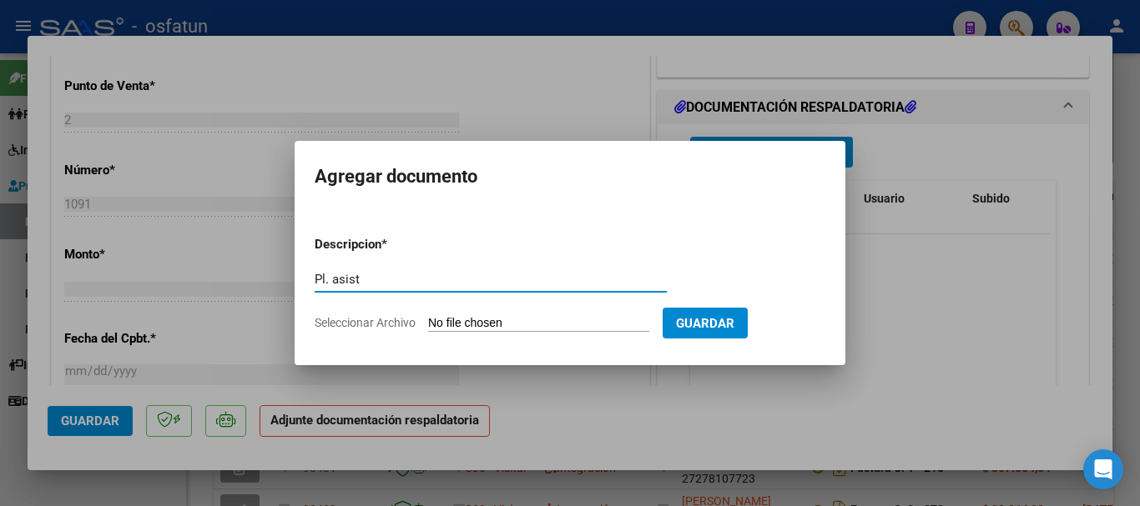
type input "Pl. asist"
click at [537, 331] on input "Seleccionar Archivo" at bounding box center [538, 324] width 221 height 16
type input "C:\fakepath\[DATE] asis.pdf"
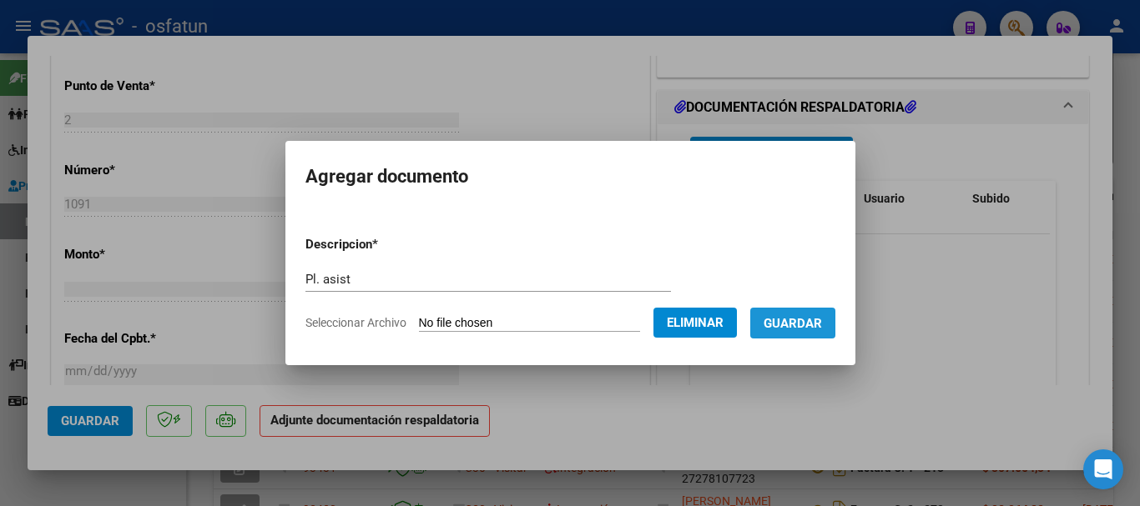
click at [818, 331] on button "Guardar" at bounding box center [792, 323] width 85 height 31
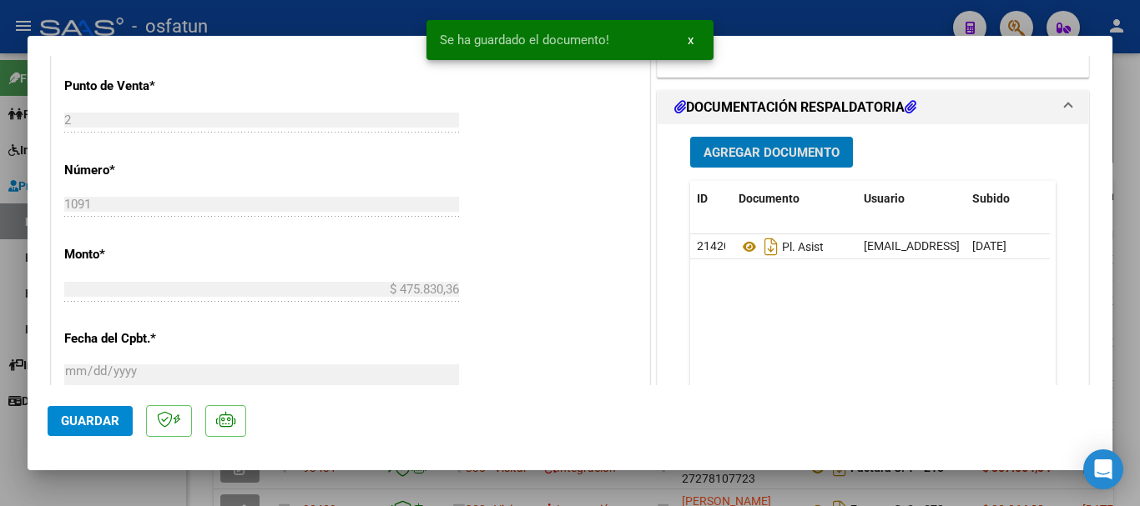
click at [745, 145] on span "Agregar Documento" at bounding box center [771, 152] width 136 height 15
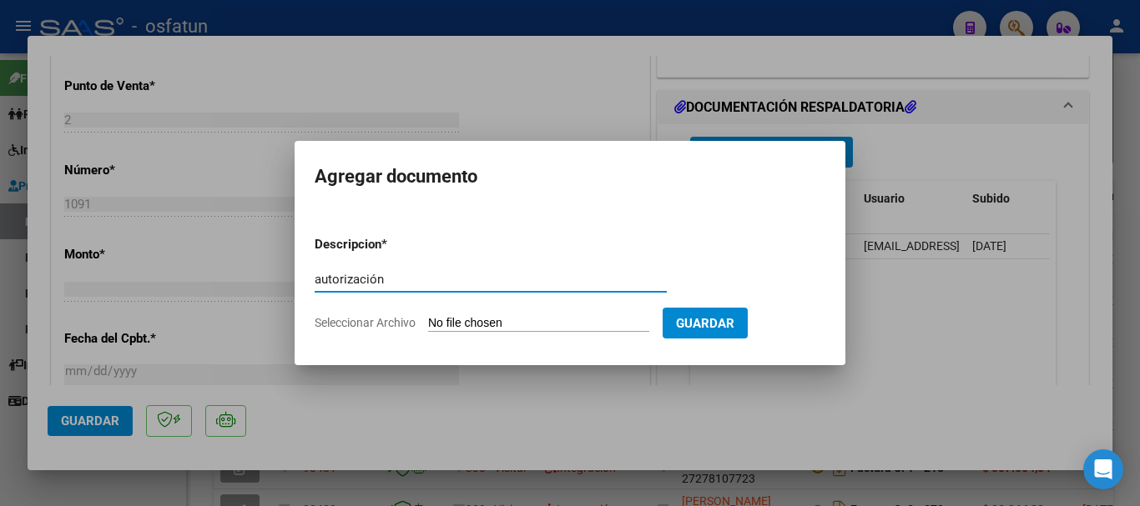
type input "autorización"
click at [516, 330] on input "Seleccionar Archivo" at bounding box center [538, 324] width 221 height 16
type input "C:\fakepath\AUTORIZACION [PERSON_NAME] 2025.pdf"
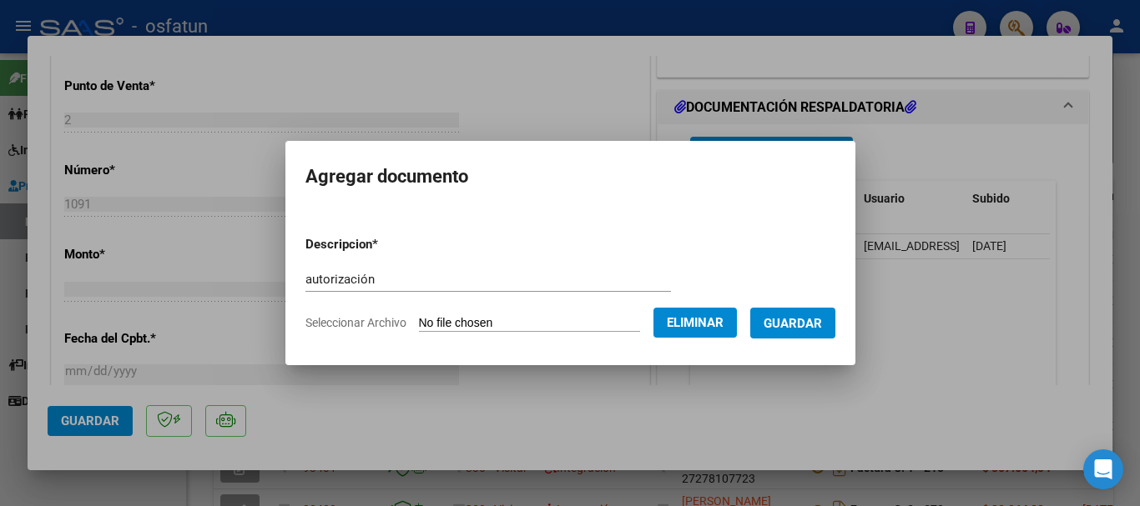
click at [796, 317] on span "Guardar" at bounding box center [792, 323] width 58 height 15
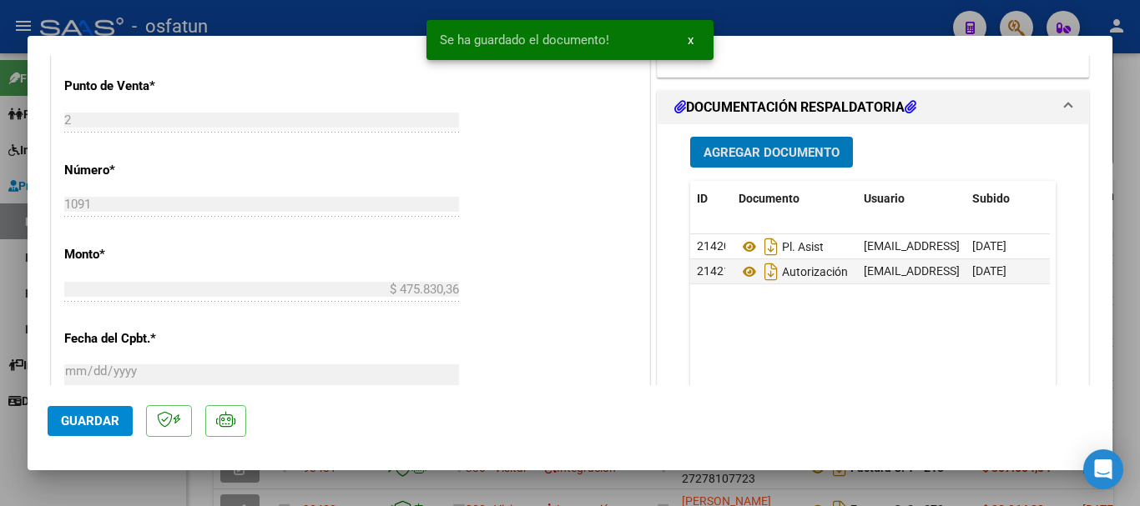
click at [79, 423] on span "Guardar" at bounding box center [90, 421] width 58 height 15
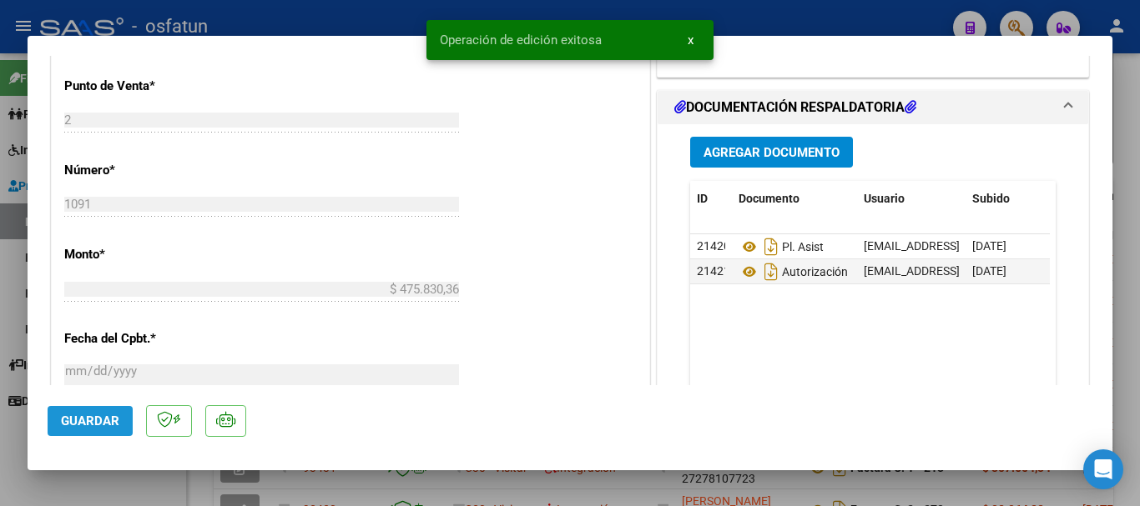
click at [103, 419] on span "Guardar" at bounding box center [90, 421] width 58 height 15
drag, startPoint x: 1134, startPoint y: 377, endPoint x: 938, endPoint y: 430, distance: 203.0
click at [1126, 377] on div at bounding box center [570, 253] width 1140 height 506
type input "$ 0,00"
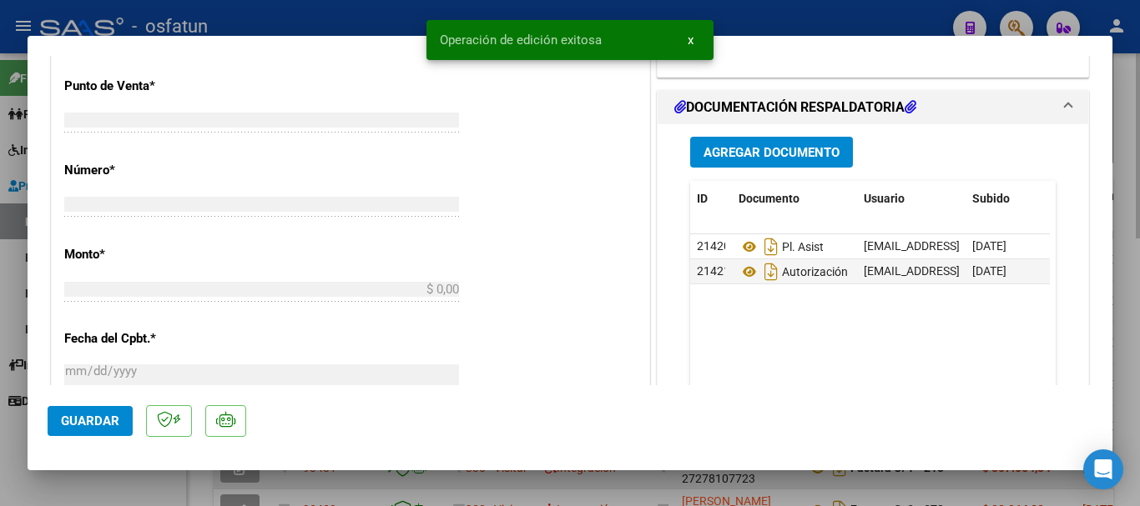
scroll to position [0, 0]
